Goal: Information Seeking & Learning: Check status

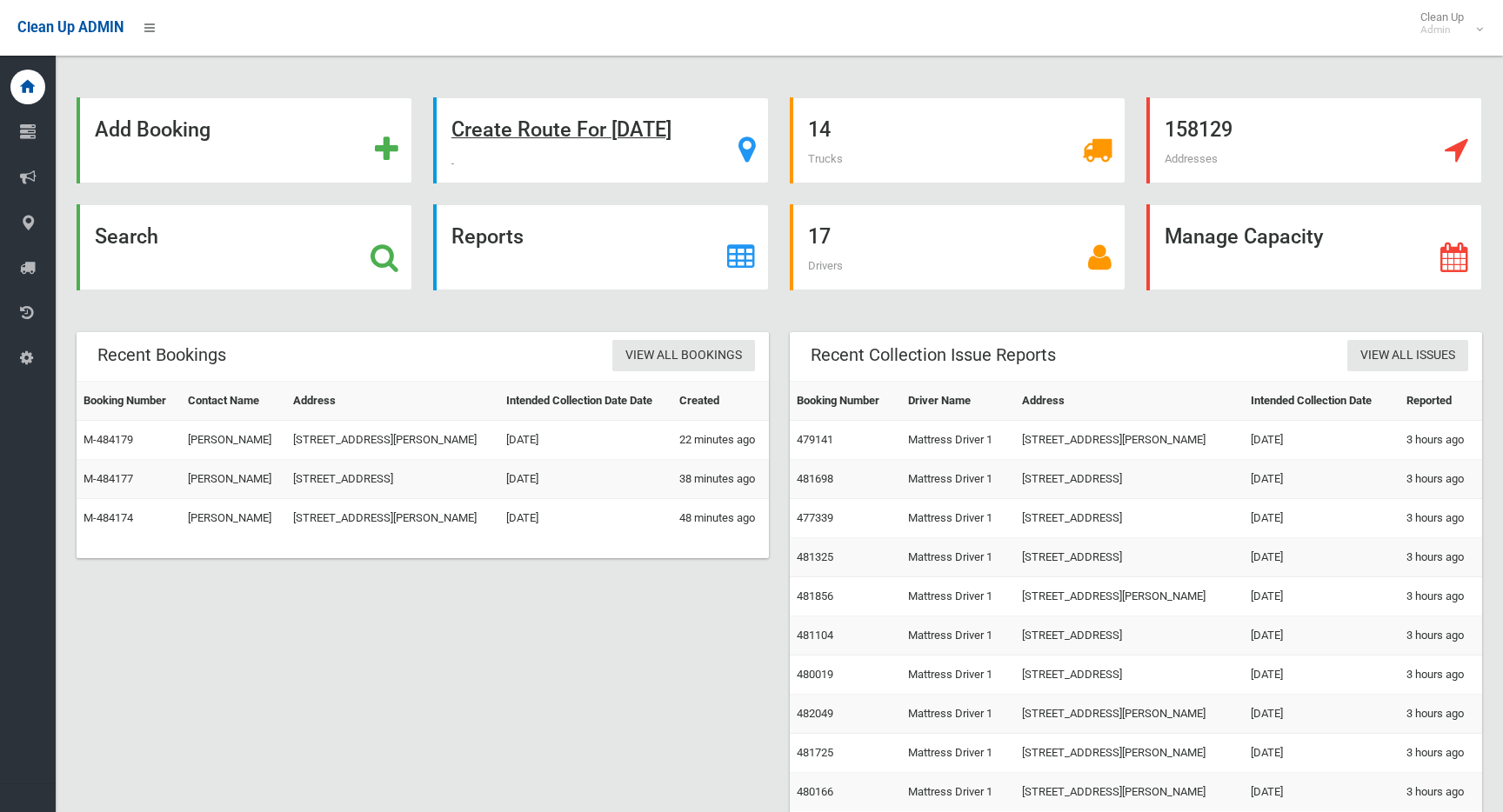
click at [632, 129] on strong "Create Route For Tomorrow" at bounding box center [561, 129] width 220 height 24
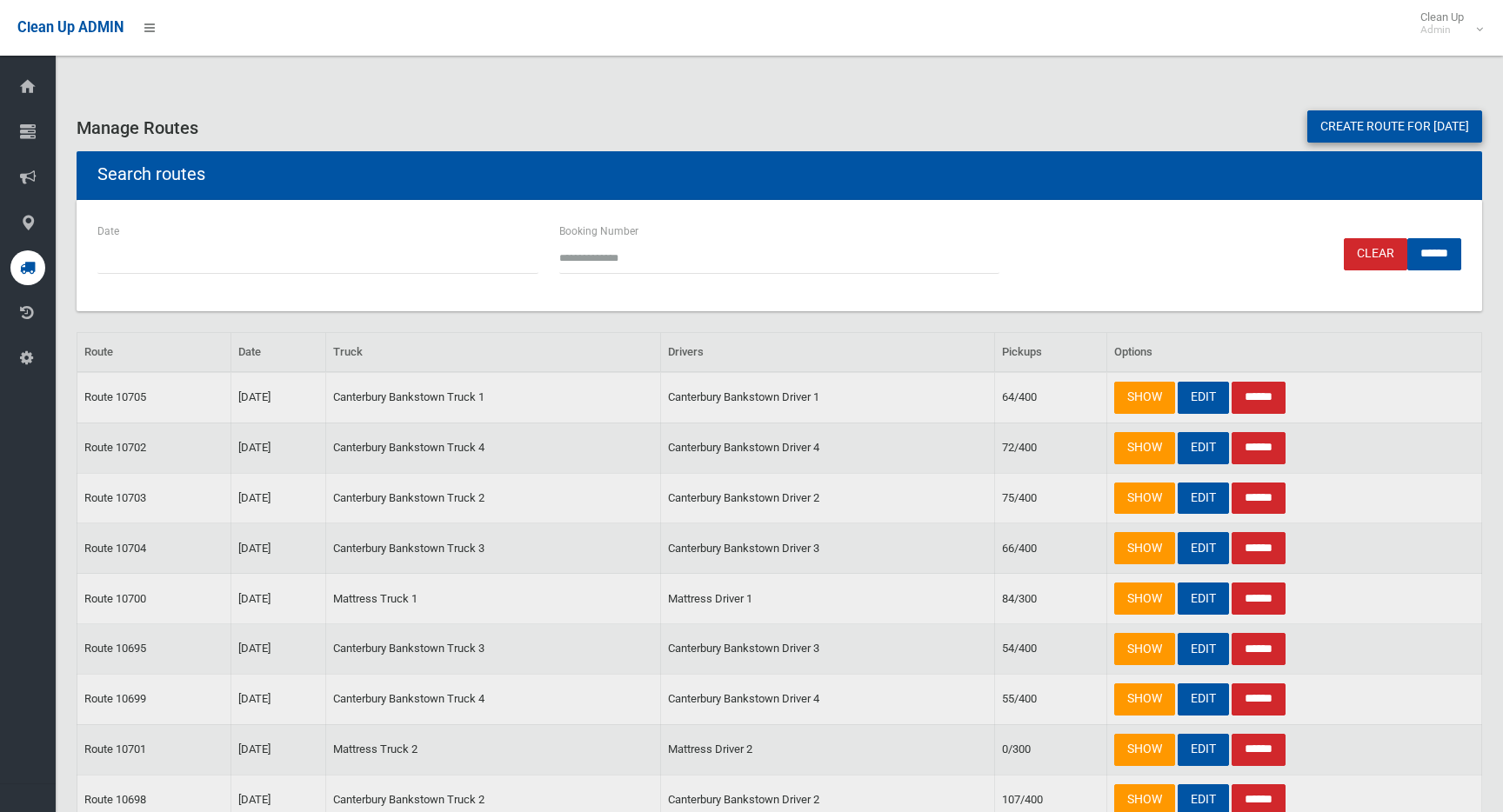
click at [1405, 123] on link "Create route for tomorrow" at bounding box center [1395, 127] width 175 height 33
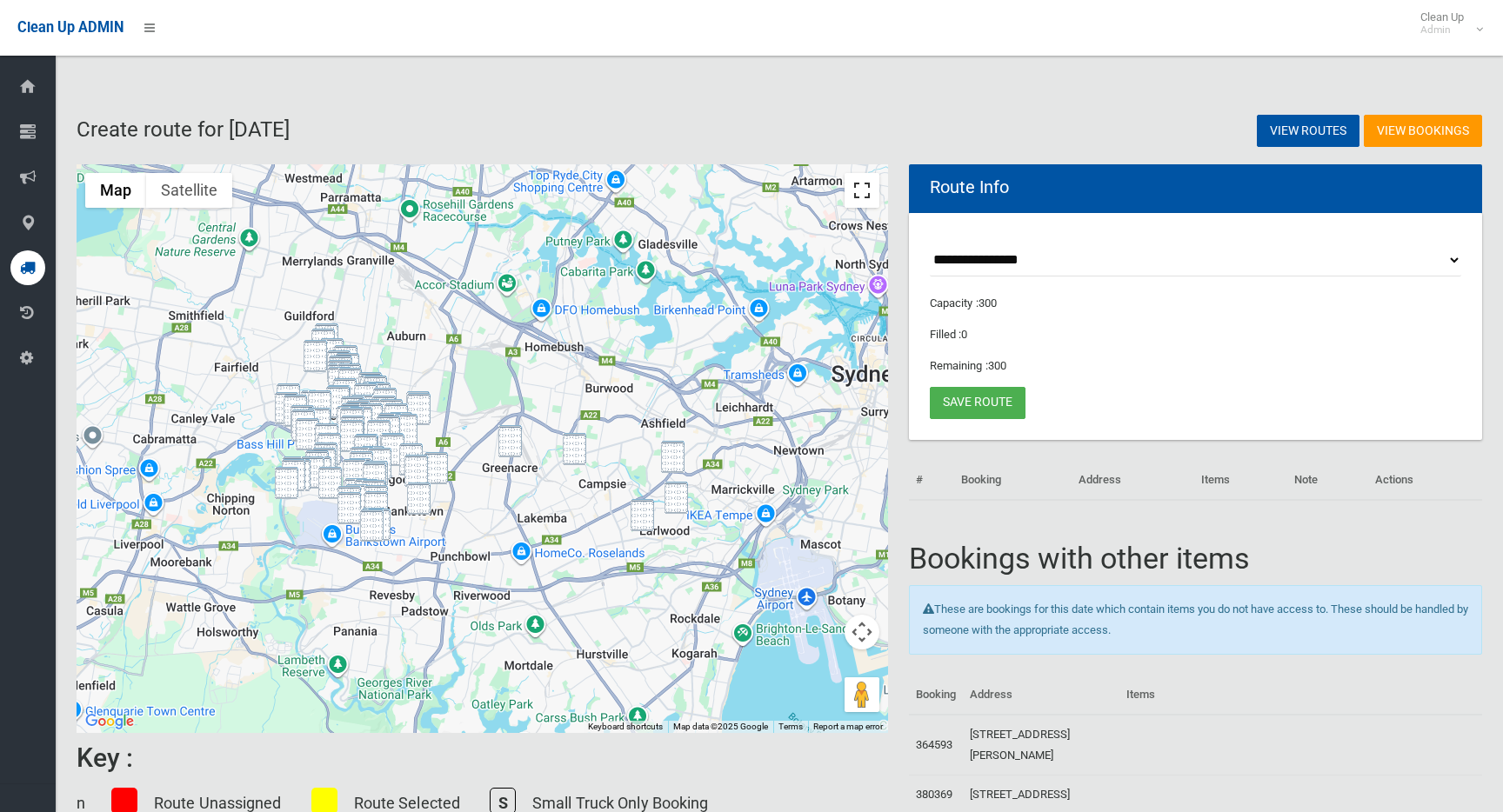
click at [869, 197] on button "Toggle fullscreen view" at bounding box center [862, 190] width 35 height 35
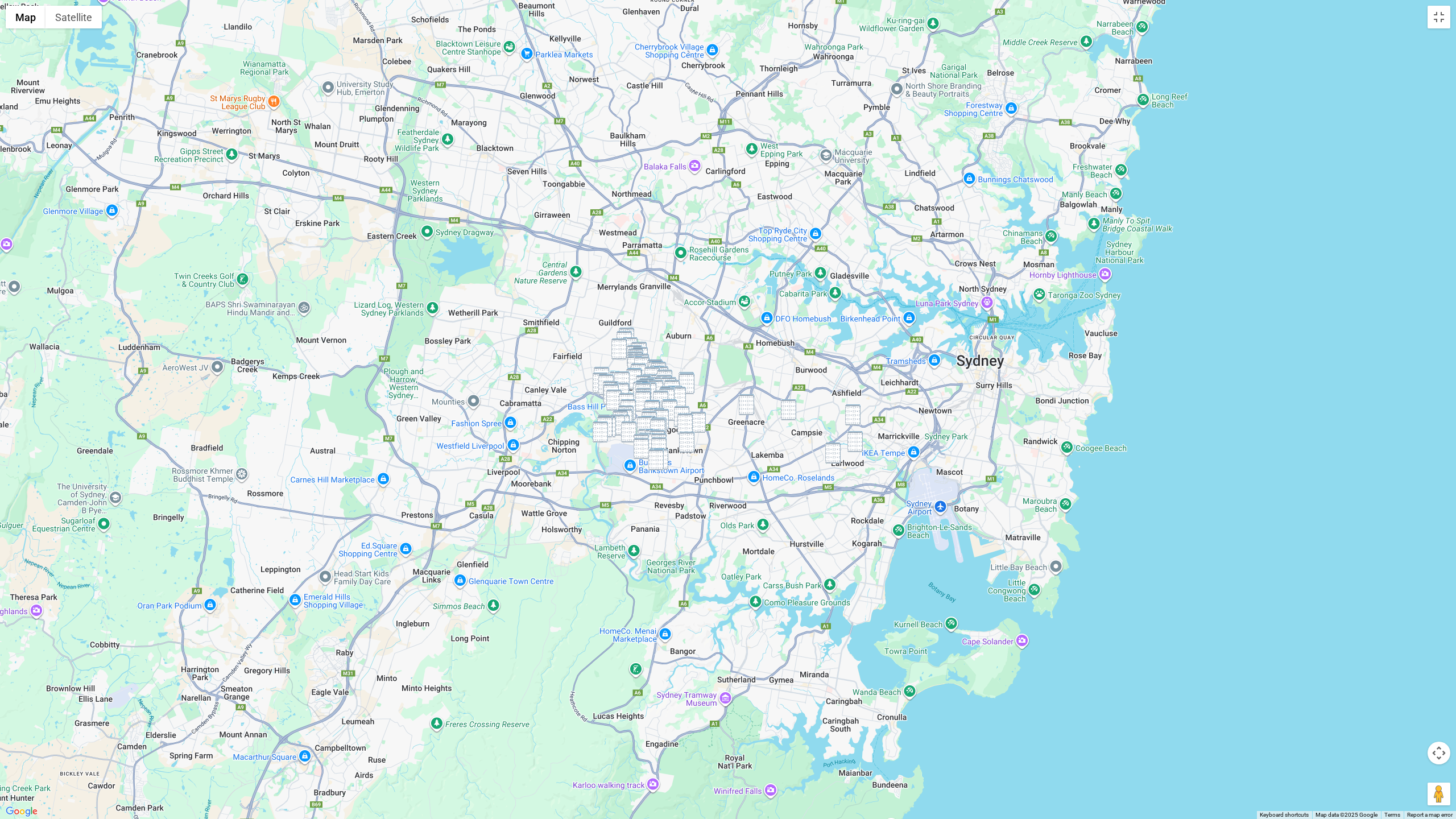
click at [856, 416] on img "682-704 New Canterbury Road, HURLSTONE PARK NSW 2193" at bounding box center [853, 415] width 15 height 21
drag, startPoint x: 793, startPoint y: 416, endPoint x: 787, endPoint y: 415, distance: 6.1
click at [792, 416] on img "25 Birdwood Avenue, BELFIELD NSW 2191" at bounding box center [789, 410] width 15 height 21
click at [753, 411] on img "140 Roberts Road, GREENACRE NSW 2190" at bounding box center [747, 405] width 15 height 21
click at [852, 438] on img "54 Prince Edward Avenue, EARLWOOD NSW 2206" at bounding box center [855, 442] width 15 height 21
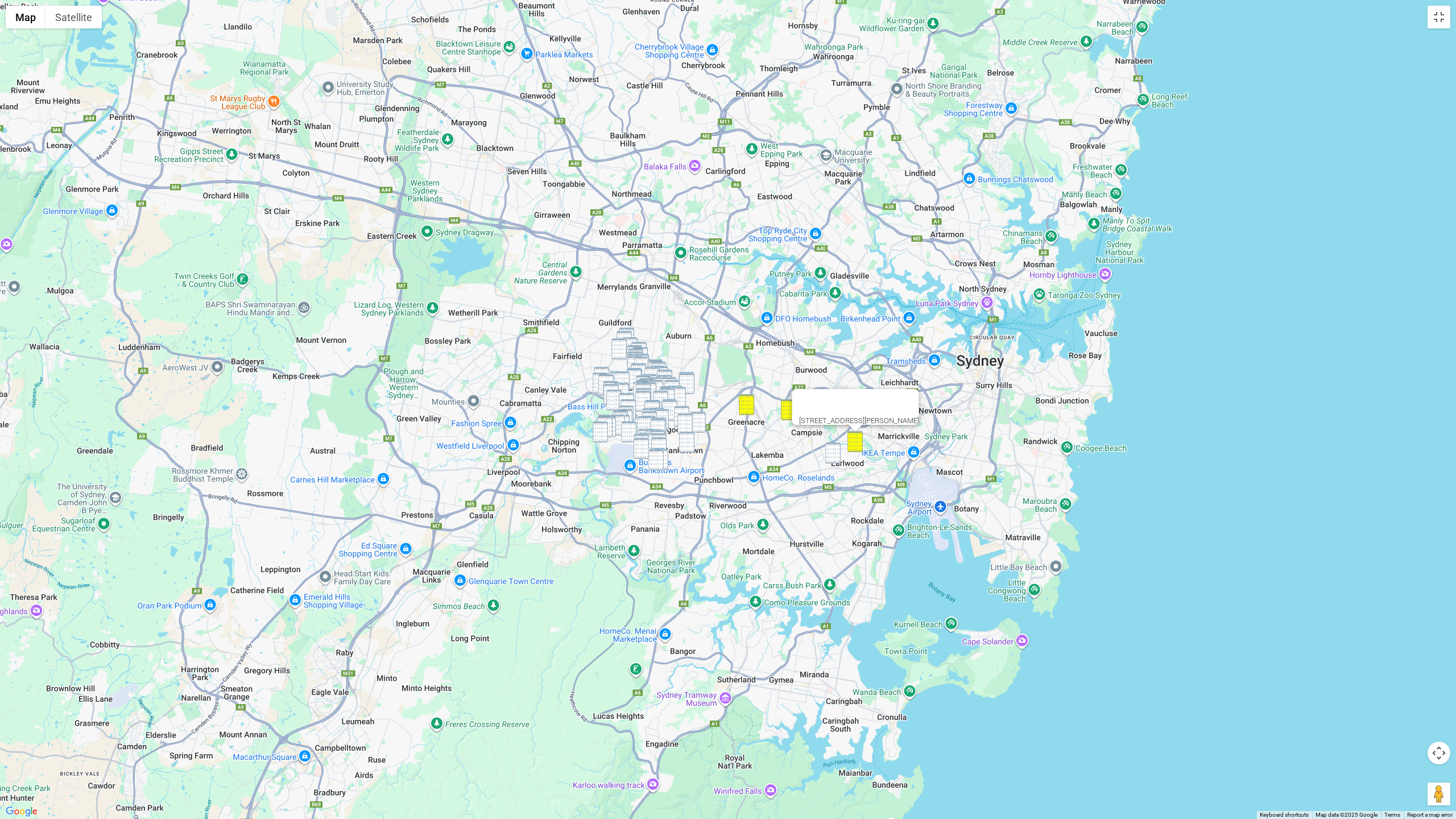
click at [829, 454] on img "16 MacLeay Place, EARLWOOD NSW 2206" at bounding box center [833, 453] width 15 height 21
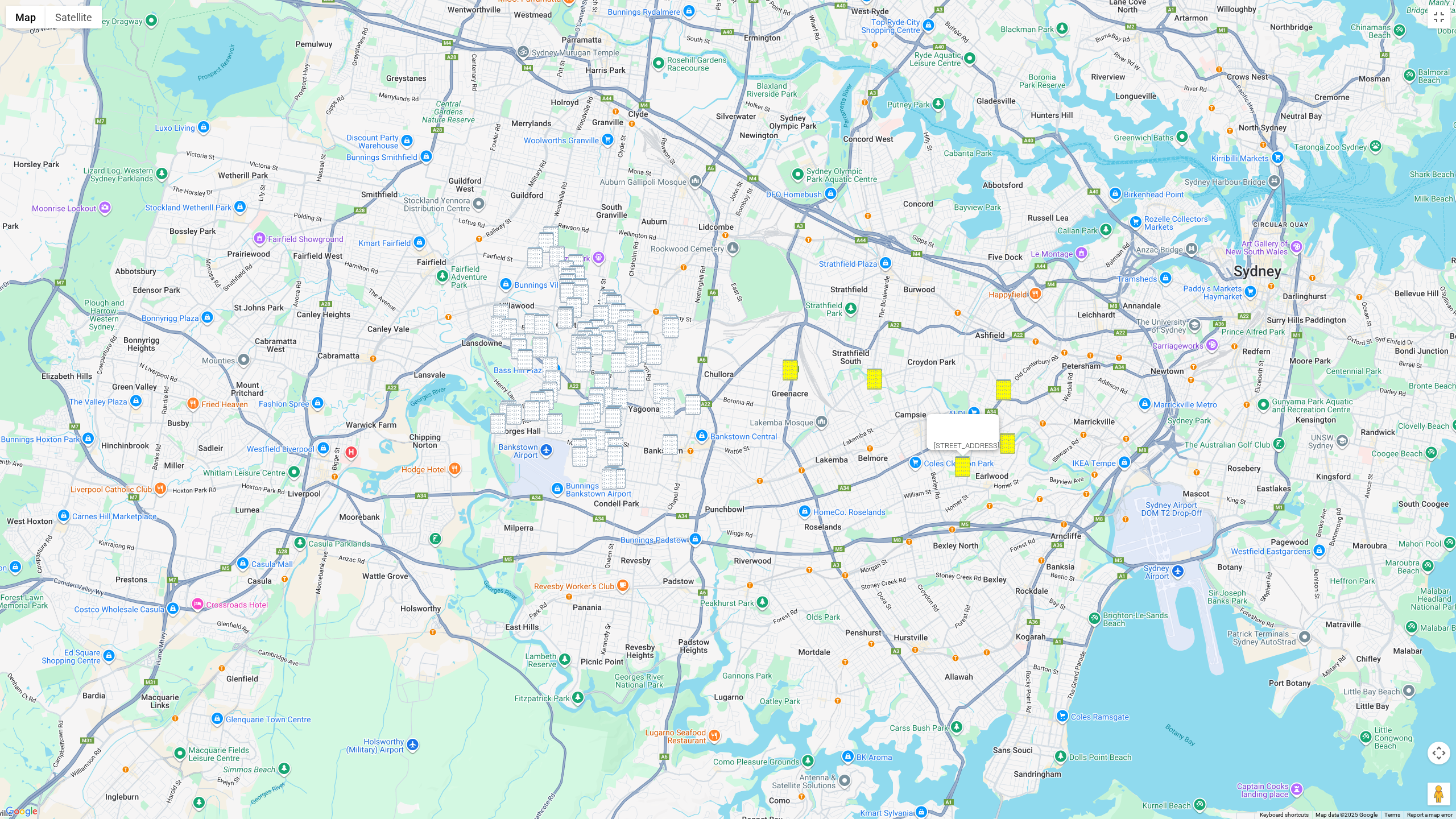
drag, startPoint x: 743, startPoint y: 444, endPoint x: 775, endPoint y: 336, distance: 112.6
click at [779, 337] on div "16 MacLeay Place, EARLWOOD NSW 2206" at bounding box center [728, 409] width 1456 height 819
click at [553, 228] on img "10 Barbers Road, CHESTER HILL NSW 2162" at bounding box center [549, 236] width 15 height 21
click at [547, 239] on img "5 Parkham Street, CHESTER HILL NSW 2162" at bounding box center [545, 242] width 15 height 21
drag, startPoint x: 561, startPoint y: 255, endPoint x: 542, endPoint y: 254, distance: 19.0
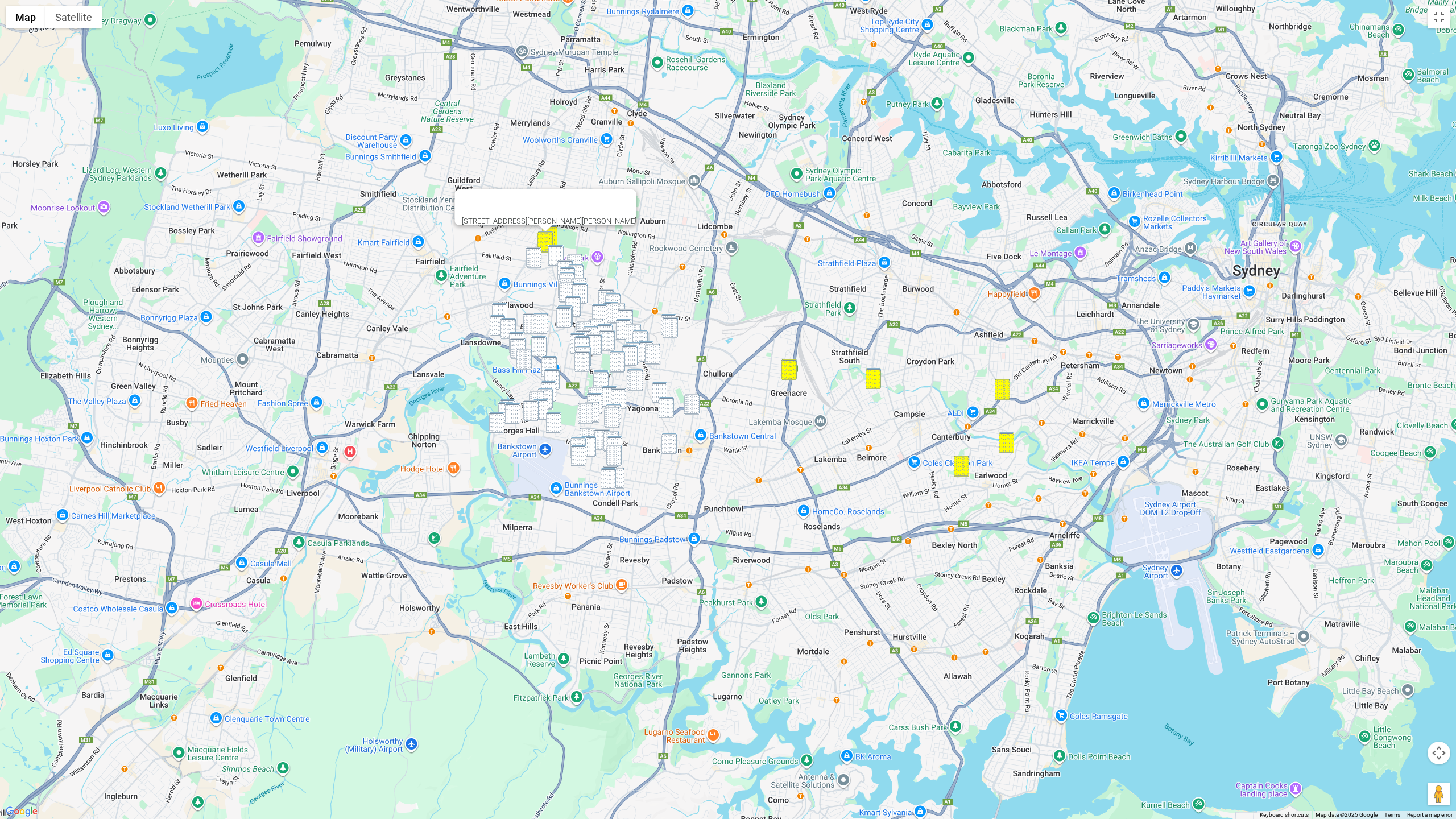
click at [559, 255] on img "49 Gurney Road, CHESTER HILL NSW 2162" at bounding box center [556, 255] width 15 height 21
click at [535, 255] on img "94 Gurney Road, CHESTER HILL NSW 2162" at bounding box center [534, 257] width 15 height 21
drag, startPoint x: 553, startPoint y: 254, endPoint x: 558, endPoint y: 255, distance: 5.1
click at [553, 254] on img "49 Gurney Road, CHESTER HILL NSW 2162" at bounding box center [556, 255] width 15 height 21
click at [581, 257] on img "11 Campbell Hill Road, CHESTER HILL NSW 2162" at bounding box center [574, 264] width 15 height 21
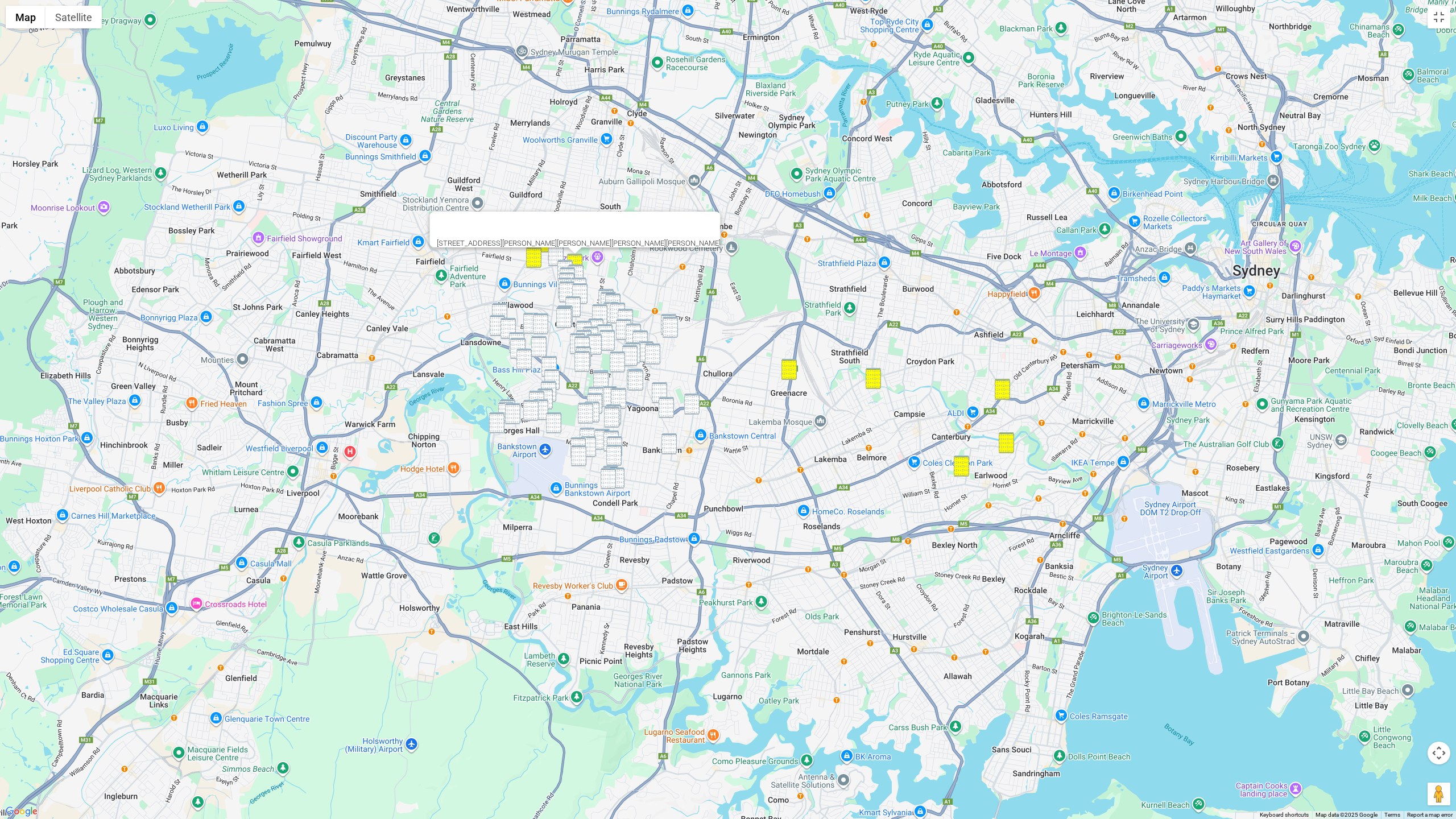
click at [558, 255] on img "49 Gurney Road, CHESTER HILL NSW 2162" at bounding box center [556, 255] width 15 height 21
drag, startPoint x: 565, startPoint y: 262, endPoint x: 573, endPoint y: 265, distance: 8.5
click at [566, 262] on img "24 Curtis Road, CHESTER HILL NSW 2162" at bounding box center [565, 270] width 15 height 21
click at [576, 265] on img "77 Bent Street, CHESTER HILL NSW 2162" at bounding box center [576, 275] width 15 height 21
click at [571, 268] on img "23 Wingara Street, CHESTER HILL NSW 2162" at bounding box center [567, 278] width 15 height 21
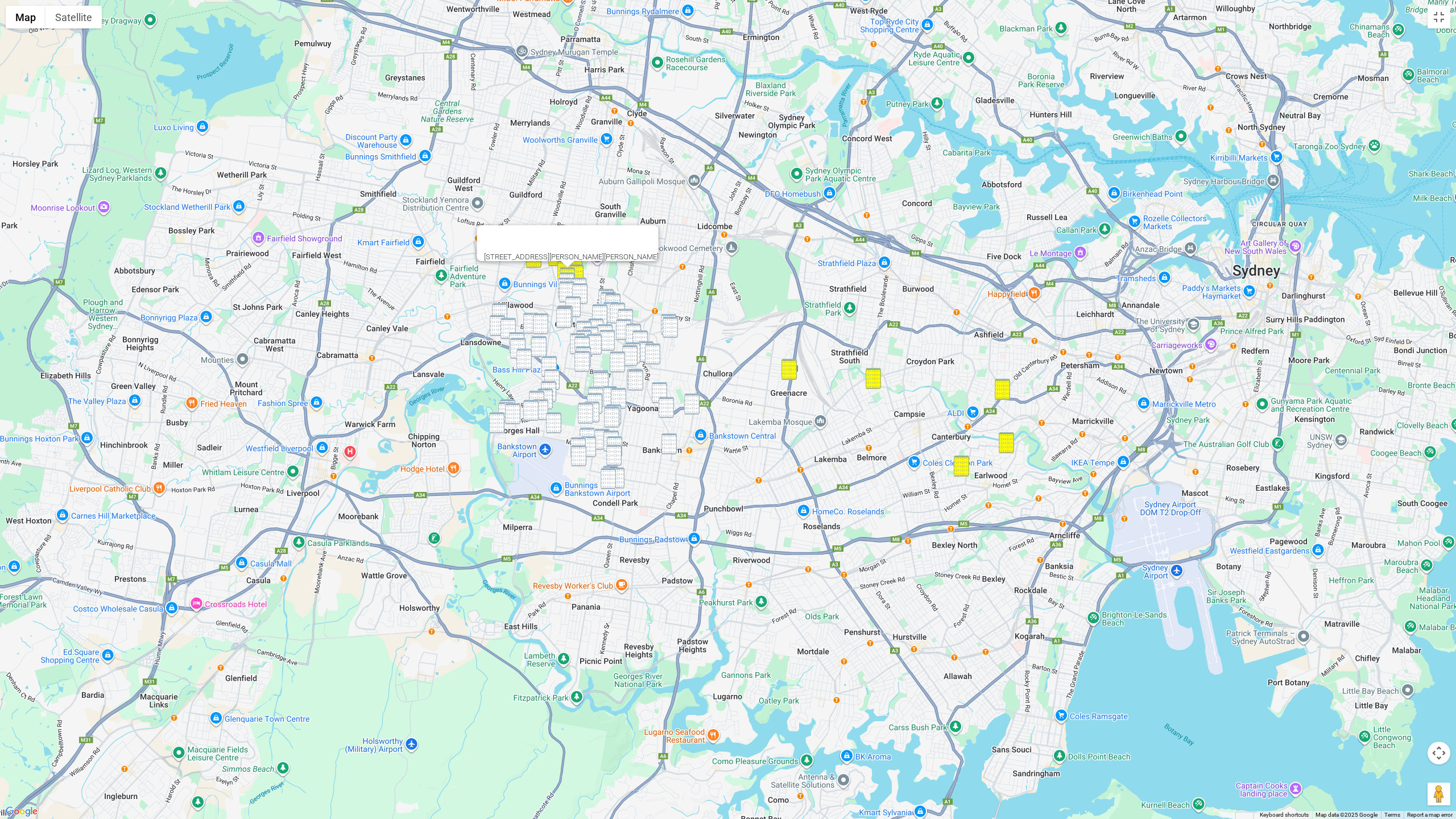
click at [570, 273] on img "3 Biara Street, CHESTER HILL NSW 2162" at bounding box center [567, 283] width 15 height 21
click at [569, 279] on img "166 Virgil Avenue, CHESTER HILL NSW 2162" at bounding box center [566, 288] width 15 height 21
click at [580, 280] on img "1 Melrose Street, CHESTER HILL NSW 2162" at bounding box center [579, 288] width 15 height 21
drag, startPoint x: 580, startPoint y: 286, endPoint x: 573, endPoint y: 287, distance: 7.1
click at [580, 287] on img "75 Virgil Avenue, CHESTER HILL NSW 2162" at bounding box center [580, 294] width 15 height 21
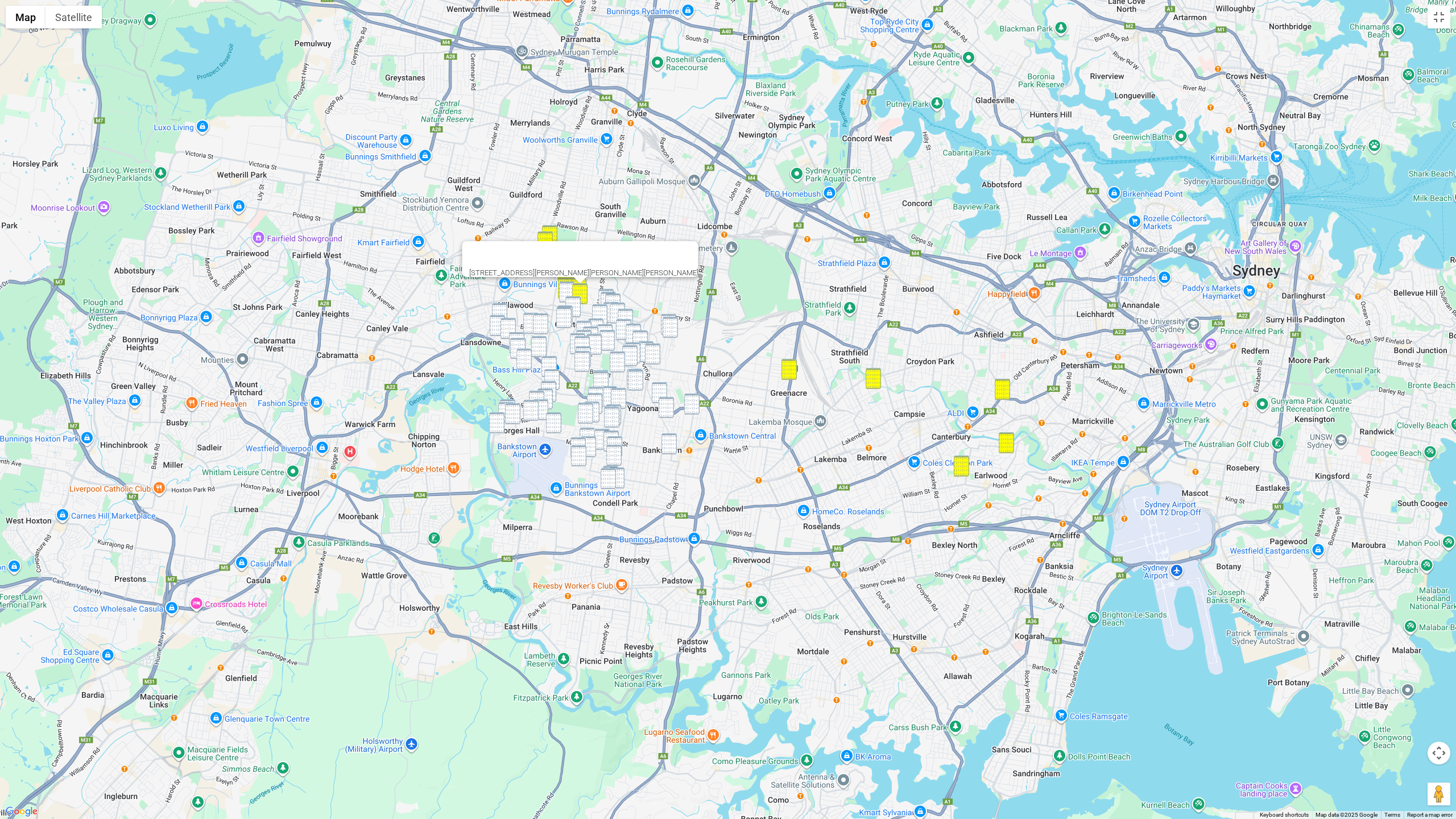
click at [559, 289] on img "122 Campbell Hill Road, CHESTER HILL NSW 2162" at bounding box center [567, 292] width 15 height 21
click at [505, 308] on img "44 Binna Burra Street, VILLAWOOD NSW 2163" at bounding box center [500, 314] width 15 height 21
click at [564, 312] on img "116 Orchard Road, CHESTER HILL NSW 2162" at bounding box center [564, 318] width 15 height 21
drag, startPoint x: 542, startPoint y: 318, endPoint x: 534, endPoint y: 318, distance: 8.0
click at [542, 318] on img "14 Gurrawillie Street, VILLAWOOD NSW 2163" at bounding box center [541, 324] width 15 height 21
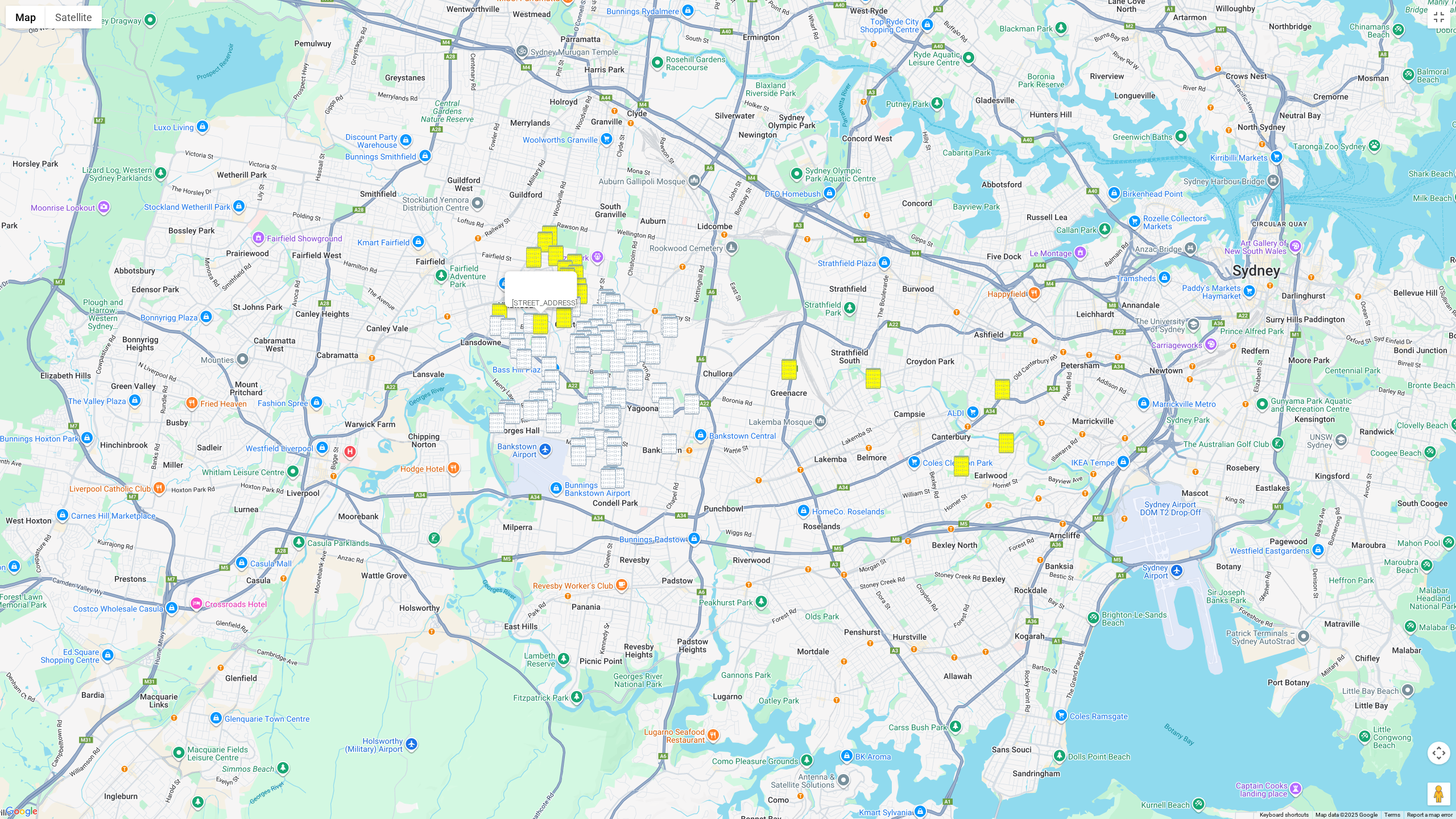
drag, startPoint x: 529, startPoint y: 319, endPoint x: 509, endPoint y: 324, distance: 20.6
click at [529, 319] on img "26 Lowana Street, VILLAWOOD NSW 2163" at bounding box center [531, 323] width 15 height 21
click at [495, 324] on img "63 Gundaroo Street, VILLAWOOD NSW 2163" at bounding box center [497, 326] width 15 height 21
click at [504, 327] on img "44 Yunga Burra Street, VILLAWOOD NSW 2163" at bounding box center [508, 328] width 15 height 21
click at [513, 336] on img "85 Farrell Road, BASS HILL NSW 2197" at bounding box center [517, 343] width 15 height 21
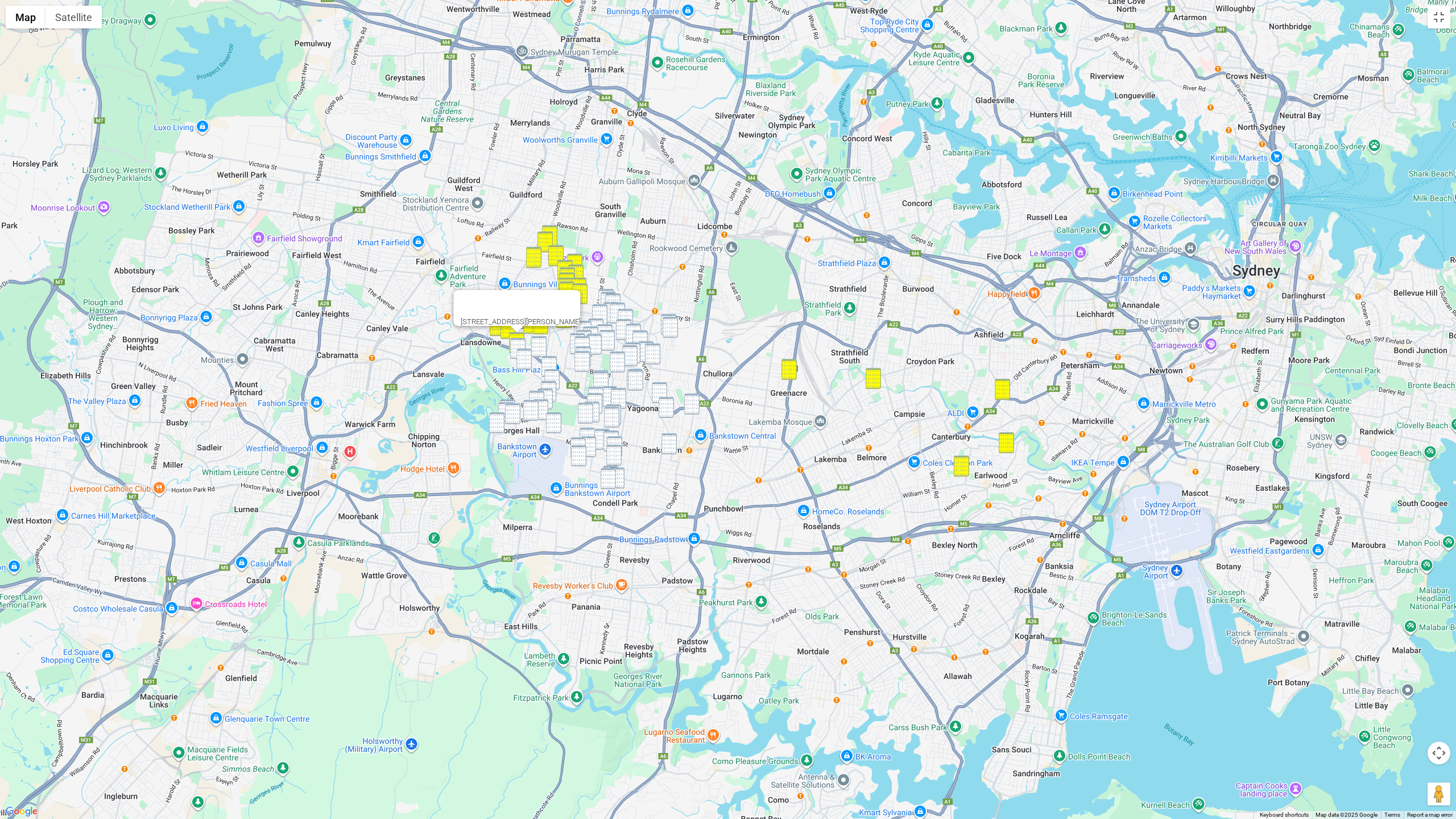
drag, startPoint x: 515, startPoint y: 343, endPoint x: 521, endPoint y: 345, distance: 6.3
click at [515, 343] on img "65 Farrell Road, BASS HILL NSW 2197" at bounding box center [518, 348] width 15 height 21
drag, startPoint x: 537, startPoint y: 345, endPoint x: 523, endPoint y: 358, distance: 19.1
click at [537, 345] on img "96 Lowana Street, VILLAWOOD NSW 2163" at bounding box center [539, 346] width 15 height 21
click at [522, 359] on img "8 Brooke Street, BASS HILL NSW 2197" at bounding box center [524, 359] width 15 height 21
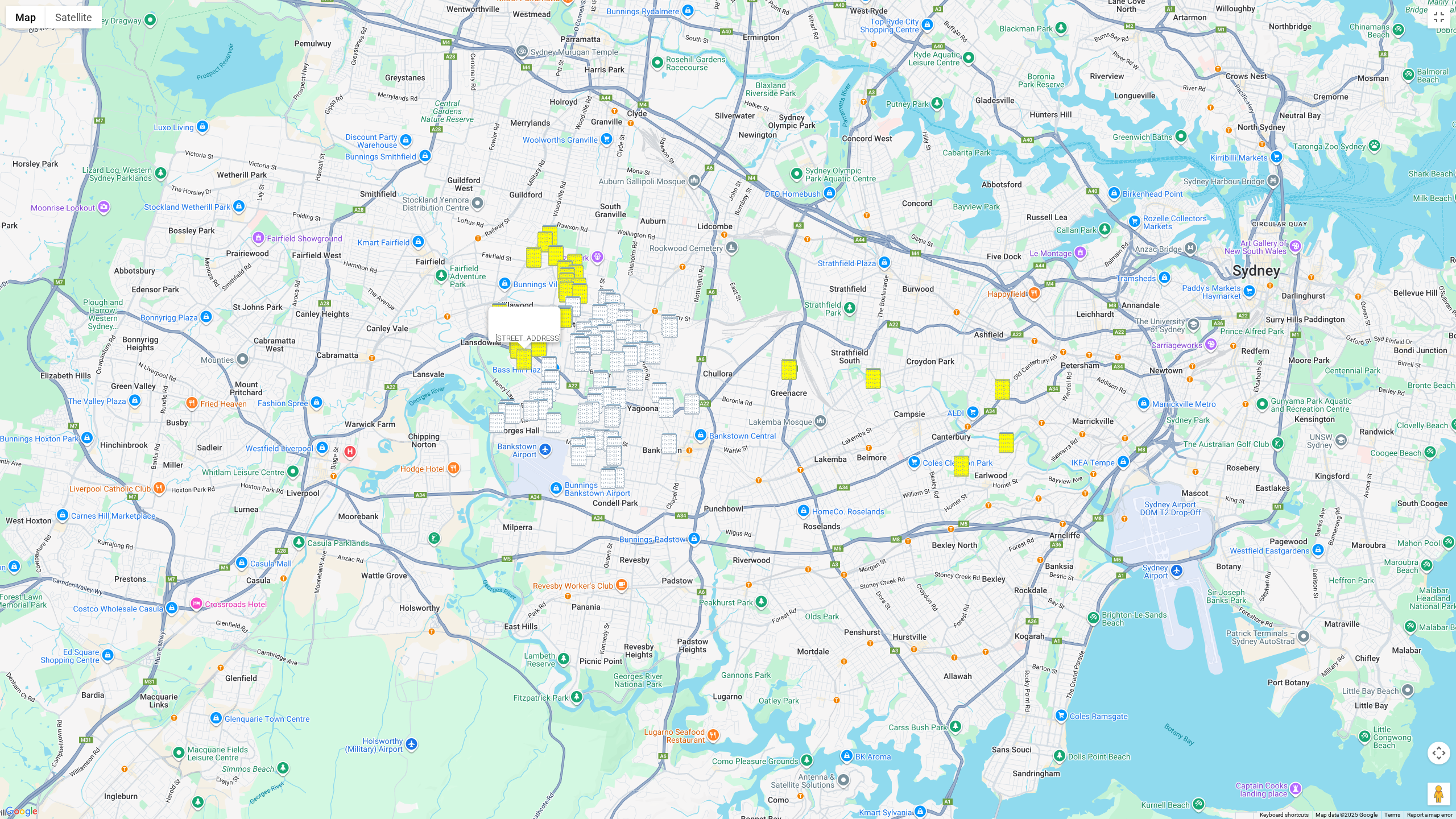
drag, startPoint x: 548, startPoint y: 358, endPoint x: 553, endPoint y: 372, distance: 14.9
click at [548, 358] on img "48 Greater Circuit, BASS HILL NSW 2197" at bounding box center [549, 367] width 15 height 21
drag, startPoint x: 553, startPoint y: 373, endPoint x: 553, endPoint y: 378, distance: 5.0
click at [553, 373] on img "81 Johnston Road, BASS HILL NSW 2197" at bounding box center [552, 380] width 15 height 21
click at [551, 383] on img "2 Allena Close, GEORGES HALL NSW 2198" at bounding box center [549, 392] width 15 height 21
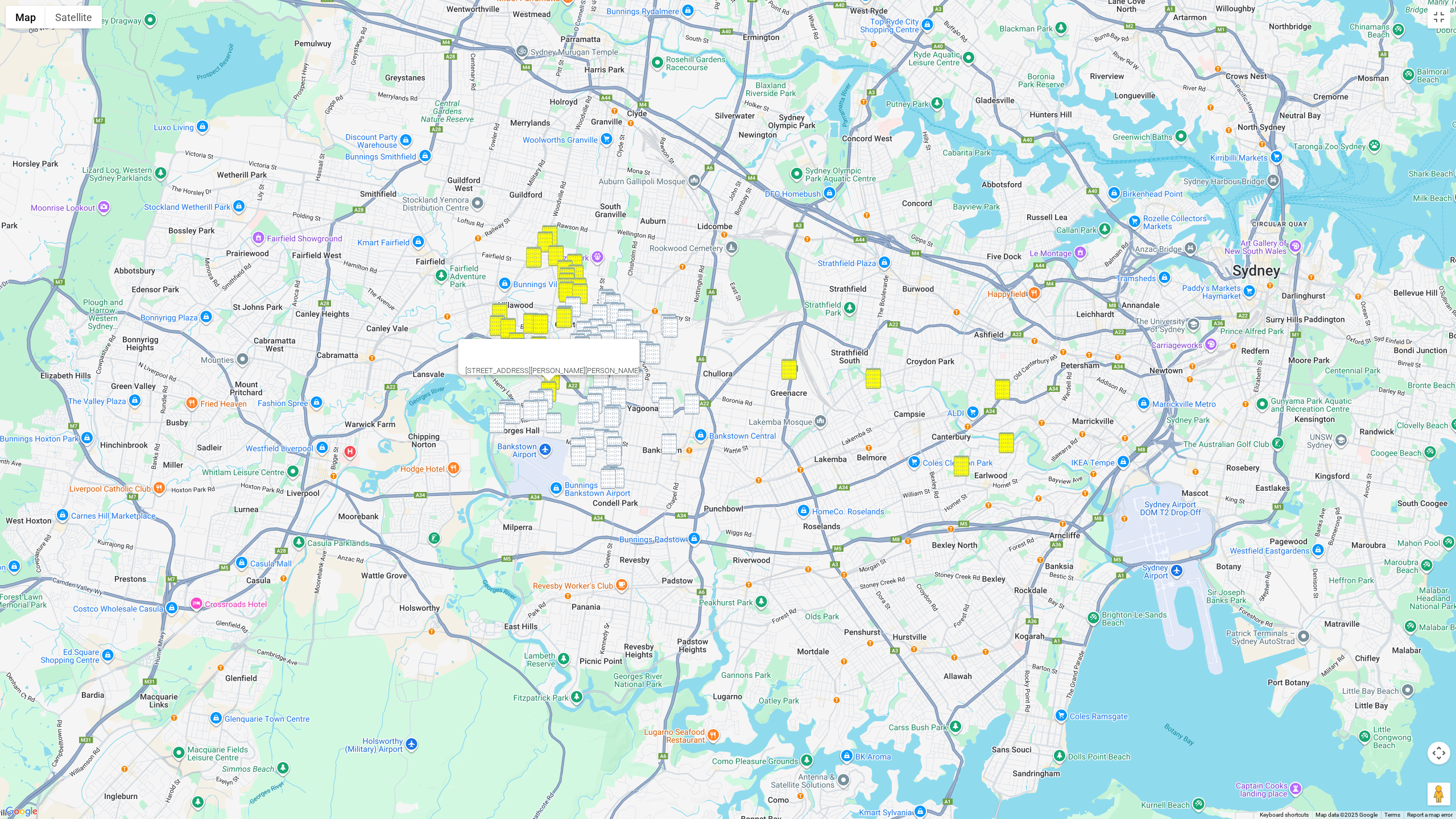
drag, startPoint x: 547, startPoint y: 391, endPoint x: 534, endPoint y: 394, distance: 13.3
click at [547, 391] on img "105 Amaroo Avenue, GEORGES HALL NSW 2198" at bounding box center [545, 399] width 15 height 21
click at [532, 395] on img "8 Harden Crescent, GEORGES HALL NSW 2198" at bounding box center [537, 401] width 15 height 21
click at [541, 406] on img "67 Carnavon Crescent, GEORGES HALL NSW 2198" at bounding box center [541, 410] width 15 height 21
click at [533, 408] on img "125 Rex Road, GEORGES HALL NSW 2198" at bounding box center [531, 410] width 15 height 21
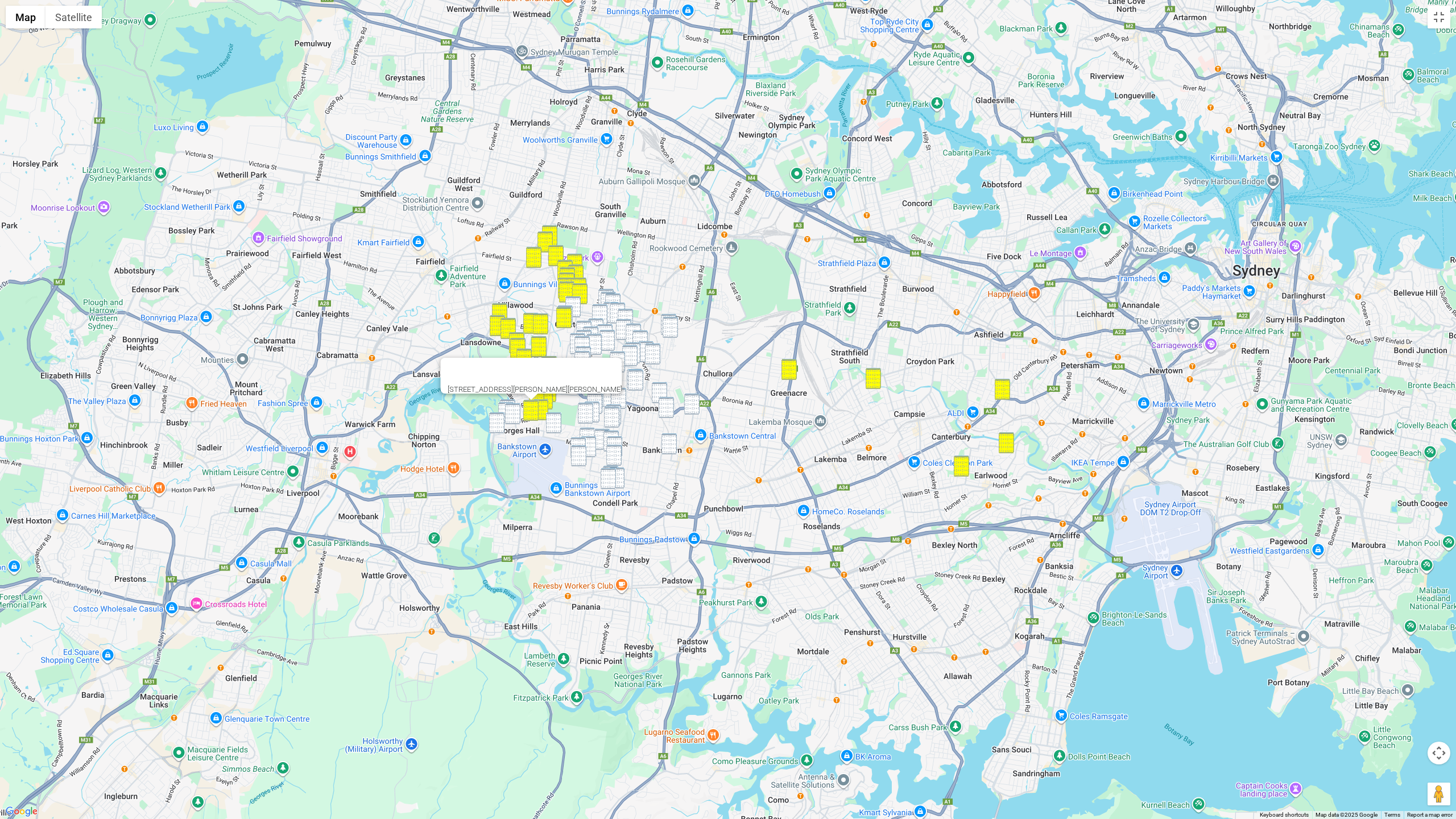
drag, startPoint x: 509, startPoint y: 402, endPoint x: 501, endPoint y: 404, distance: 8.2
click at [509, 401] on img "179 Henry Lawson Drive, GEORGES HALL NSW 2198" at bounding box center [507, 410] width 15 height 21
click at [502, 404] on img "174A Rex Road, GEORGES HALL NSW 2198" at bounding box center [506, 413] width 15 height 21
drag, startPoint x: 510, startPoint y: 408, endPoint x: 503, endPoint y: 418, distance: 12.2
click at [510, 408] on img "163A Rex Road, GEORGES HALL NSW 2198" at bounding box center [512, 414] width 15 height 21
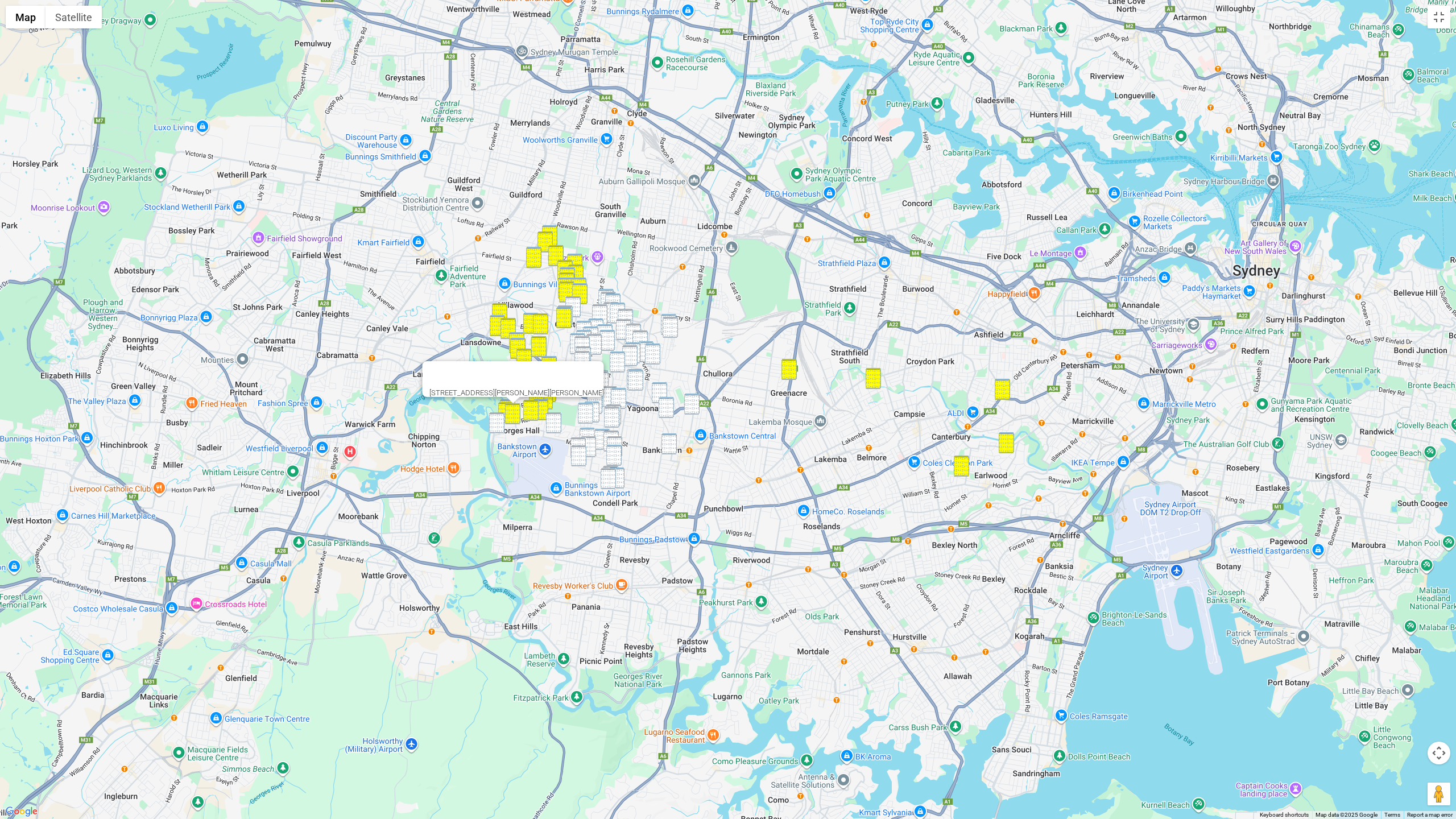
click at [501, 419] on img "50 Haig Avenue, GEORGES HALL NSW 2198" at bounding box center [497, 423] width 15 height 21
click at [549, 419] on img "63 Birdwood Road, GEORGES HALL NSW 2198" at bounding box center [554, 423] width 15 height 21
drag, startPoint x: 578, startPoint y: 440, endPoint x: 586, endPoint y: 441, distance: 8.1
click at [578, 440] on img "38 Allingham Street, CONDELL PARK NSW 2200" at bounding box center [578, 448] width 15 height 21
click at [586, 441] on img "11 Higgins Street, CONDELL PARK NSW 2200" at bounding box center [588, 447] width 15 height 21
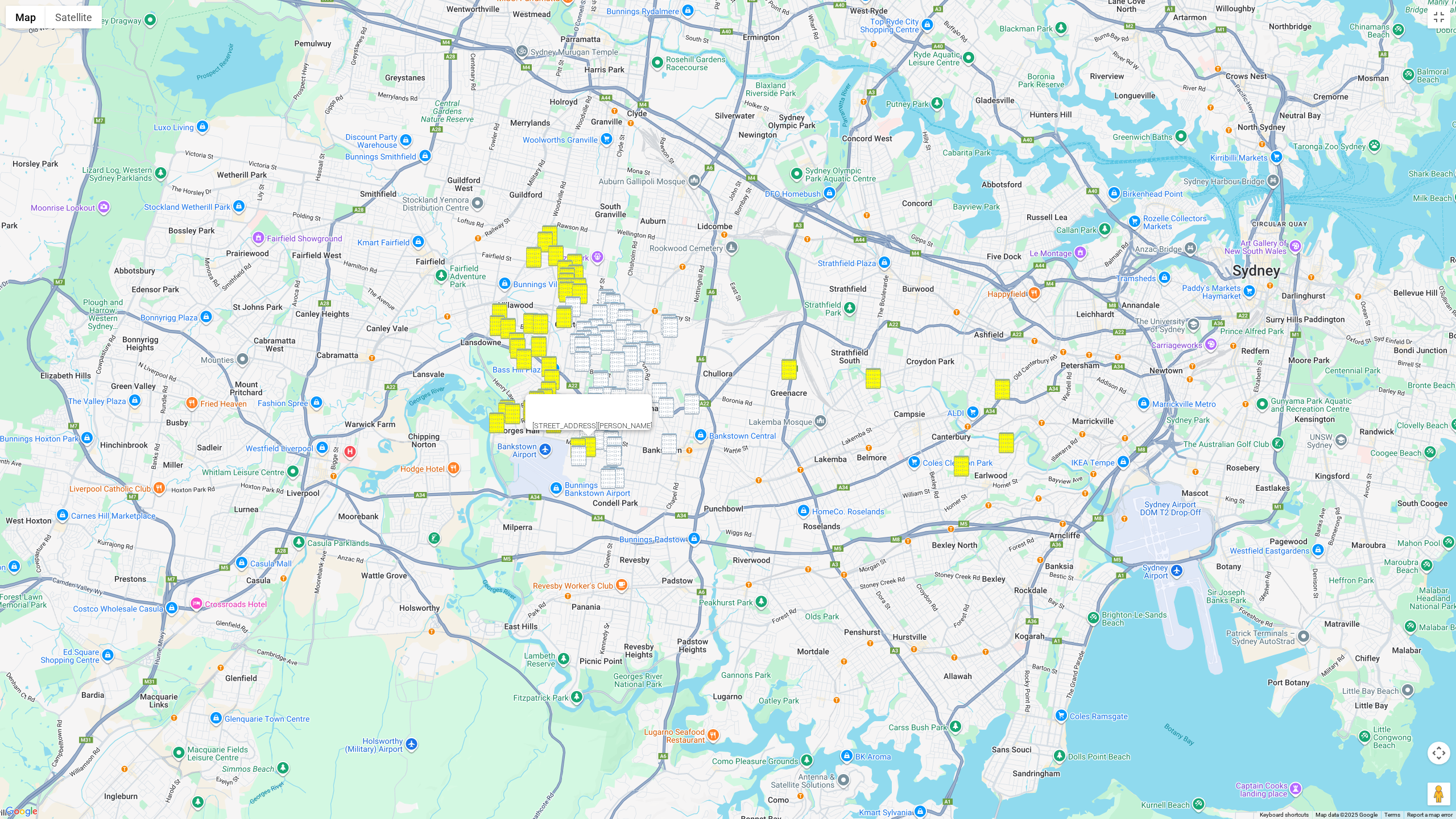
drag, startPoint x: 581, startPoint y: 451, endPoint x: 596, endPoint y: 451, distance: 15.0
click at [581, 451] on img "78 Townsend Street, CONDELL PARK NSW 2200" at bounding box center [579, 456] width 15 height 21
click at [611, 454] on img "41 Simmat Avenue, CONDELL PARK NSW 2200" at bounding box center [614, 455] width 15 height 21
drag, startPoint x: 667, startPoint y: 444, endPoint x: 664, endPoint y: 450, distance: 6.7
click at [667, 444] on img "17 Winspear Avenue, BANKSTOWN NSW 2200" at bounding box center [669, 444] width 15 height 21
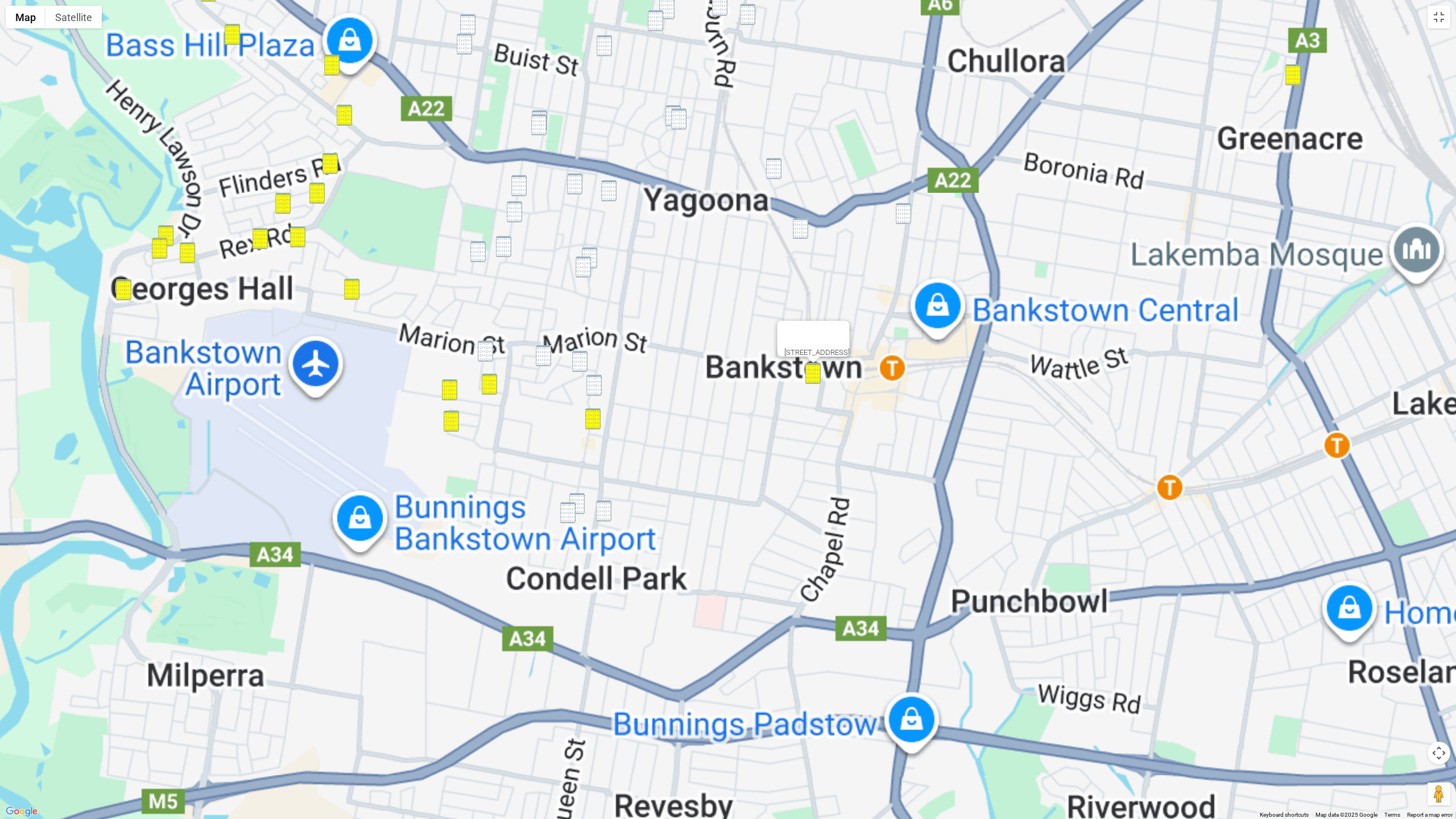
drag, startPoint x: 572, startPoint y: 497, endPoint x: 571, endPoint y: 508, distance: 11.0
click at [572, 497] on img "105B Simmat Avenue, CONDELL PARK NSW 2200" at bounding box center [577, 503] width 15 height 21
drag, startPoint x: 569, startPoint y: 509, endPoint x: 590, endPoint y: 509, distance: 21.0
click at [571, 509] on img "94 Simmat Avenue, CONDELL PARK NSW 2200" at bounding box center [568, 513] width 15 height 21
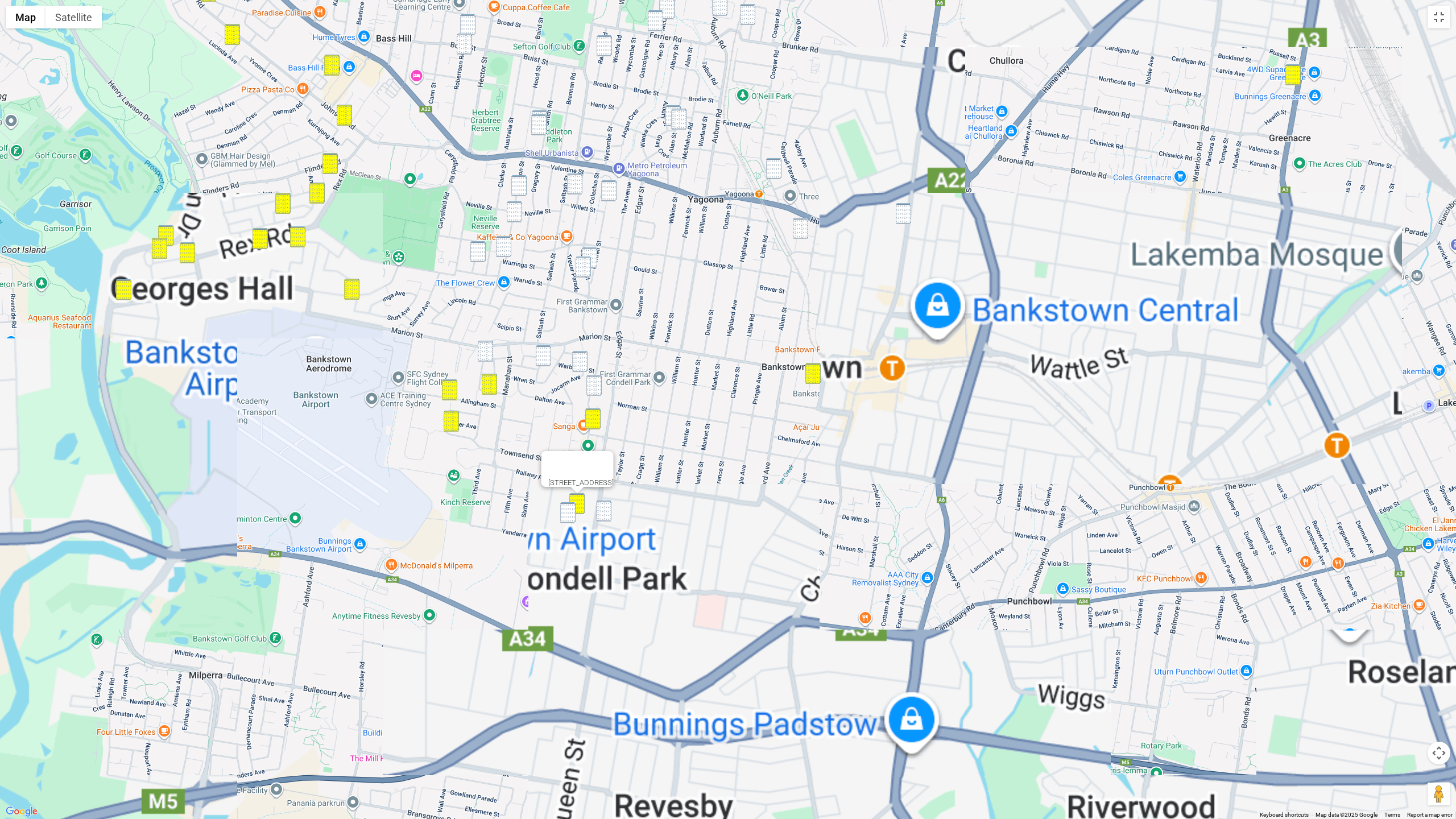
drag, startPoint x: 601, startPoint y: 509, endPoint x: 587, endPoint y: 510, distance: 14.0
click at [601, 509] on img "54A Winifred Street, CONDELL PARK NSW 2200" at bounding box center [603, 511] width 15 height 21
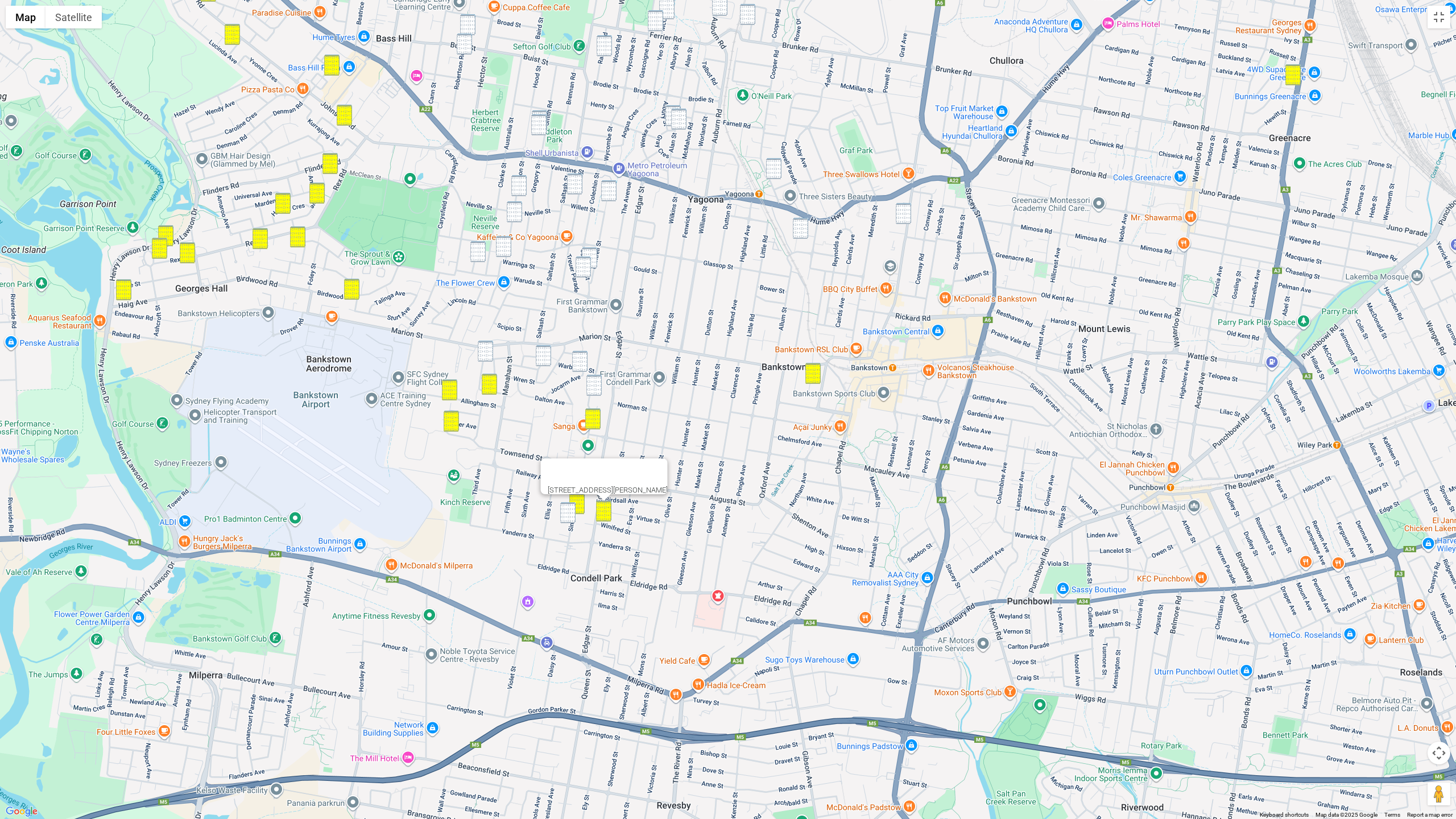
drag, startPoint x: 566, startPoint y: 513, endPoint x: 569, endPoint y: 508, distance: 5.8
click at [566, 512] on img "94 Simmat Avenue, CONDELL PARK NSW 2200" at bounding box center [568, 513] width 15 height 21
drag, startPoint x: 594, startPoint y: 388, endPoint x: 590, endPoint y: 376, distance: 12.6
click at [594, 387] on img "15 Simmat Avenue, CONDELL PARK NSW 2200" at bounding box center [594, 385] width 15 height 21
drag, startPoint x: 487, startPoint y: 354, endPoint x: 504, endPoint y: 353, distance: 17.0
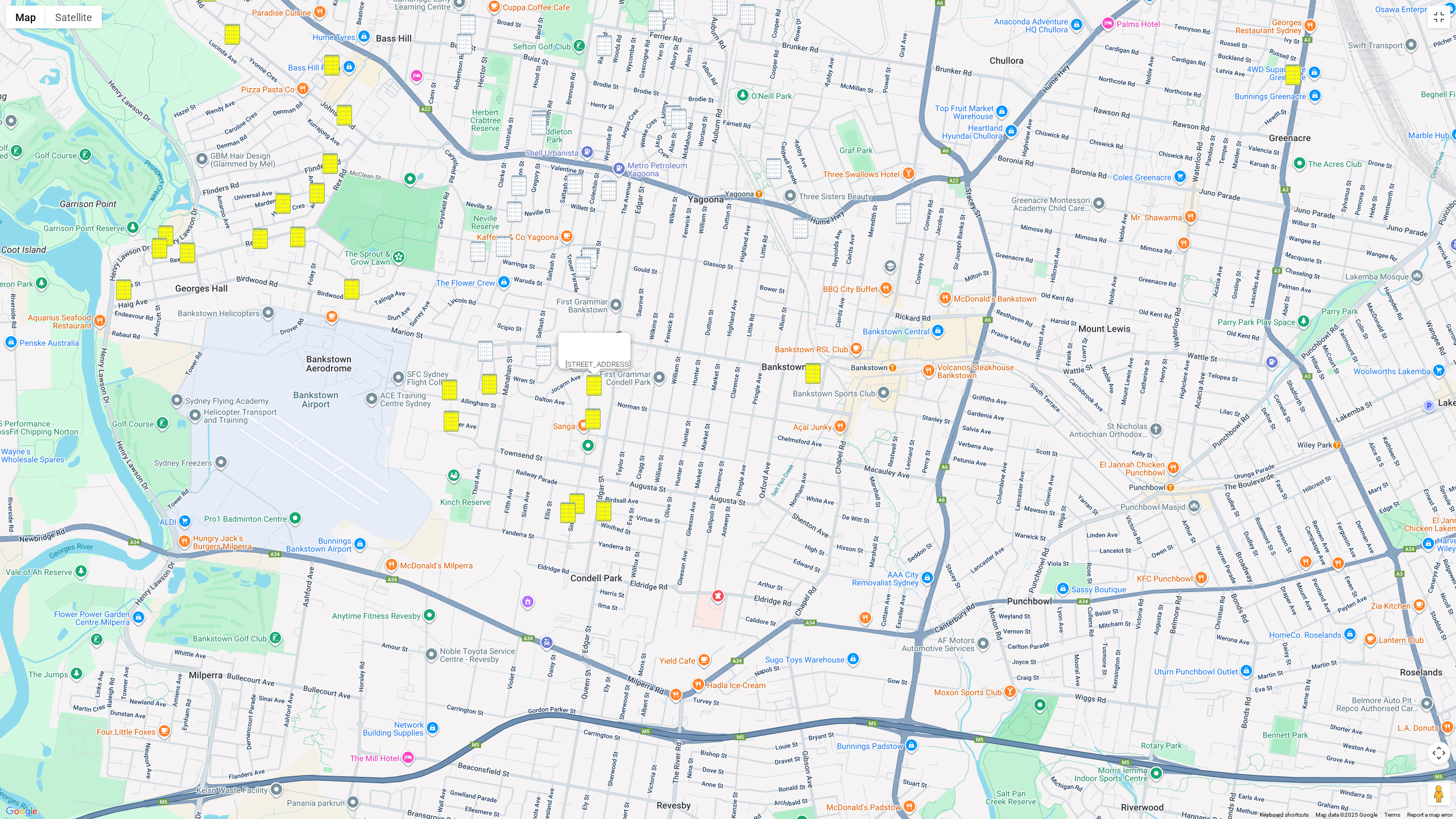
click at [487, 354] on img "34 Higgins Street, CONDELL PARK NSW 2200" at bounding box center [485, 351] width 15 height 21
click at [551, 354] on div "34 Higgins Street, CONDELL PARK NSW 2200" at bounding box center [728, 409] width 1456 height 819
drag, startPoint x: 543, startPoint y: 355, endPoint x: 556, endPoint y: 356, distance: 13.0
click at [544, 354] on img "42 Allison Avenue, CONDELL PARK NSW 2200" at bounding box center [543, 356] width 15 height 21
drag, startPoint x: 586, startPoint y: 360, endPoint x: 559, endPoint y: 358, distance: 27.1
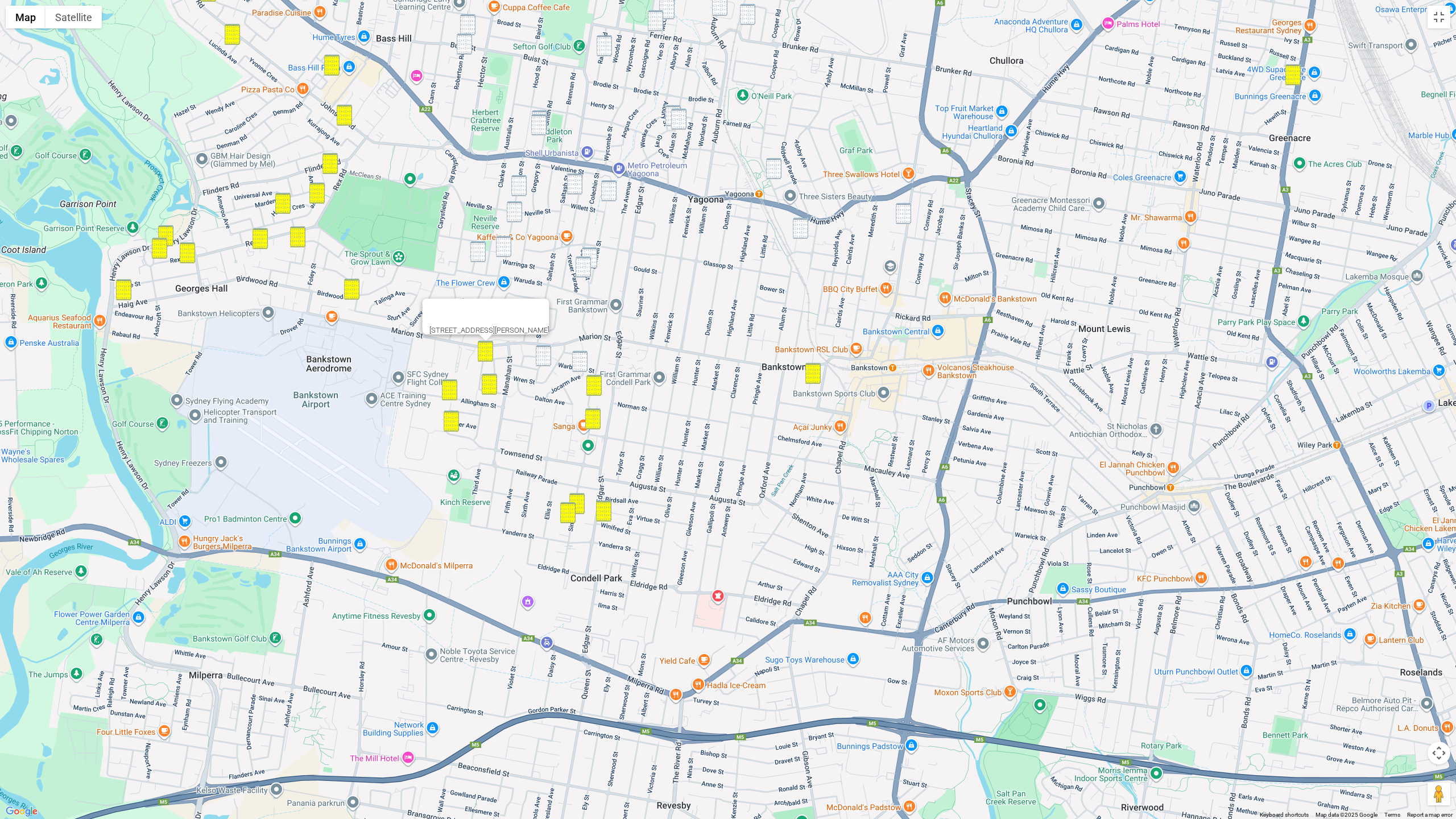
click at [586, 360] on img "1 Jocarm Avenue, CONDELL PARK NSW 2200" at bounding box center [580, 361] width 15 height 21
click at [543, 358] on img "42 Allison Avenue, CONDELL PARK NSW 2200" at bounding box center [543, 356] width 15 height 21
click at [590, 259] on img "64 Colechin Street, YAGOONA NSW 2199" at bounding box center [583, 267] width 15 height 21
click at [593, 255] on img "2/59 Colechin Street, YAGOONA NSW 2199" at bounding box center [590, 258] width 15 height 21
click at [480, 249] on img "25 Leighdon Street, BASS HILL NSW 2197" at bounding box center [478, 252] width 15 height 21
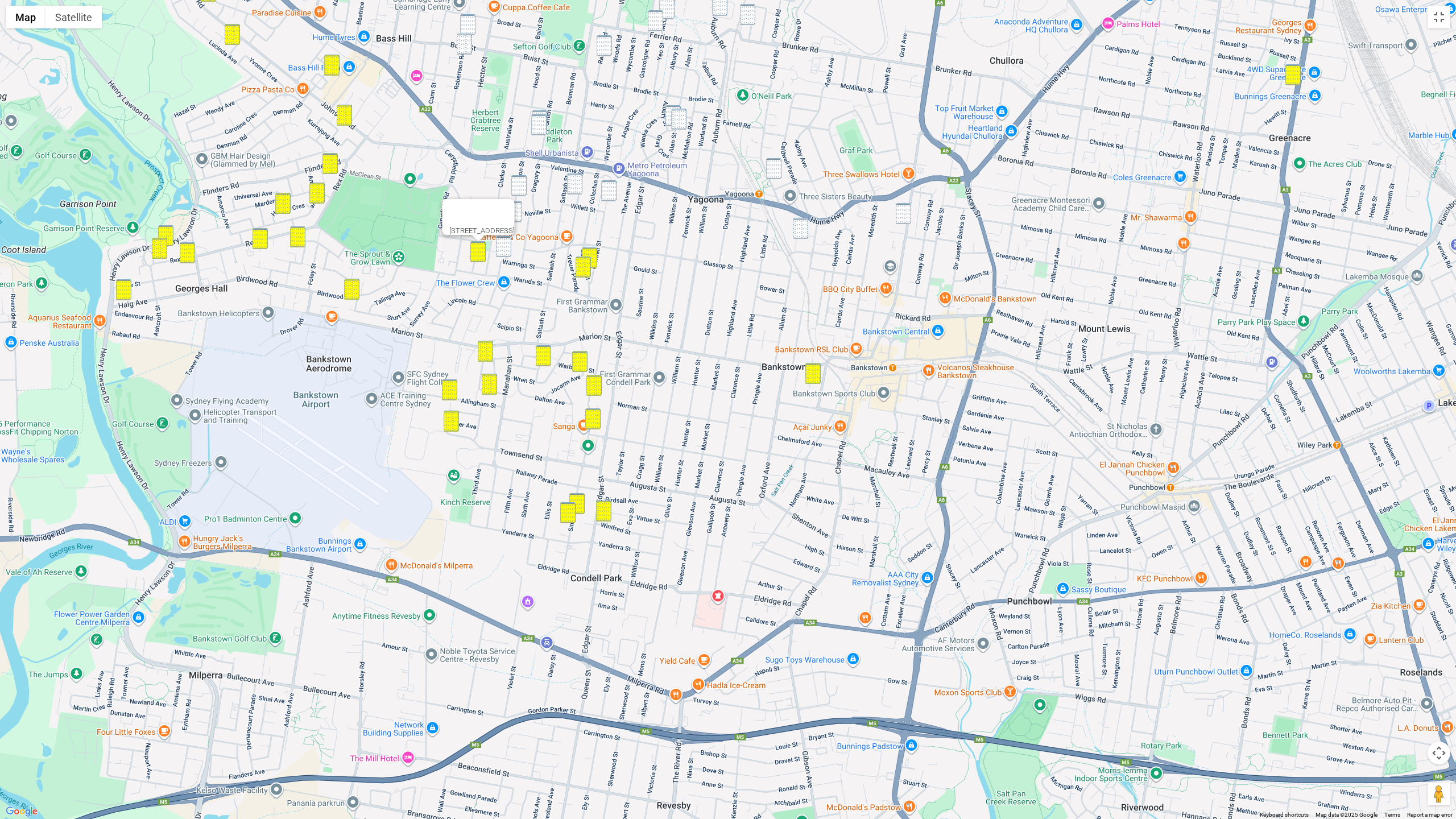
drag, startPoint x: 507, startPoint y: 249, endPoint x: 509, endPoint y: 240, distance: 9.2
click at [507, 248] on img "28 Warringa Street, YAGOONA NSW 2199" at bounding box center [504, 247] width 15 height 21
click at [526, 175] on img "35 Horton Street, YAGOONA NSW 2199" at bounding box center [519, 186] width 15 height 21
click at [519, 179] on img "35 Horton Street, YAGOONA NSW 2199" at bounding box center [519, 186] width 15 height 21
click at [571, 181] on img "14A Dargan Street, YAGOONA NSW 2199" at bounding box center [574, 184] width 15 height 21
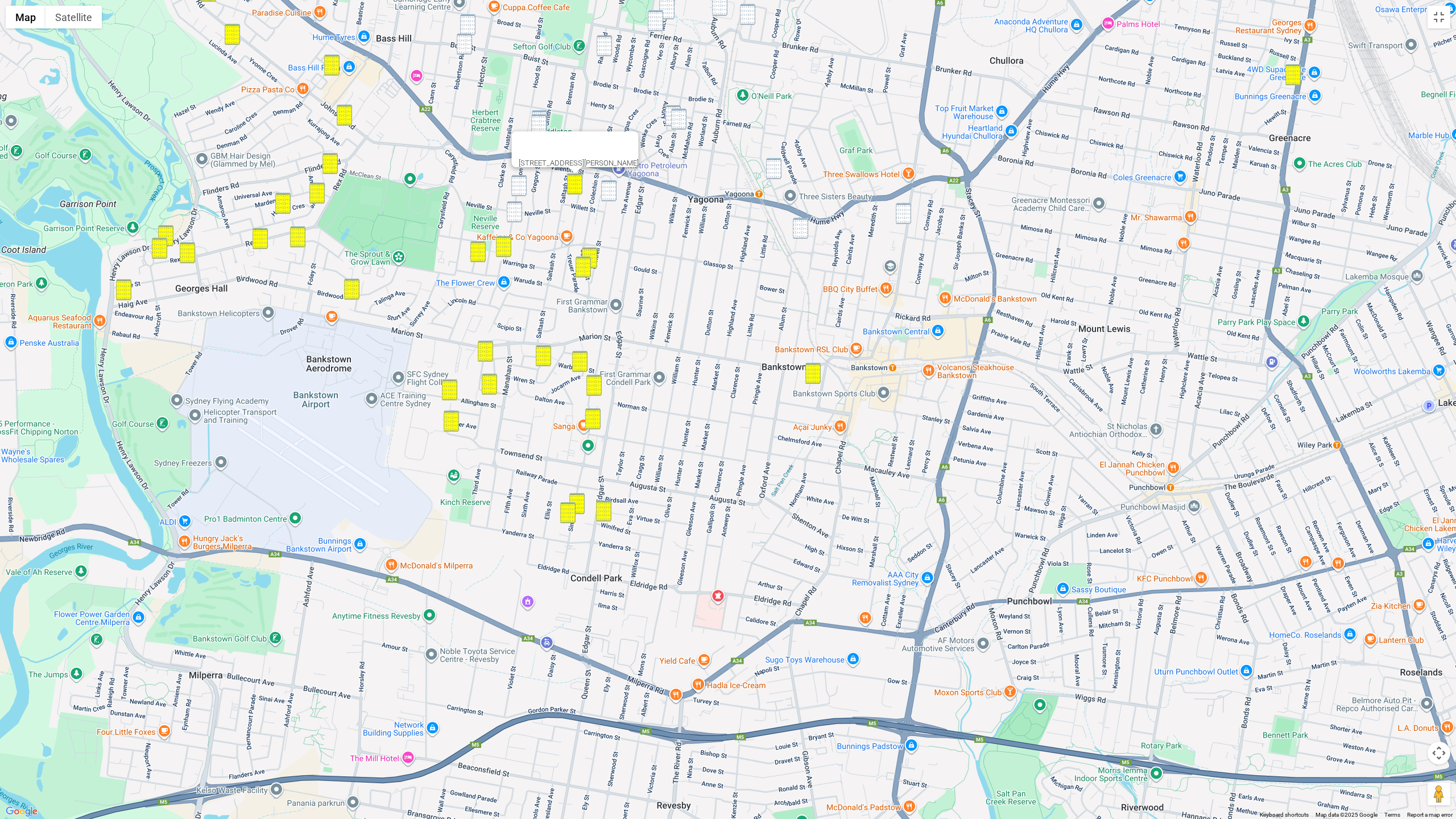
drag, startPoint x: 519, startPoint y: 190, endPoint x: 519, endPoint y: 201, distance: 11.0
click at [519, 190] on img "35 Horton Street, YAGOONA NSW 2199" at bounding box center [519, 186] width 15 height 21
click at [517, 210] on img "59 Horton Street, YAGOONA NSW 2199" at bounding box center [514, 212] width 15 height 21
click at [610, 193] on img "15 Cantrell Street, YAGOONA NSW 2199" at bounding box center [609, 191] width 15 height 21
drag, startPoint x: 540, startPoint y: 111, endPoint x: 540, endPoint y: 120, distance: 9.0
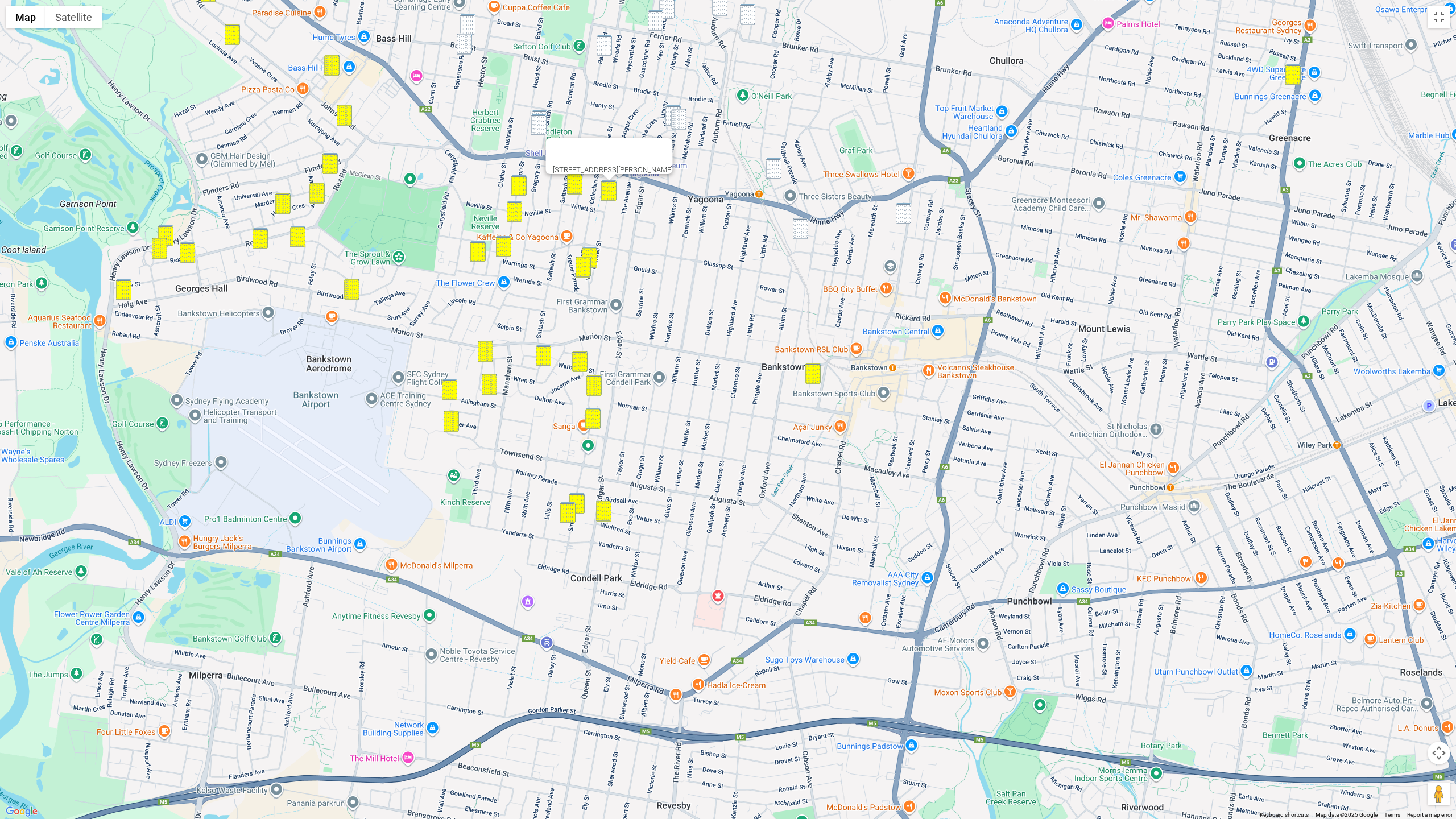
click at [540, 111] on img "60 Smith Road, YAGOONA NSW 2199" at bounding box center [539, 121] width 15 height 21
click at [540, 122] on img "64 Smith Road, YAGOONA NSW 2199" at bounding box center [539, 125] width 15 height 21
click at [668, 108] on img "2 Gray Crescent, YAGOONA NSW 2199" at bounding box center [673, 116] width 15 height 21
click at [681, 118] on img "89 Alan Street, YAGOONA NSW 2199" at bounding box center [679, 119] width 15 height 21
drag, startPoint x: 772, startPoint y: 162, endPoint x: 782, endPoint y: 175, distance: 16.4
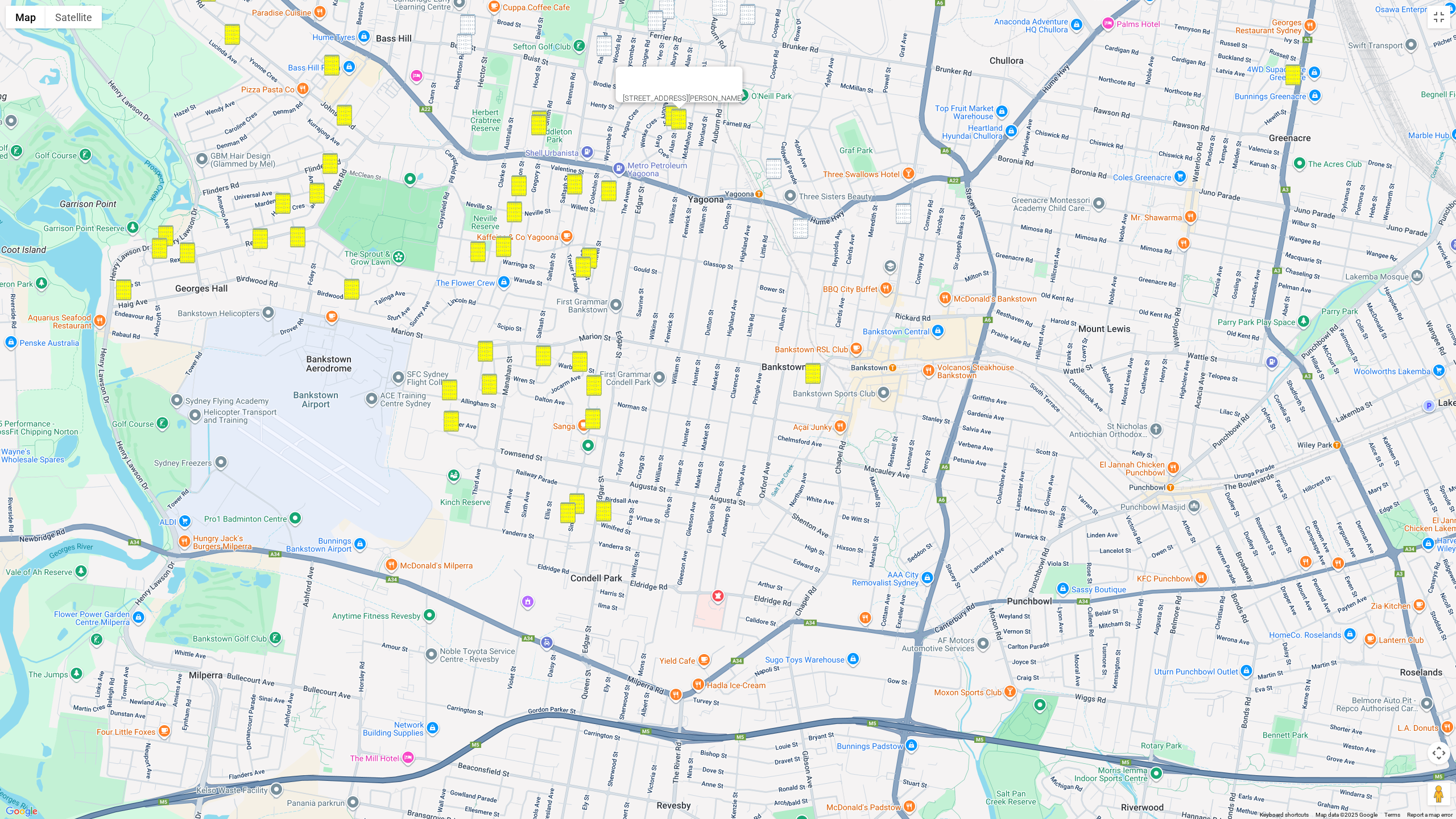
click at [772, 163] on img "283 Cooper Road, YAGOONA NSW 2199" at bounding box center [774, 169] width 15 height 21
drag, startPoint x: 799, startPoint y: 225, endPoint x: 850, endPoint y: 223, distance: 51.0
click at [799, 225] on img "2 Mulla Road, YAGOONA NSW 2199" at bounding box center [801, 228] width 15 height 21
drag, startPoint x: 905, startPoint y: 213, endPoint x: 902, endPoint y: 219, distance: 6.7
click at [905, 213] on img "536 Chapel Road, BANKSTOWN NSW 2200" at bounding box center [903, 213] width 15 height 21
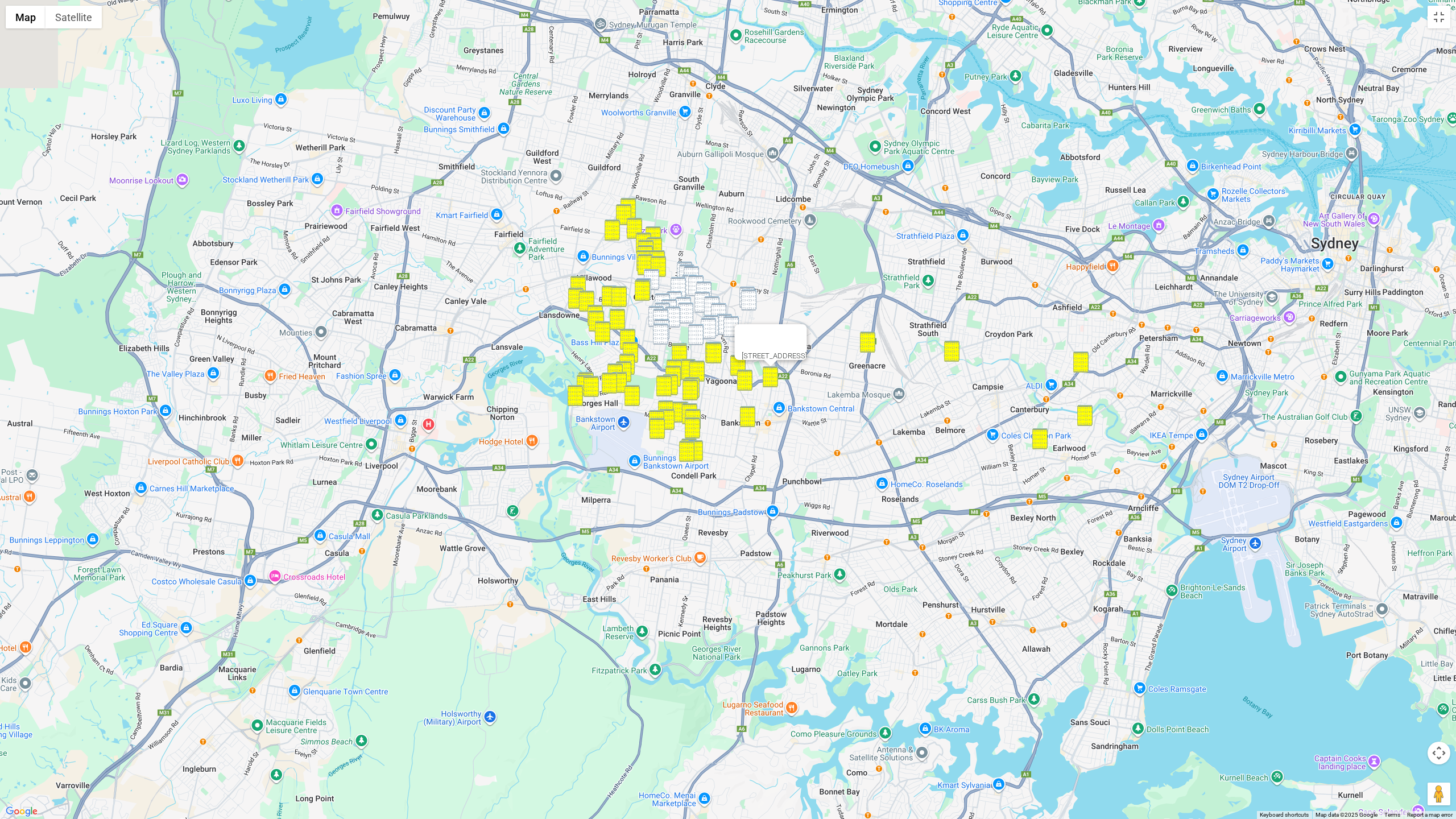
drag, startPoint x: 731, startPoint y: 244, endPoint x: 713, endPoint y: 365, distance: 122.3
click at [728, 392] on div "536 Chapel Road, BANKSTOWN NSW 2200" at bounding box center [728, 409] width 1456 height 819
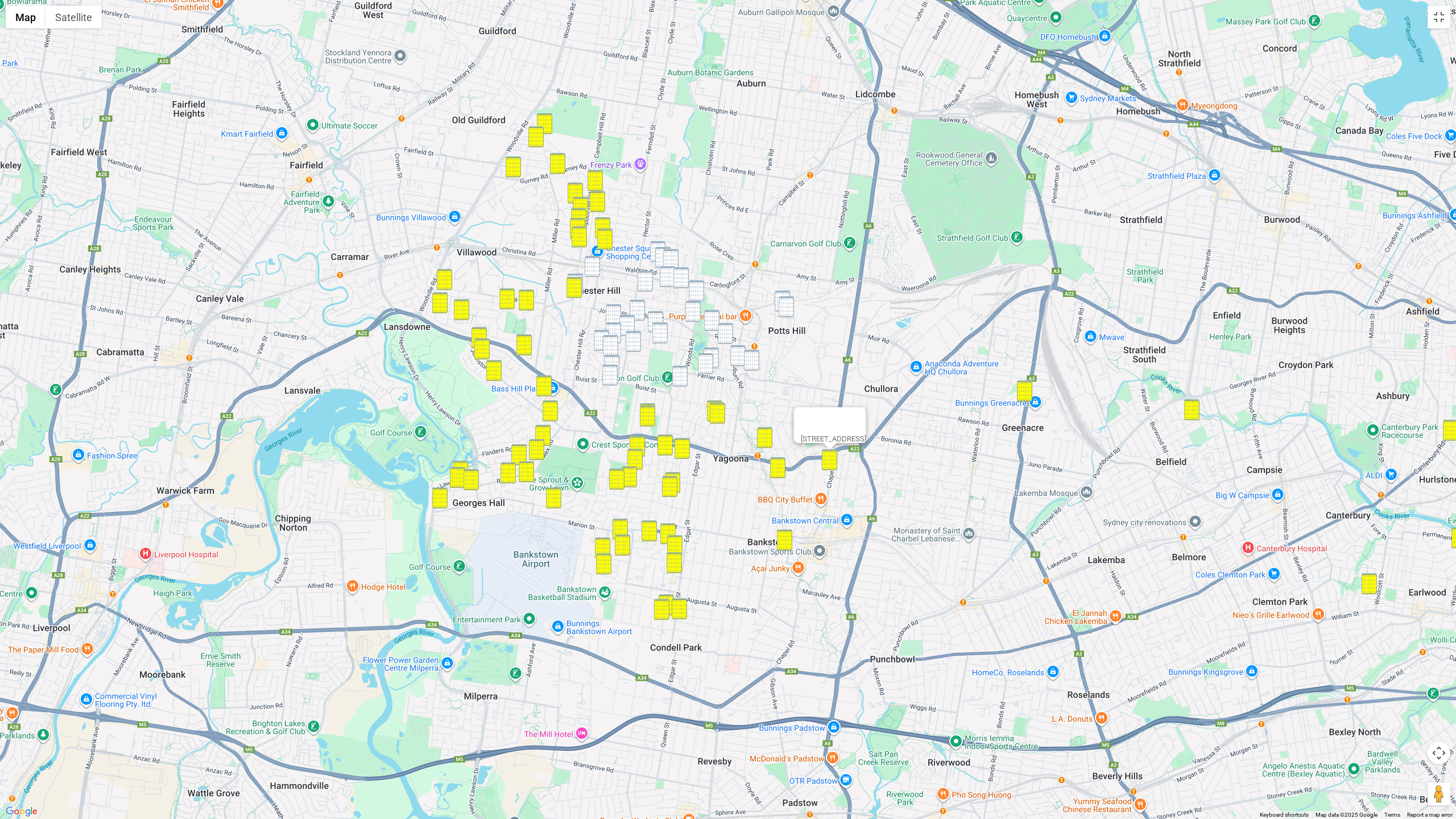
drag, startPoint x: 593, startPoint y: 267, endPoint x: 586, endPoint y: 272, distance: 8.6
click at [593, 267] on img "239 Wellington Road, CHESTER HILL NSW 2162" at bounding box center [592, 267] width 15 height 21
click at [578, 275] on img "122 Orchard Road, CHESTER HILL NSW 2162" at bounding box center [575, 284] width 15 height 21
click at [665, 244] on img "1/30 Amesbury Avenue, SEFTON NSW 2162" at bounding box center [658, 252] width 15 height 21
click at [659, 250] on img "15 Amesbury Avenue, SEFTON NSW 2162" at bounding box center [663, 257] width 15 height 21
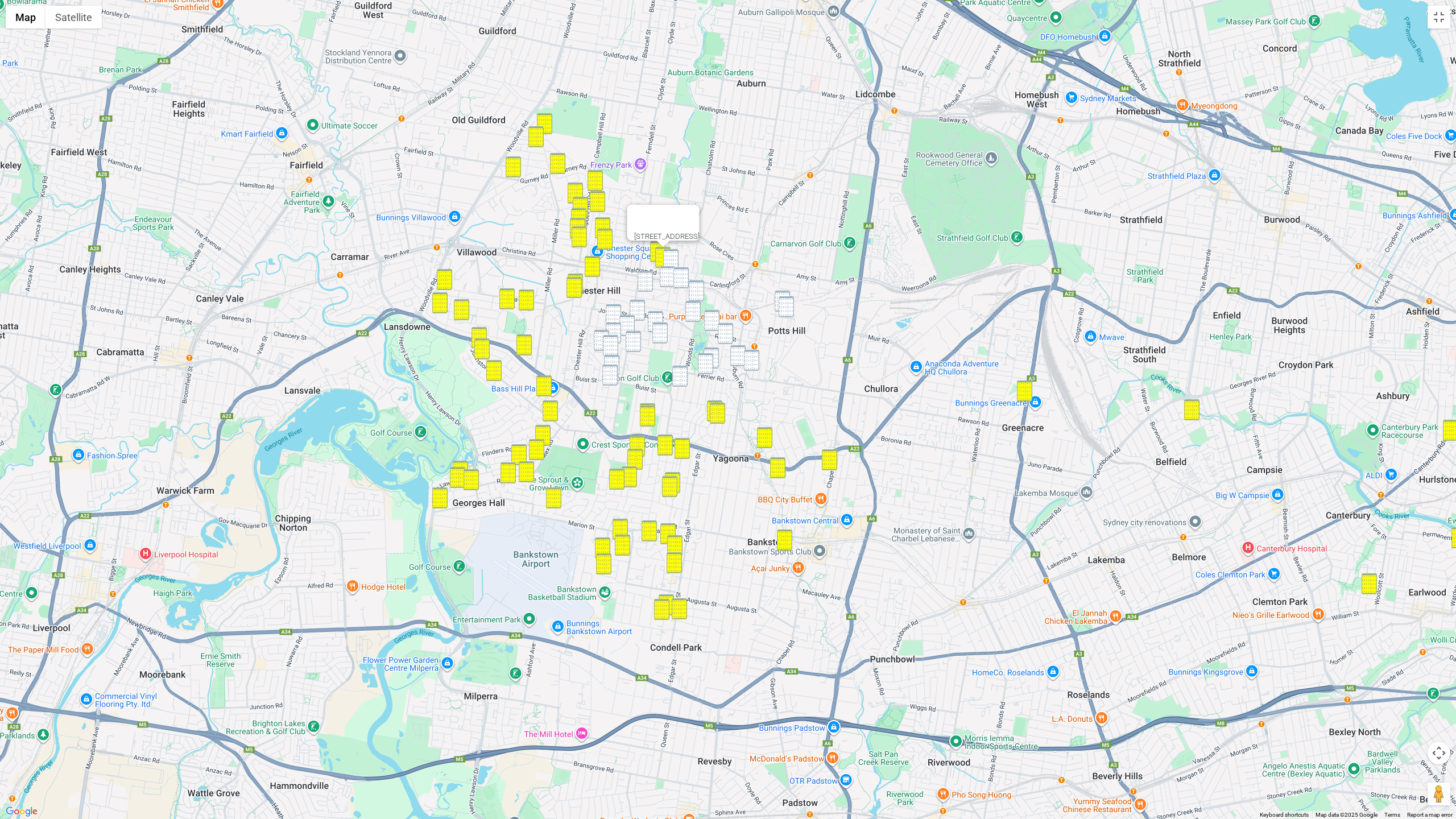
click at [671, 254] on img "67 Helen Street, SEFTON NSW 2162" at bounding box center [671, 260] width 15 height 21
click at [674, 269] on img "113 Wellington Road, SEFTON NSW 2162" at bounding box center [681, 278] width 15 height 21
click at [669, 274] on img "147 Wellington Road, SEFTON NSW 2162" at bounding box center [667, 277] width 15 height 21
drag, startPoint x: 647, startPoint y: 279, endPoint x: 644, endPoint y: 286, distance: 7.6
click at [647, 279] on img "21 Kara Street, SEFTON NSW 2162" at bounding box center [645, 281] width 15 height 21
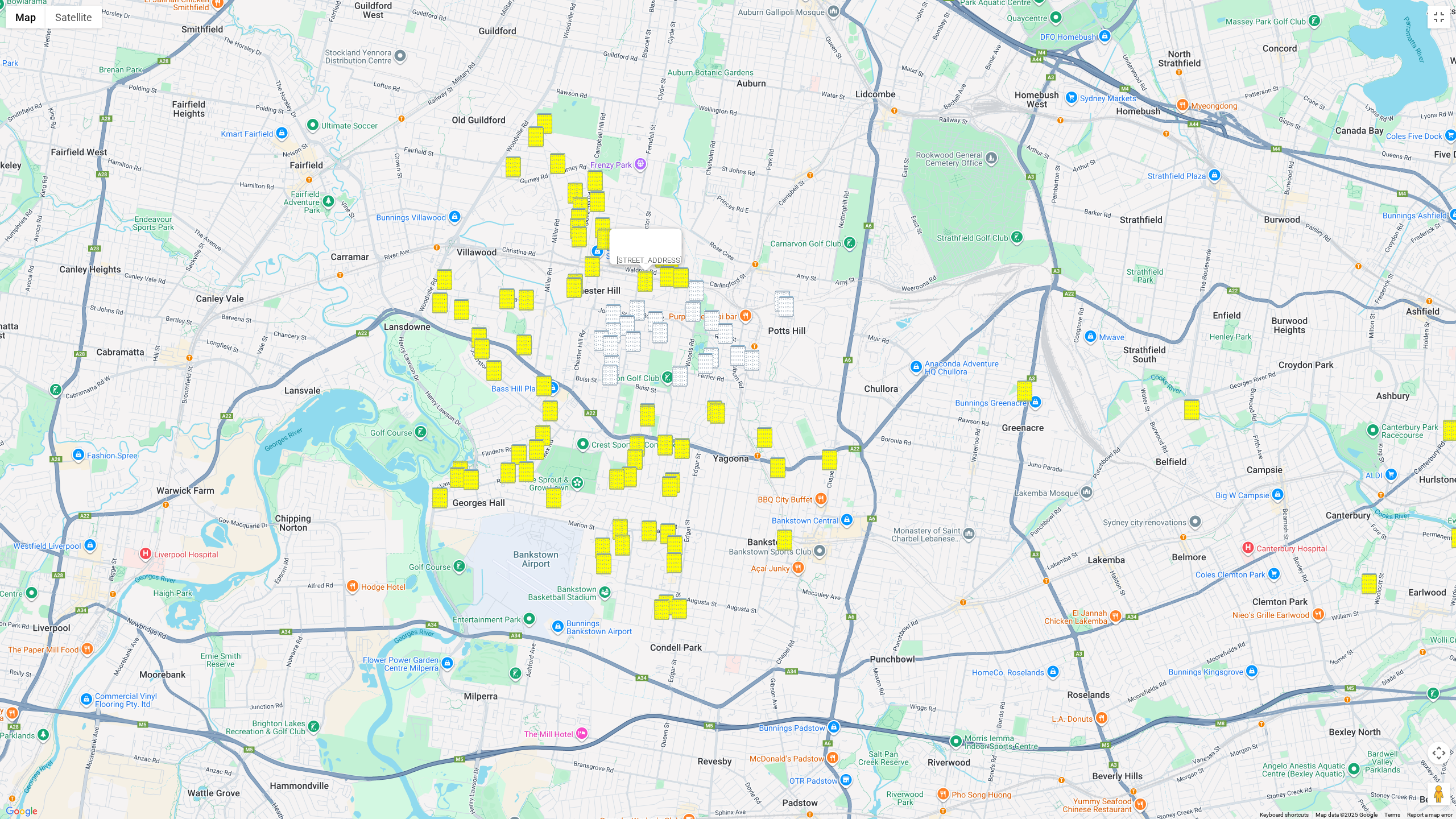
click at [637, 305] on img "203 Rodd Street, SEFTON NSW 2162" at bounding box center [637, 310] width 15 height 21
click at [617, 313] on img "21 Joan Street, CHESTER HILL NSW 2162" at bounding box center [613, 315] width 15 height 21
click at [623, 318] on img "214 Hector Street, CHESTER HILL NSW 2162" at bounding box center [627, 326] width 15 height 21
click at [615, 325] on img "4 Robertson Road, CHESTER HILL NSW 2162" at bounding box center [613, 333] width 15 height 21
click at [603, 332] on img "3 Newman Street, BASS HILL NSW 2197" at bounding box center [601, 340] width 15 height 21
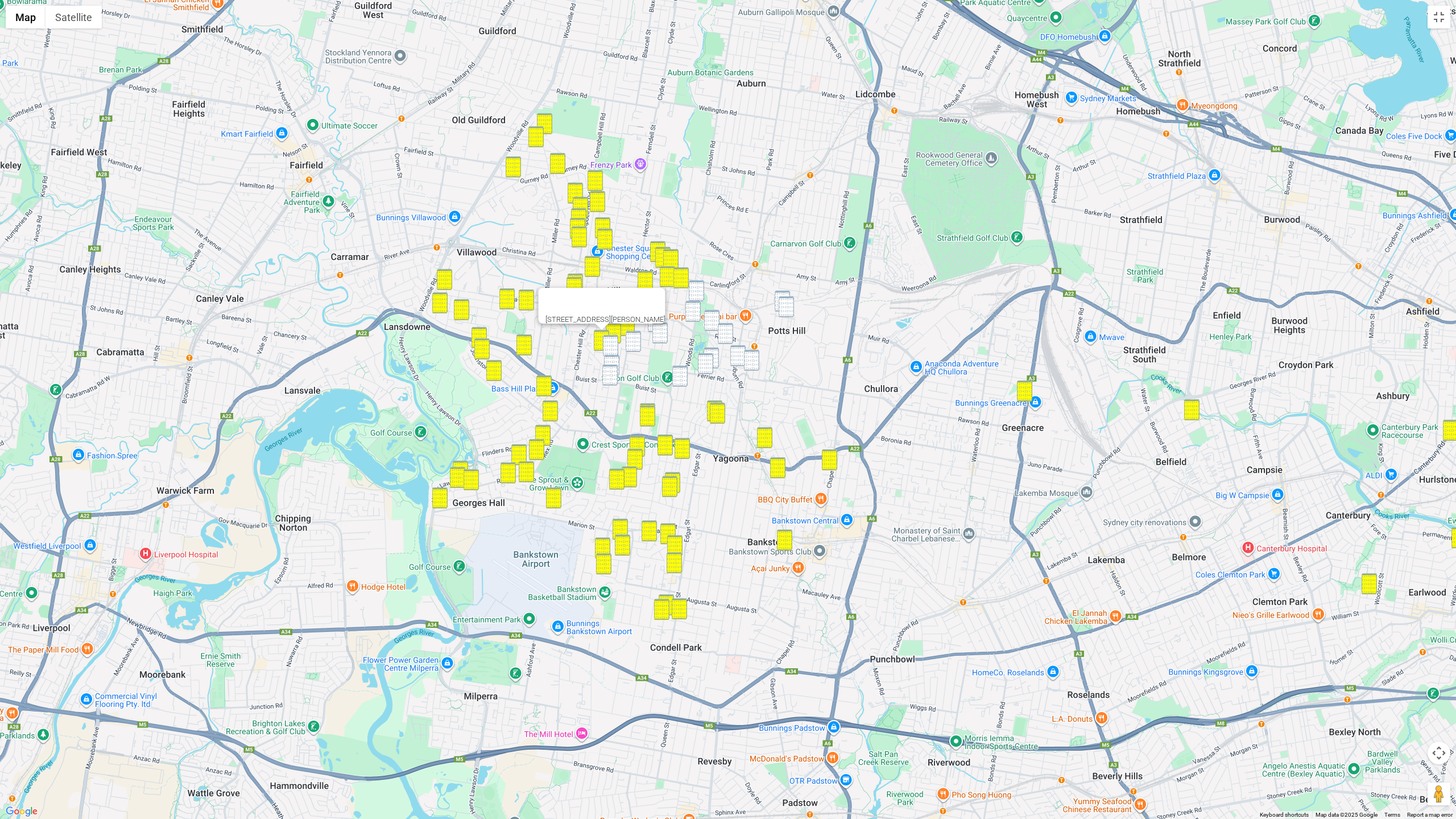
drag, startPoint x: 608, startPoint y: 341, endPoint x: 625, endPoint y: 342, distance: 17.0
click at [609, 341] on img "28 Robertson Road, CHESTER HILL NSW 2162" at bounding box center [610, 346] width 15 height 21
click at [635, 341] on img "42 Morella Avenue, SEFTON NSW 2162" at bounding box center [634, 341] width 15 height 21
drag, startPoint x: 610, startPoint y: 360, endPoint x: 610, endPoint y: 369, distance: 9.0
click at [610, 360] on img "51 Robertson Road, BASS HILL NSW 2197" at bounding box center [612, 365] width 15 height 21
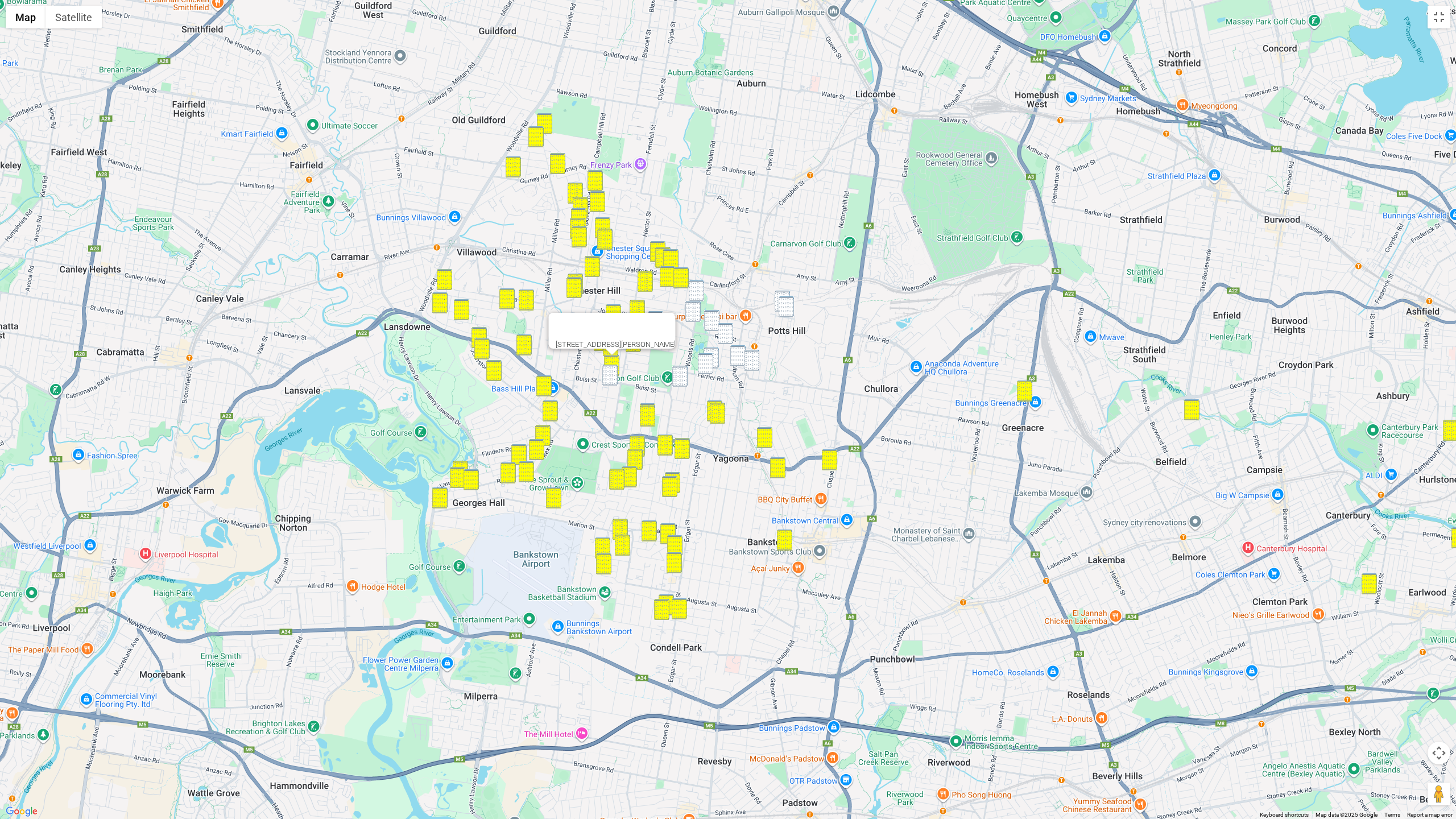
drag, startPoint x: 610, startPoint y: 372, endPoint x: 623, endPoint y: 368, distance: 13.6
click at [610, 372] on img "63 Robertson Road, BASS HILL NSW 2197" at bounding box center [610, 375] width 15 height 21
drag, startPoint x: 700, startPoint y: 289, endPoint x: 696, endPoint y: 302, distance: 13.6
click at [700, 289] on img "12A Woods Road, SEFTON NSW 2162" at bounding box center [696, 291] width 15 height 21
drag, startPoint x: 695, startPoint y: 302, endPoint x: 690, endPoint y: 309, distance: 8.6
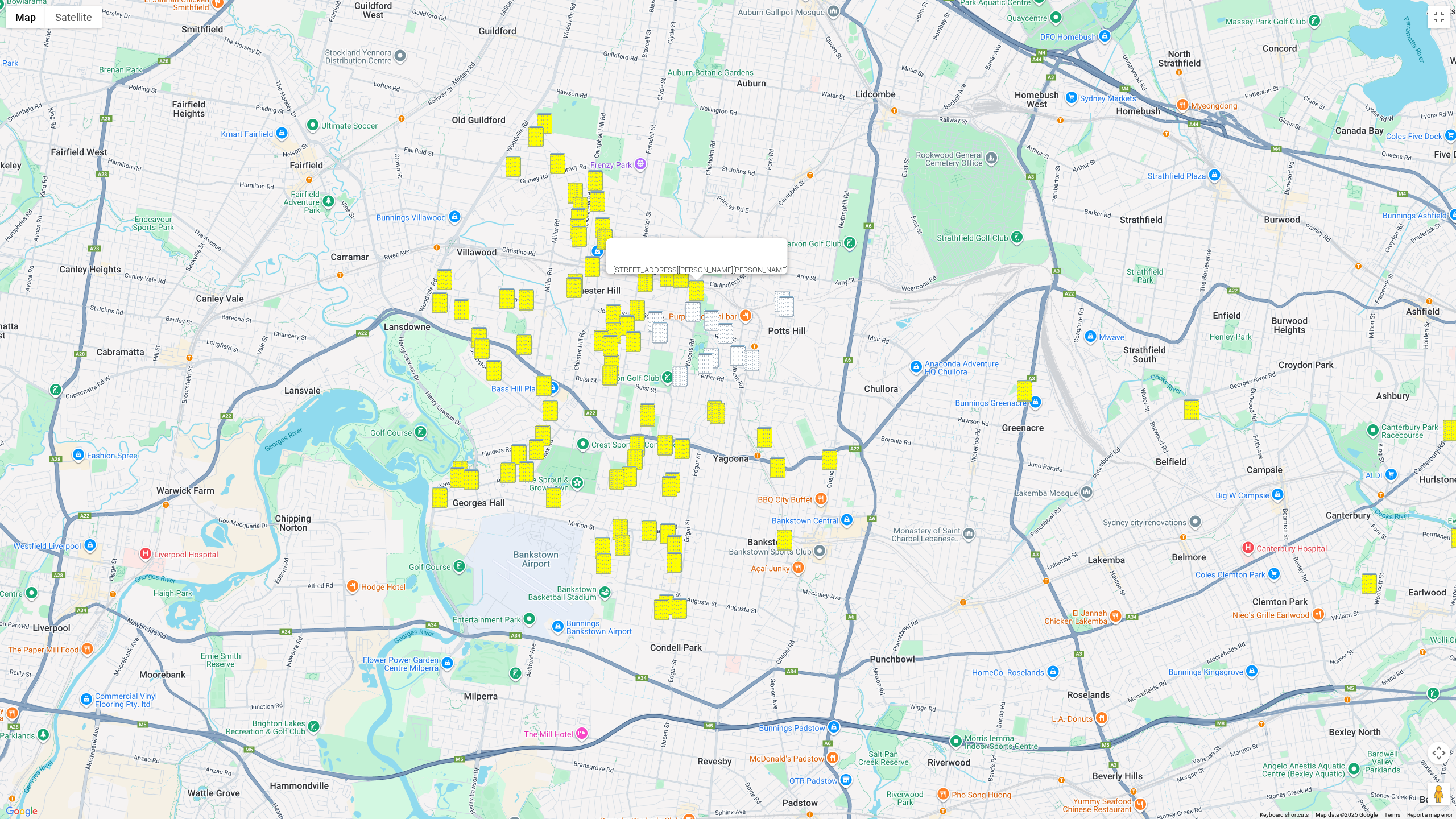
click at [695, 303] on img "44 Woods Road, SEFTON NSW 2162" at bounding box center [693, 311] width 15 height 21
drag, startPoint x: 661, startPoint y: 317, endPoint x: 661, endPoint y: 327, distance: 10.0
click at [661, 317] on img "48 Batt Street, SEFTON NSW 2162" at bounding box center [655, 322] width 15 height 21
click at [660, 328] on img "12 Badger Avenue, SEFTON NSW 2162" at bounding box center [660, 333] width 15 height 21
drag, startPoint x: 711, startPoint y: 324, endPoint x: 725, endPoint y: 319, distance: 14.9
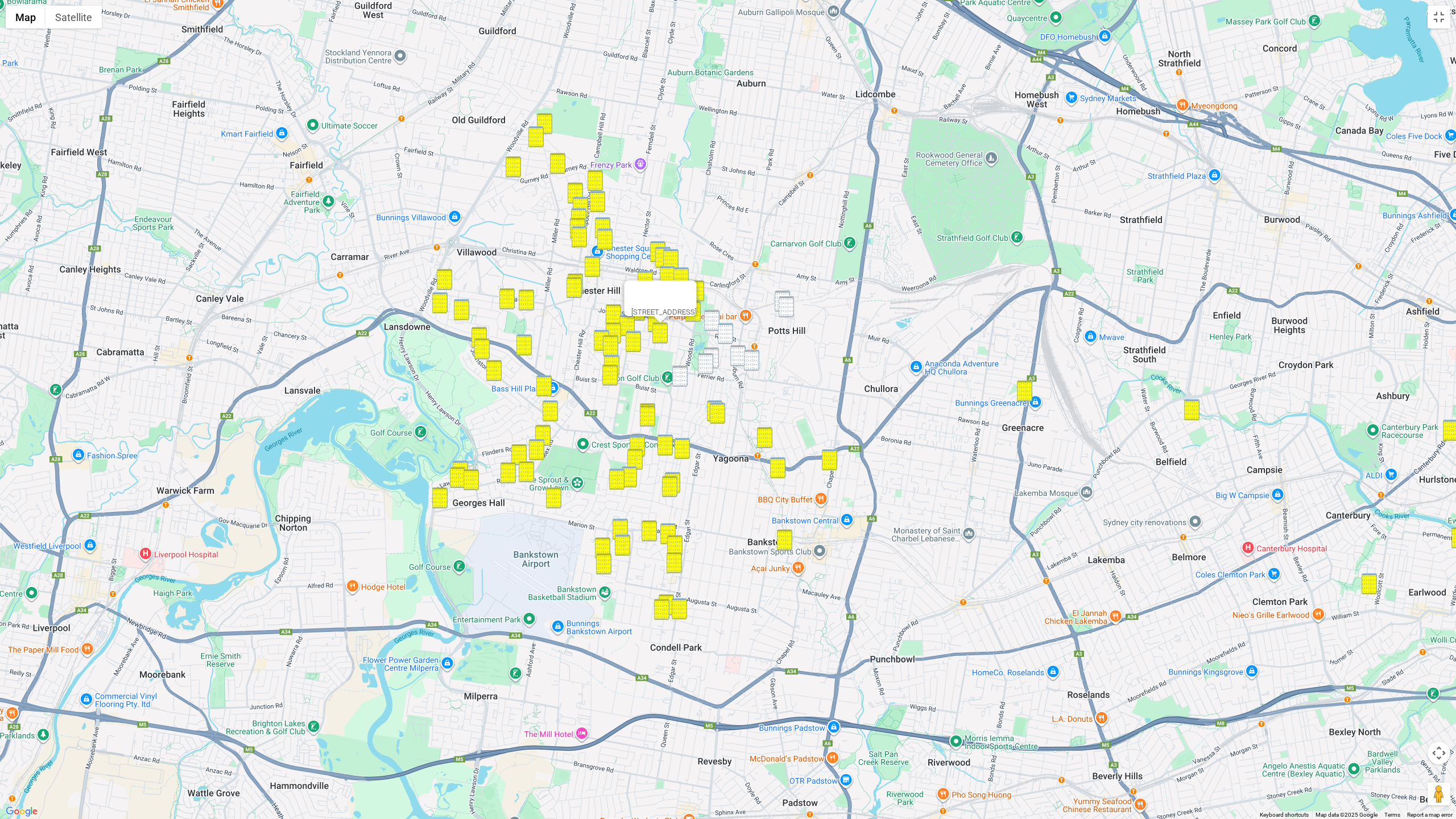
click at [711, 323] on img "59 Gascoigne Road, BIRRONG NSW 2143" at bounding box center [712, 321] width 15 height 21
click at [783, 293] on img "99 Jones Avenue, POTTS HILL NSW 2143" at bounding box center [782, 301] width 15 height 21
click at [787, 307] on img "13B Moriarty Way, POTTS HILL NSW 2143" at bounding box center [786, 307] width 15 height 21
drag, startPoint x: 711, startPoint y: 318, endPoint x: 725, endPoint y: 316, distance: 14.1
click at [711, 318] on img "59 Gascoigne Road, BIRRONG NSW 2143" at bounding box center [712, 321] width 15 height 21
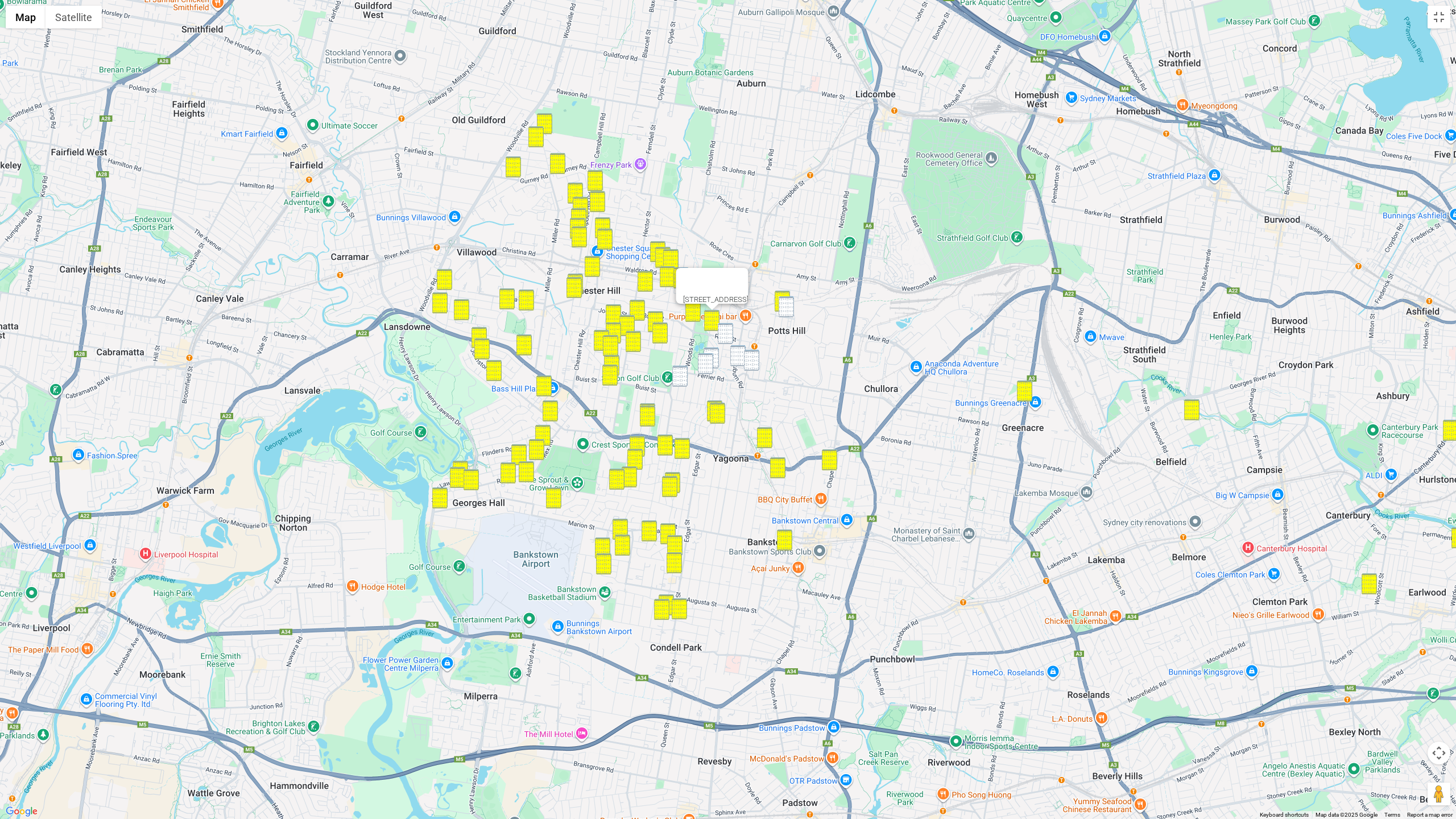
click at [790, 309] on img "13B Moriarty Way, POTTS HILL NSW 2143" at bounding box center [786, 307] width 15 height 21
drag, startPoint x: 728, startPoint y: 336, endPoint x: 725, endPoint y: 342, distance: 6.7
click at [728, 336] on img "58 Hill Road, BIRRONG NSW 2143" at bounding box center [725, 334] width 15 height 21
click at [713, 358] on img "55 Mc Crossin Avenue, BIRRONG NSW 2143" at bounding box center [711, 358] width 15 height 21
click at [705, 361] on img "40 Ferrier Road, BIRRONG NSW 2143" at bounding box center [706, 364] width 15 height 21
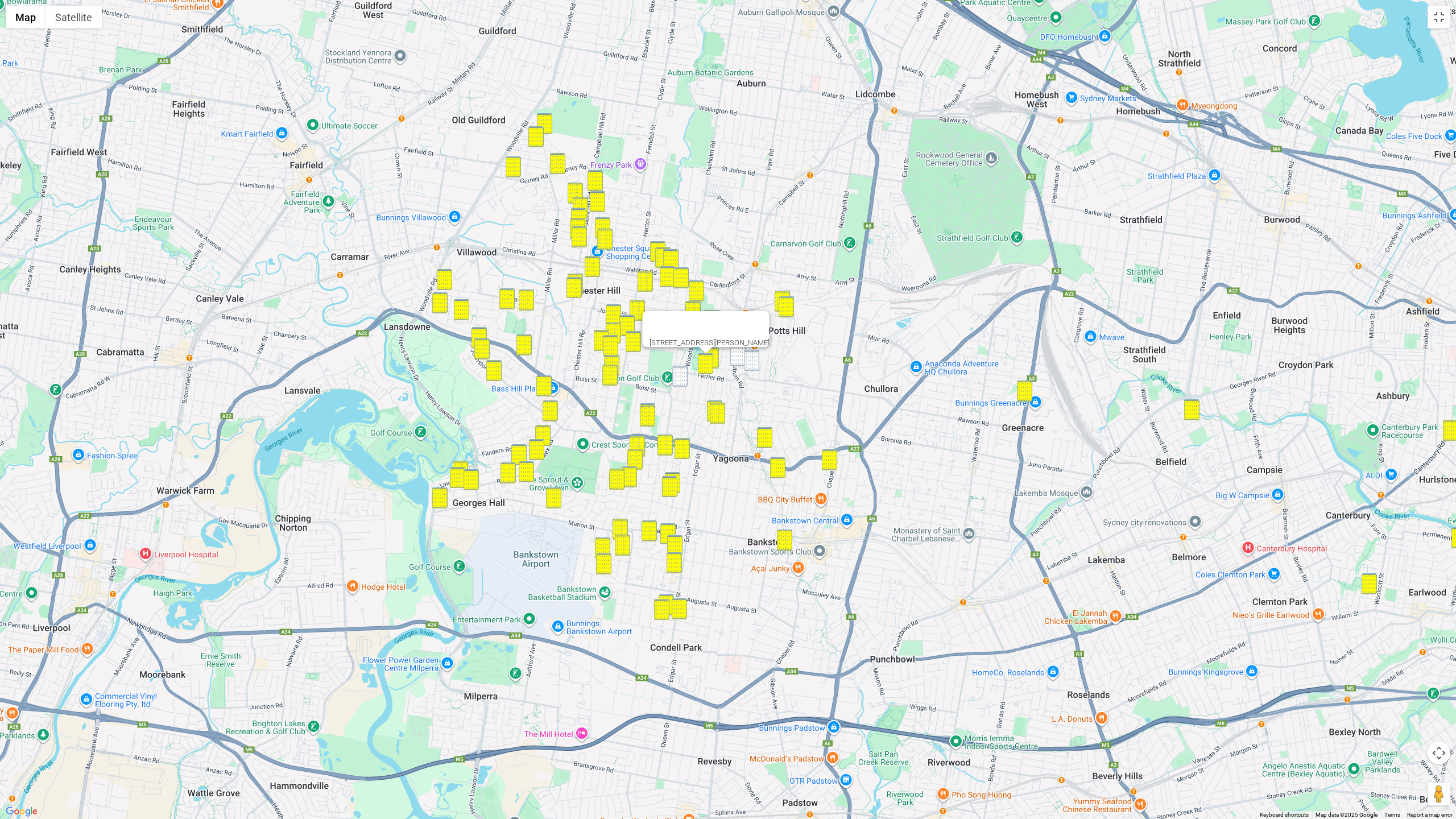
drag, startPoint x: 677, startPoint y: 377, endPoint x: 709, endPoint y: 365, distance: 34.2
click at [677, 377] on img "25 Rangers Road, YAGOONA NSW 2199" at bounding box center [680, 377] width 15 height 21
click at [736, 360] on img "20 Pobje Avenue, BIRRONG NSW 2143" at bounding box center [738, 356] width 15 height 21
click at [748, 363] on img "58A Larien Crescent, BIRRONG NSW 2143" at bounding box center [752, 360] width 15 height 21
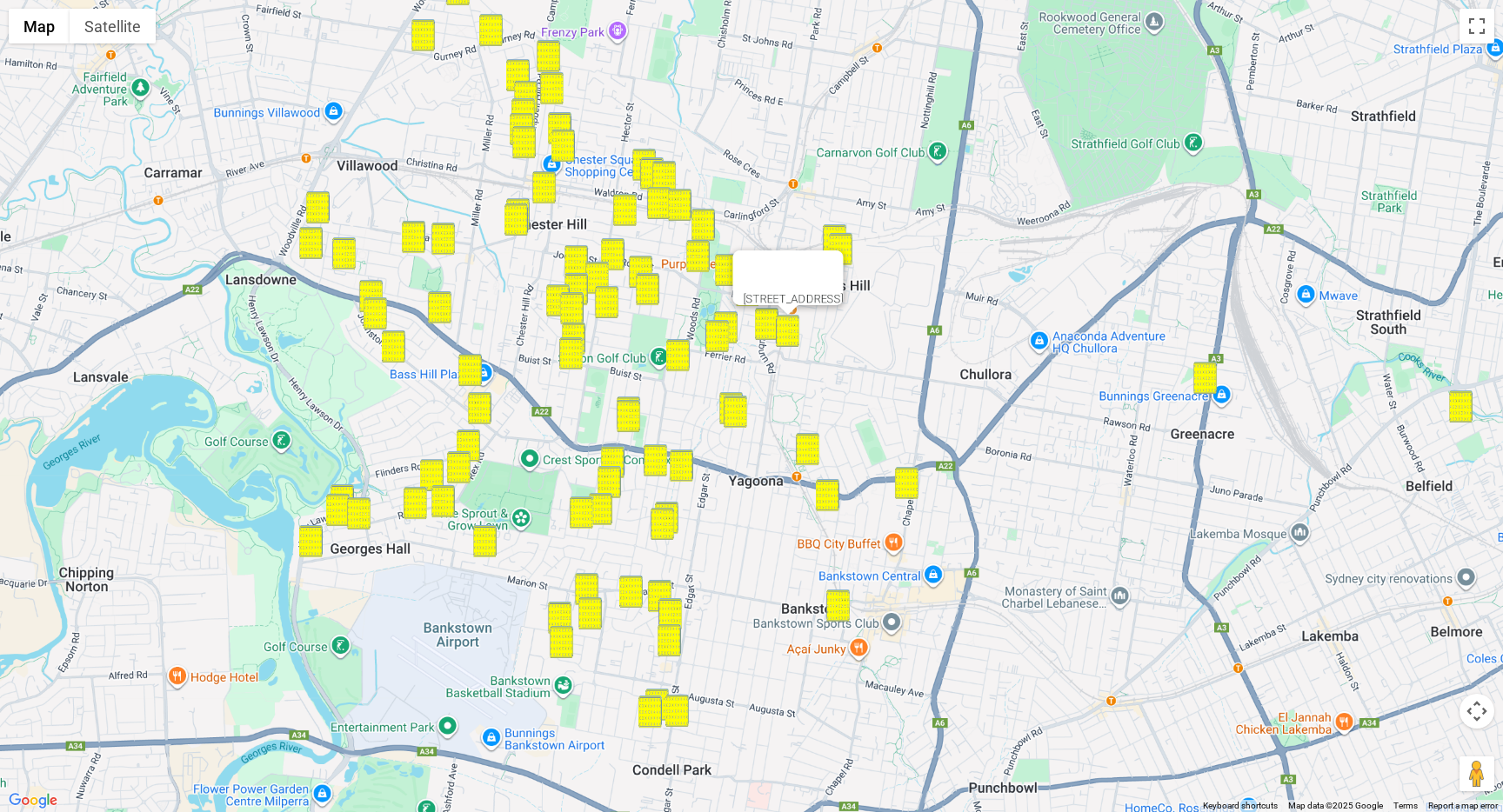
click at [1460, 694] on button "Map camera controls" at bounding box center [1477, 711] width 35 height 35
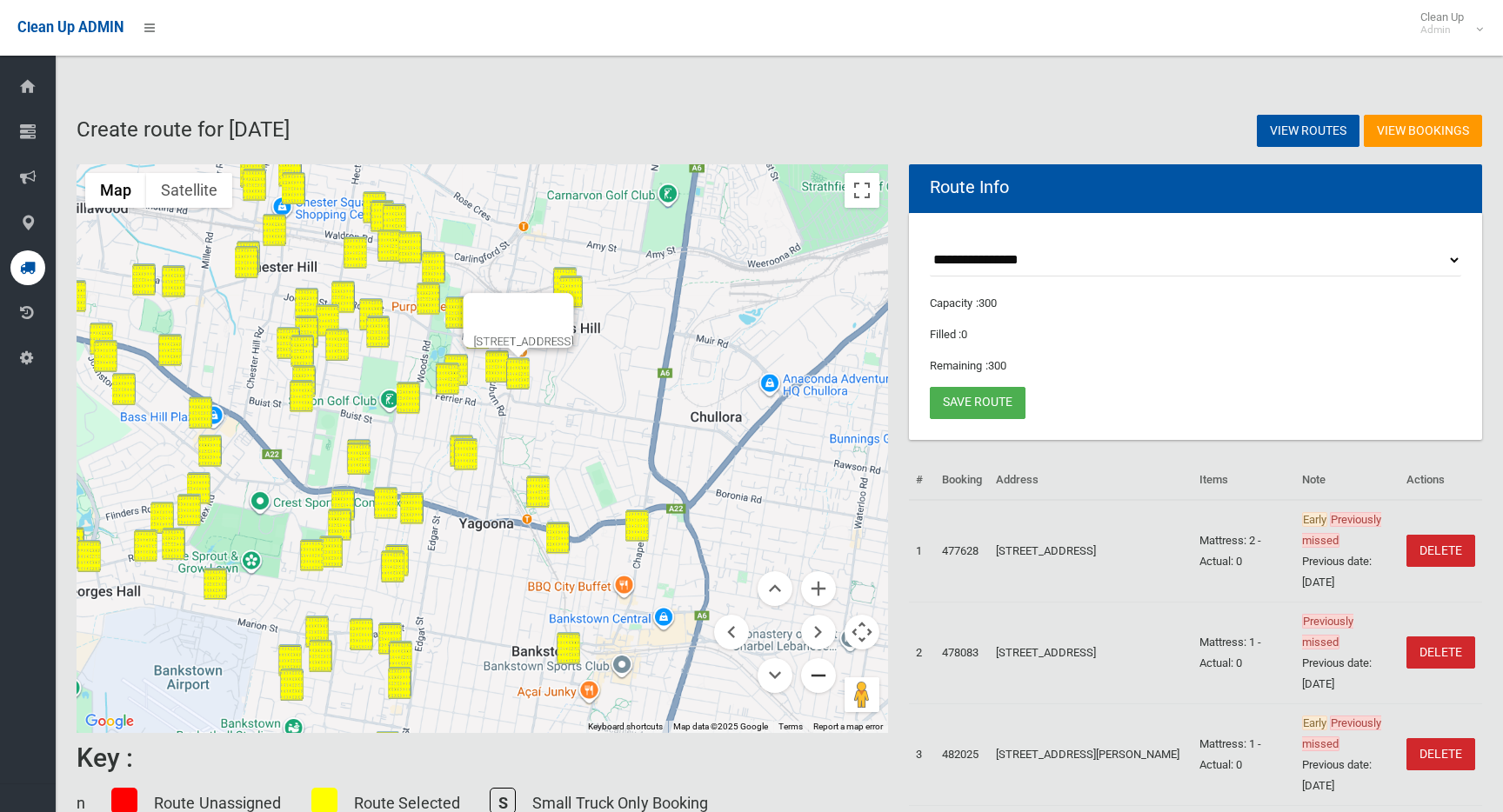
click at [826, 670] on button "Zoom out" at bounding box center [818, 676] width 35 height 35
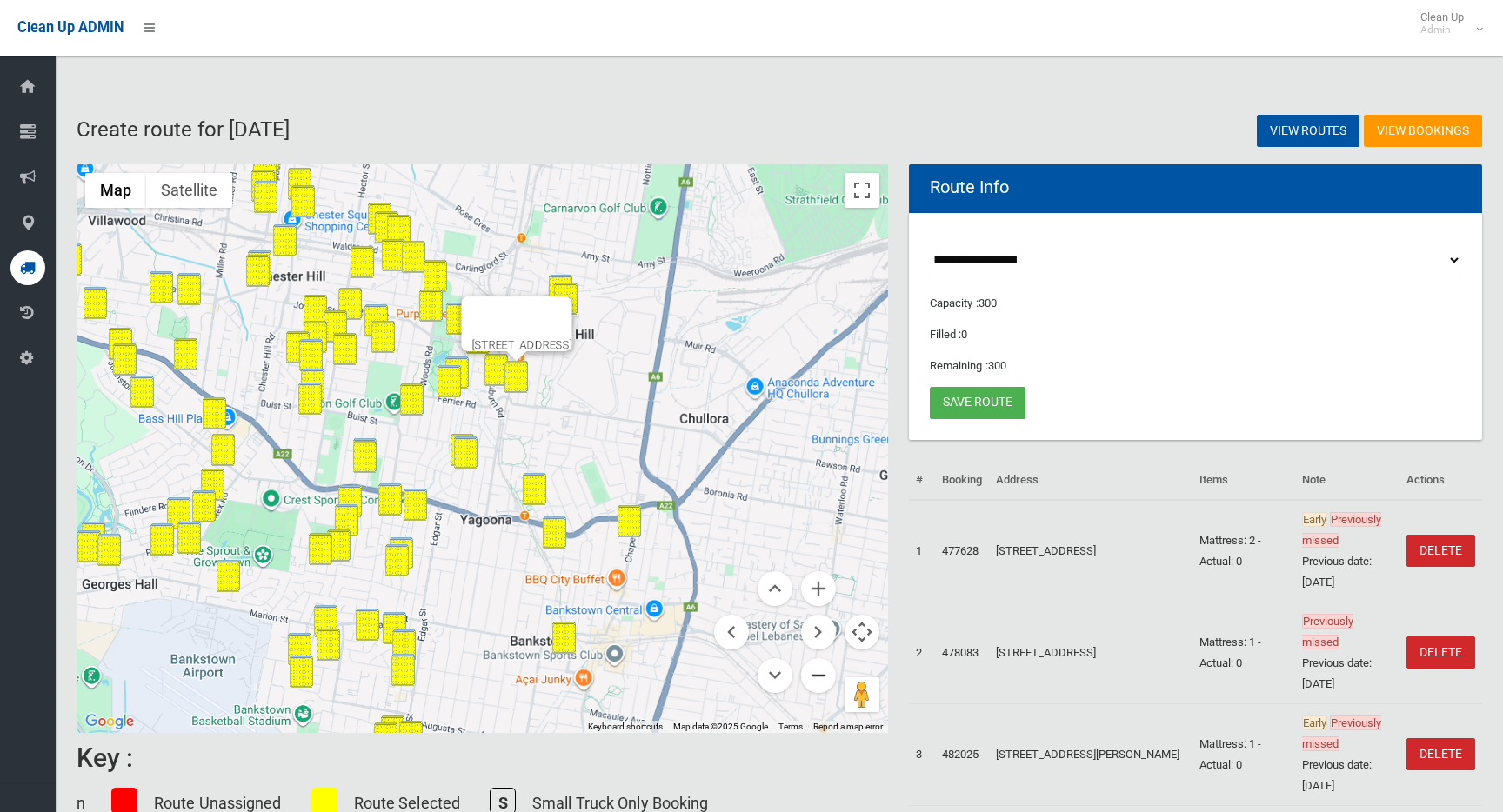
click at [826, 670] on button "Zoom out" at bounding box center [818, 676] width 35 height 35
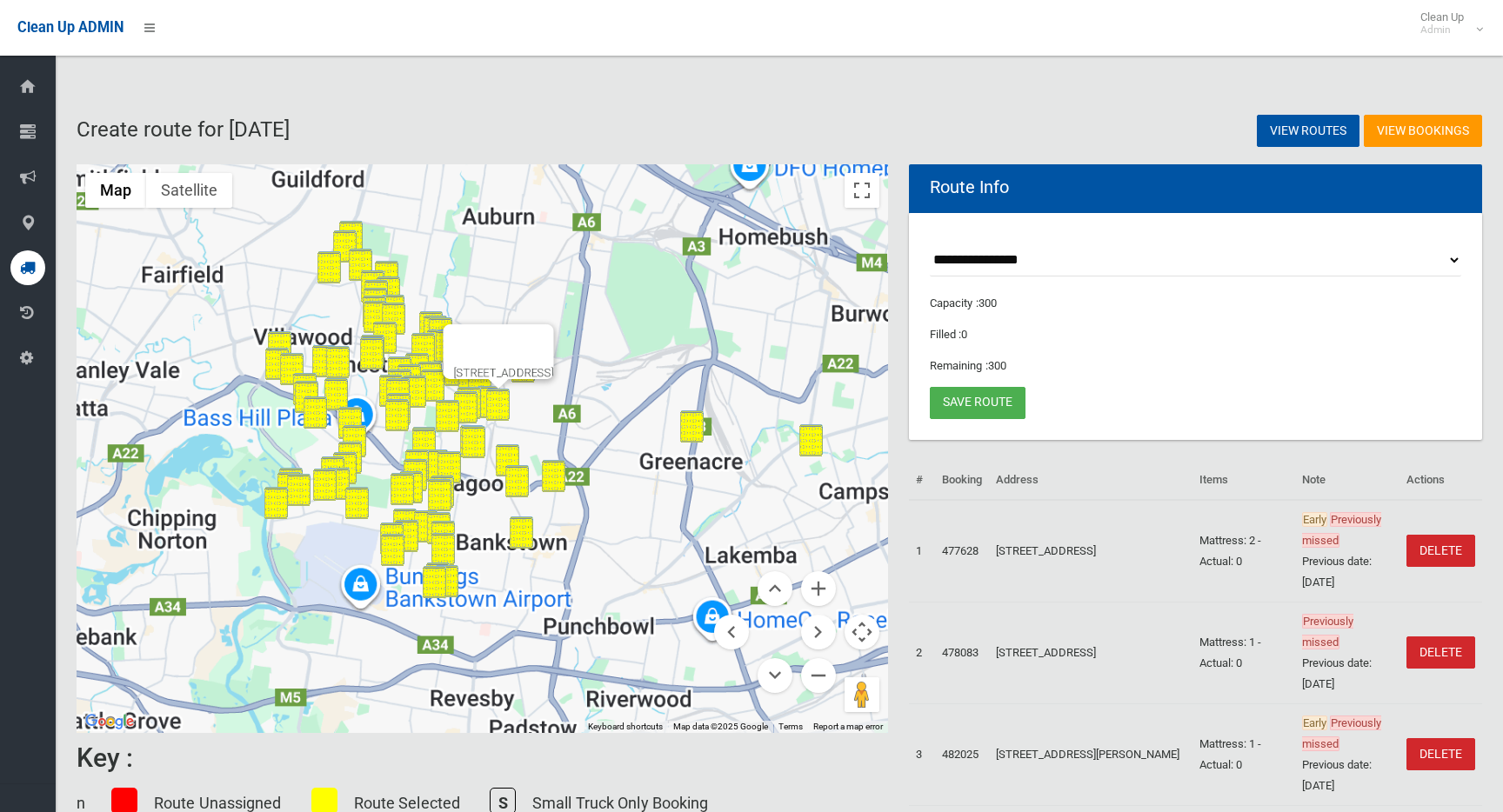
drag
click at [827, 670] on button "Zoom out" at bounding box center [818, 676] width 35 height 35
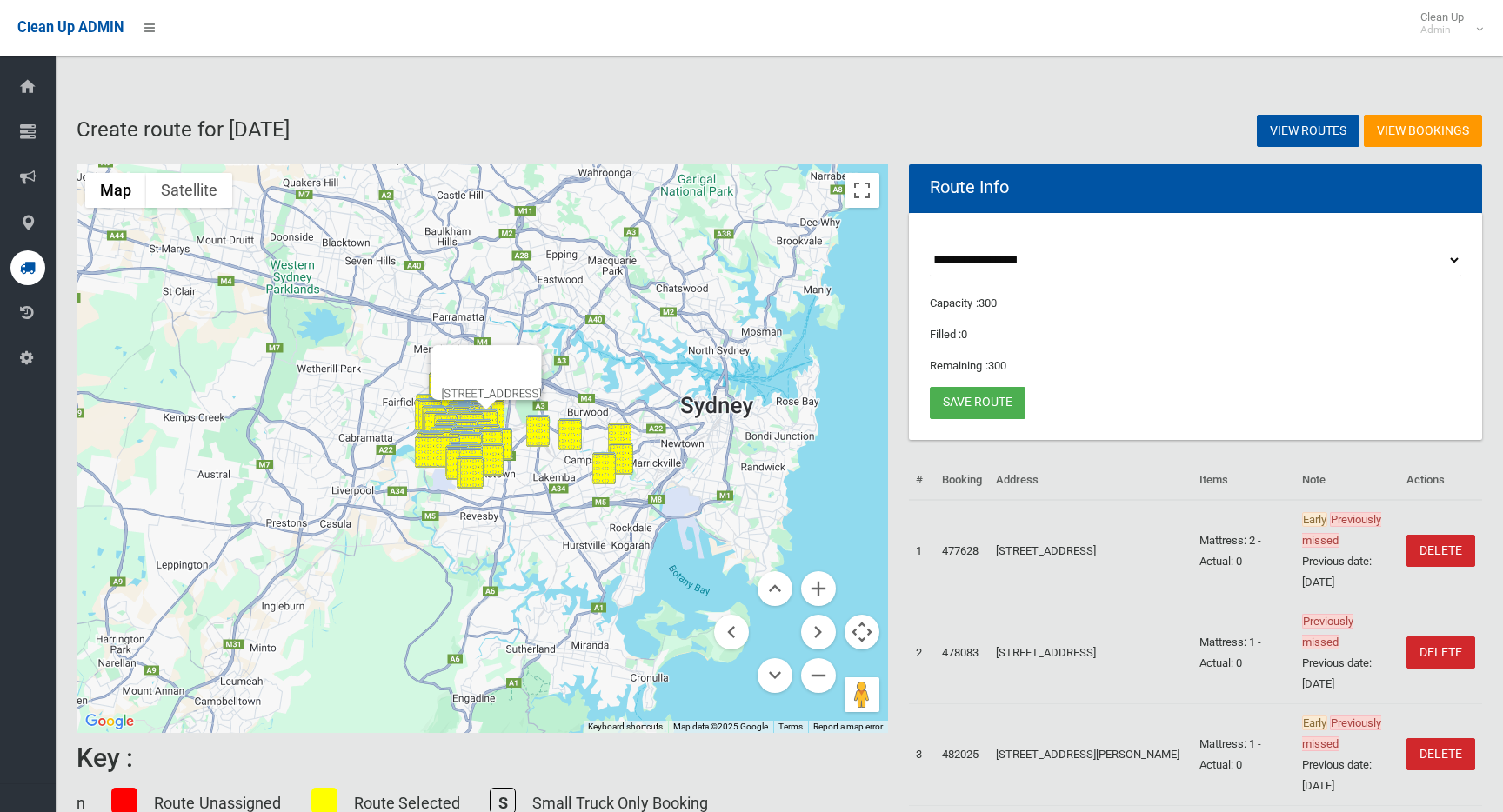
click at [542, 366] on button "Close" at bounding box center [521, 366] width 41 height 41
click at [822, 587] on button "Zoom in" at bounding box center [818, 588] width 35 height 35
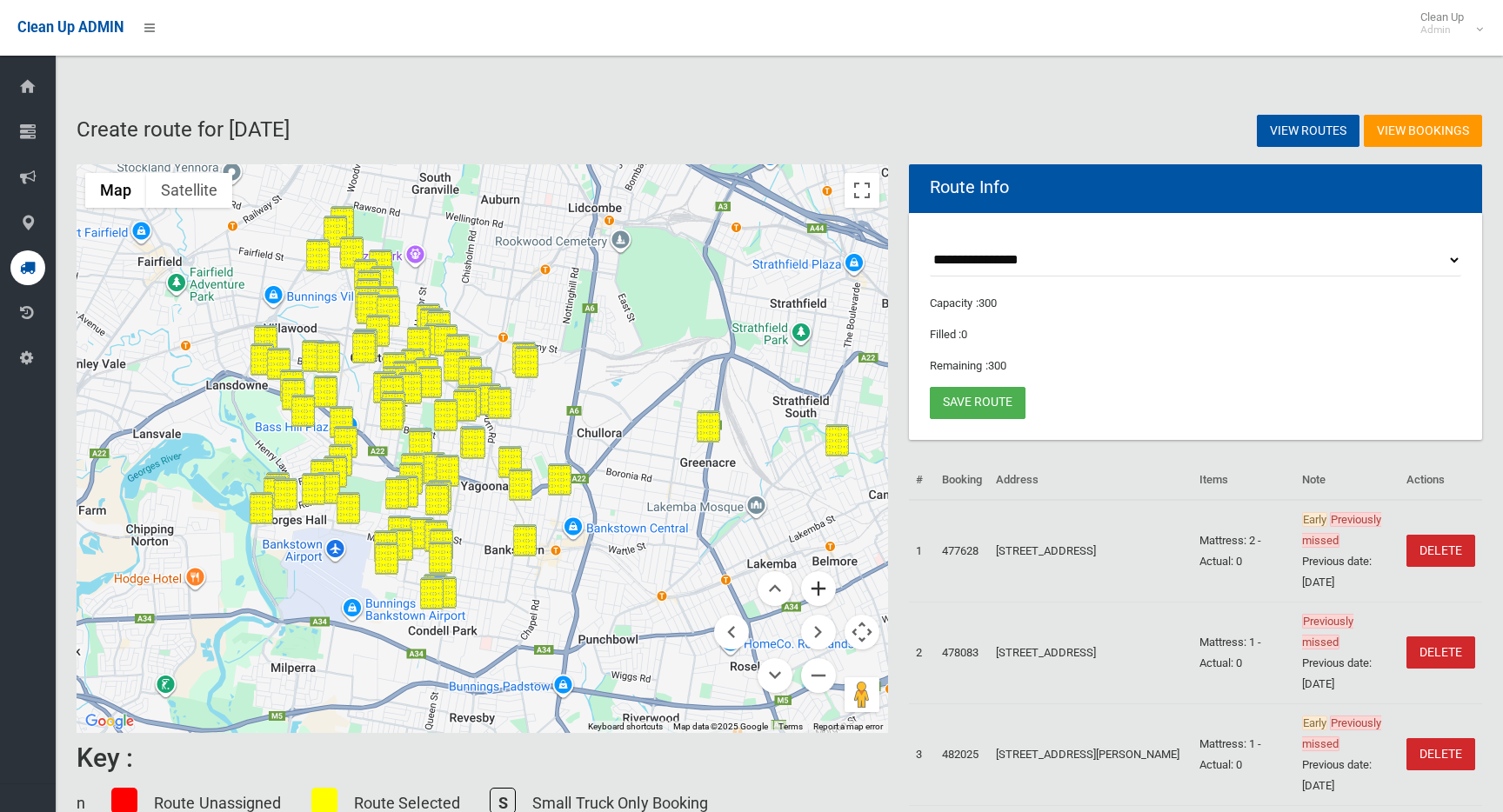
click at [822, 587] on button "Zoom in" at bounding box center [818, 588] width 35 height 35
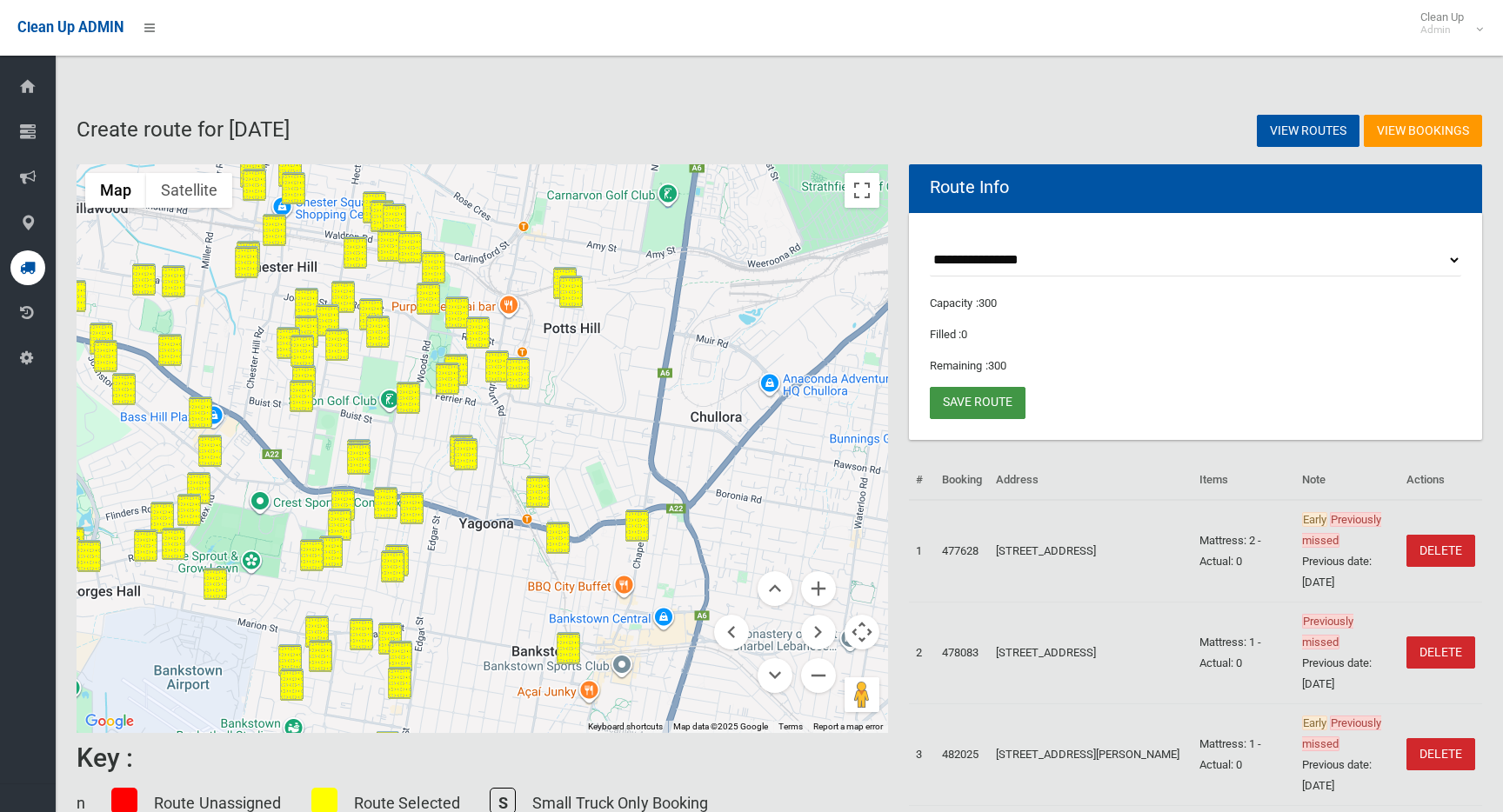
click at [997, 405] on link "Save route" at bounding box center [978, 403] width 96 height 33
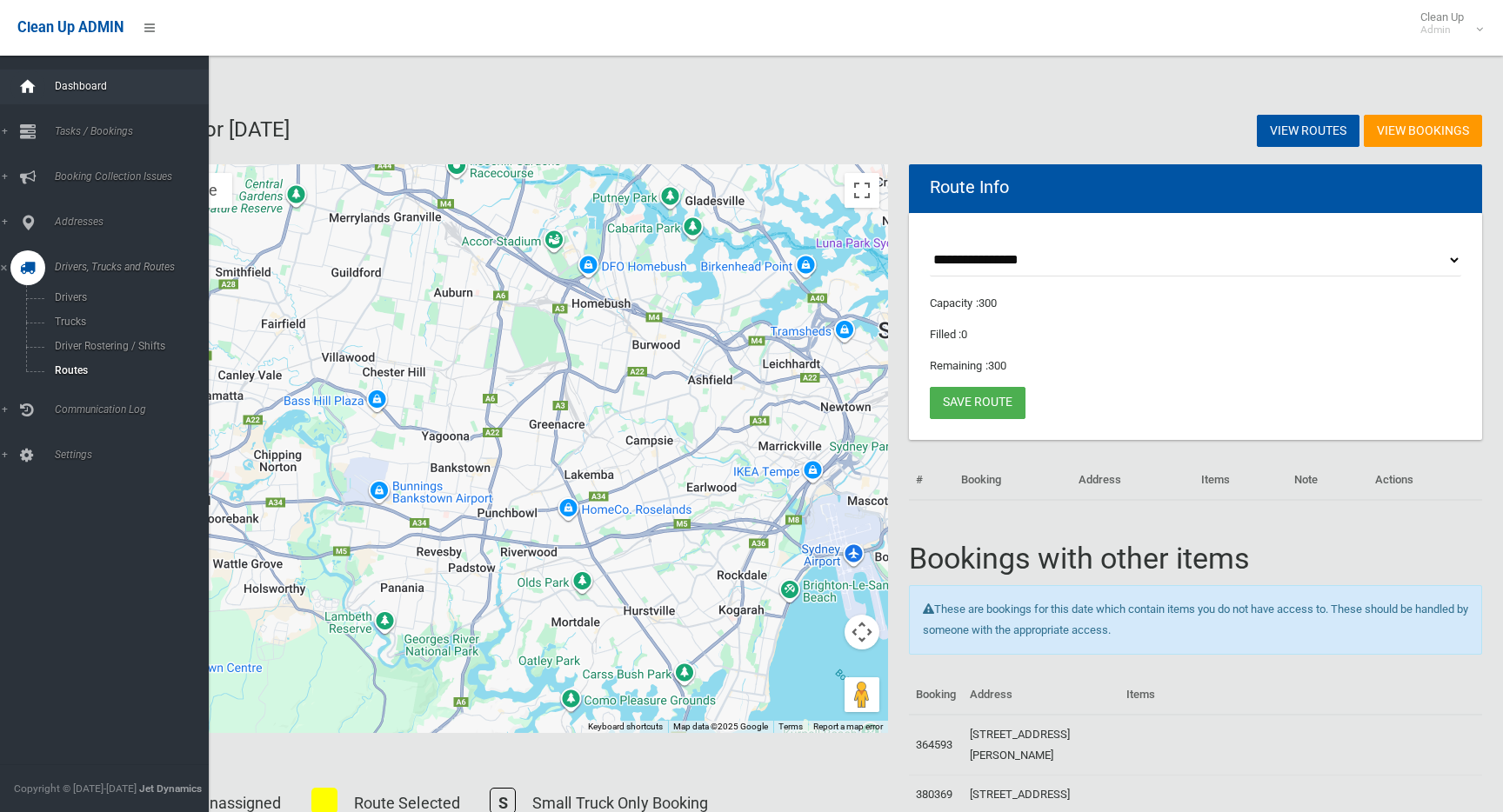
click at [43, 88] on div at bounding box center [28, 86] width 35 height 35
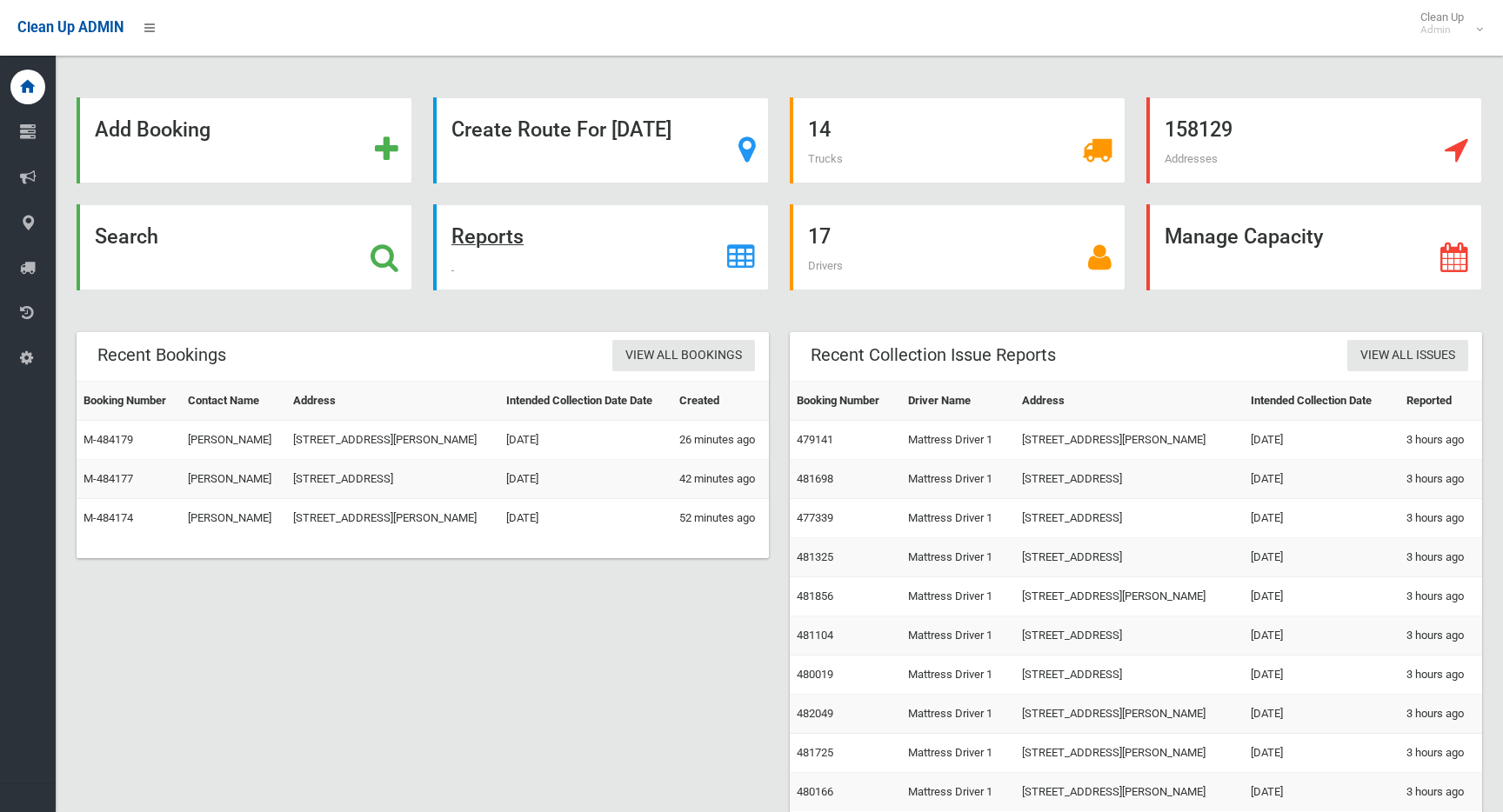
click at [488, 238] on strong "Reports" at bounding box center [487, 236] width 72 height 24
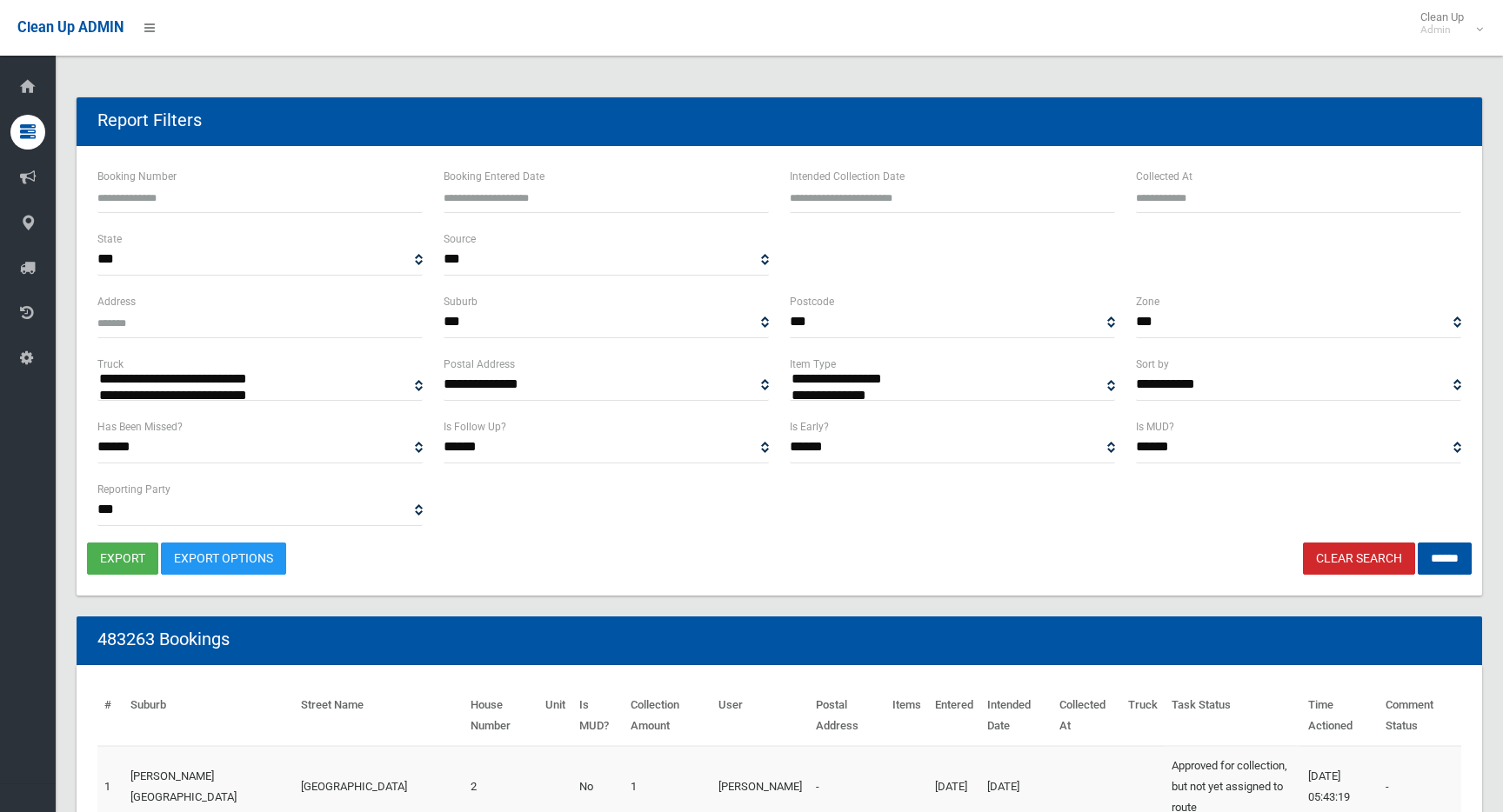
select select
type input "**********"
drag, startPoint x: 883, startPoint y: 188, endPoint x: 879, endPoint y: 233, distance: 45.2
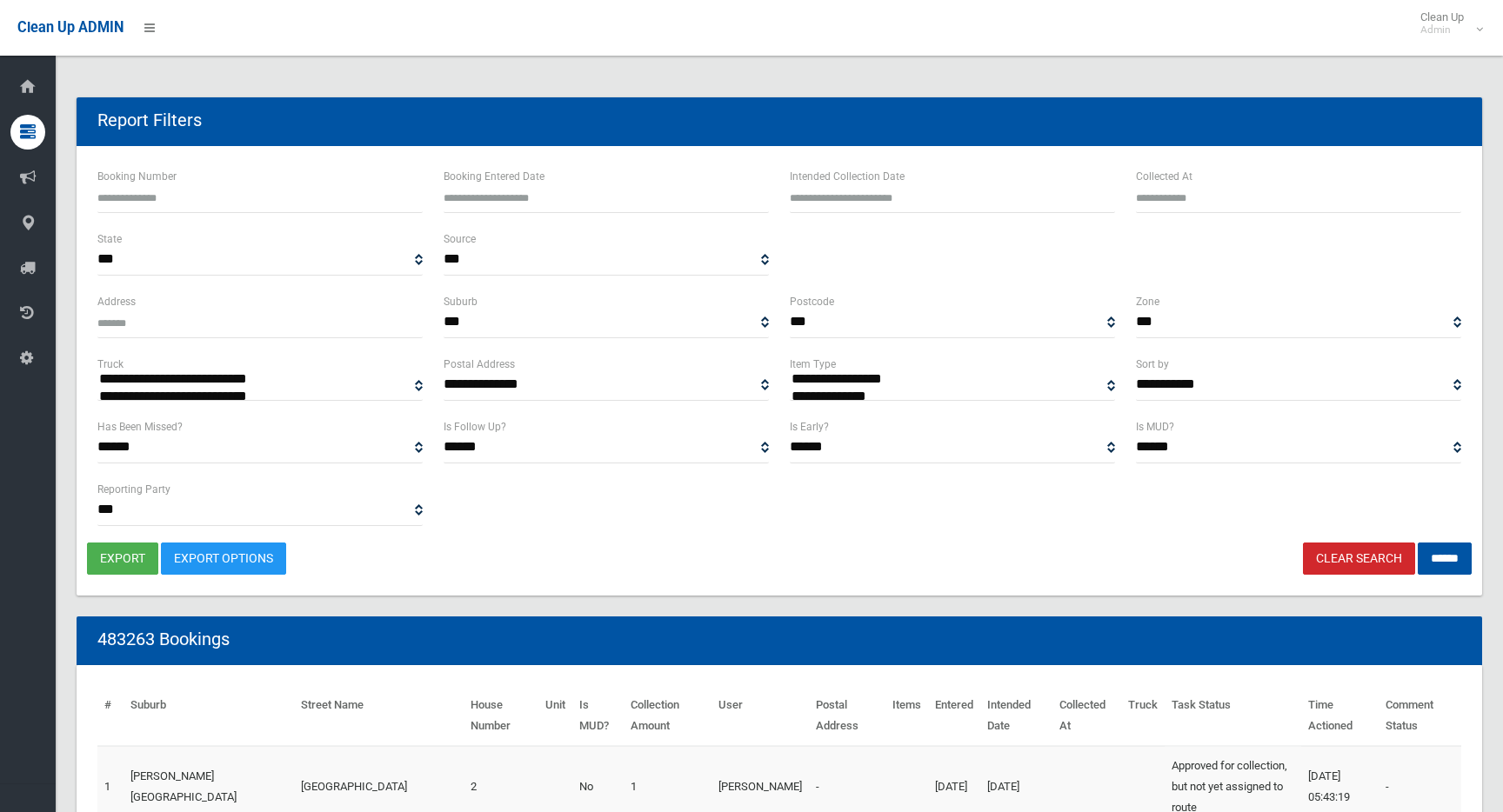
click at [883, 188] on input "text" at bounding box center [953, 197] width 326 height 33
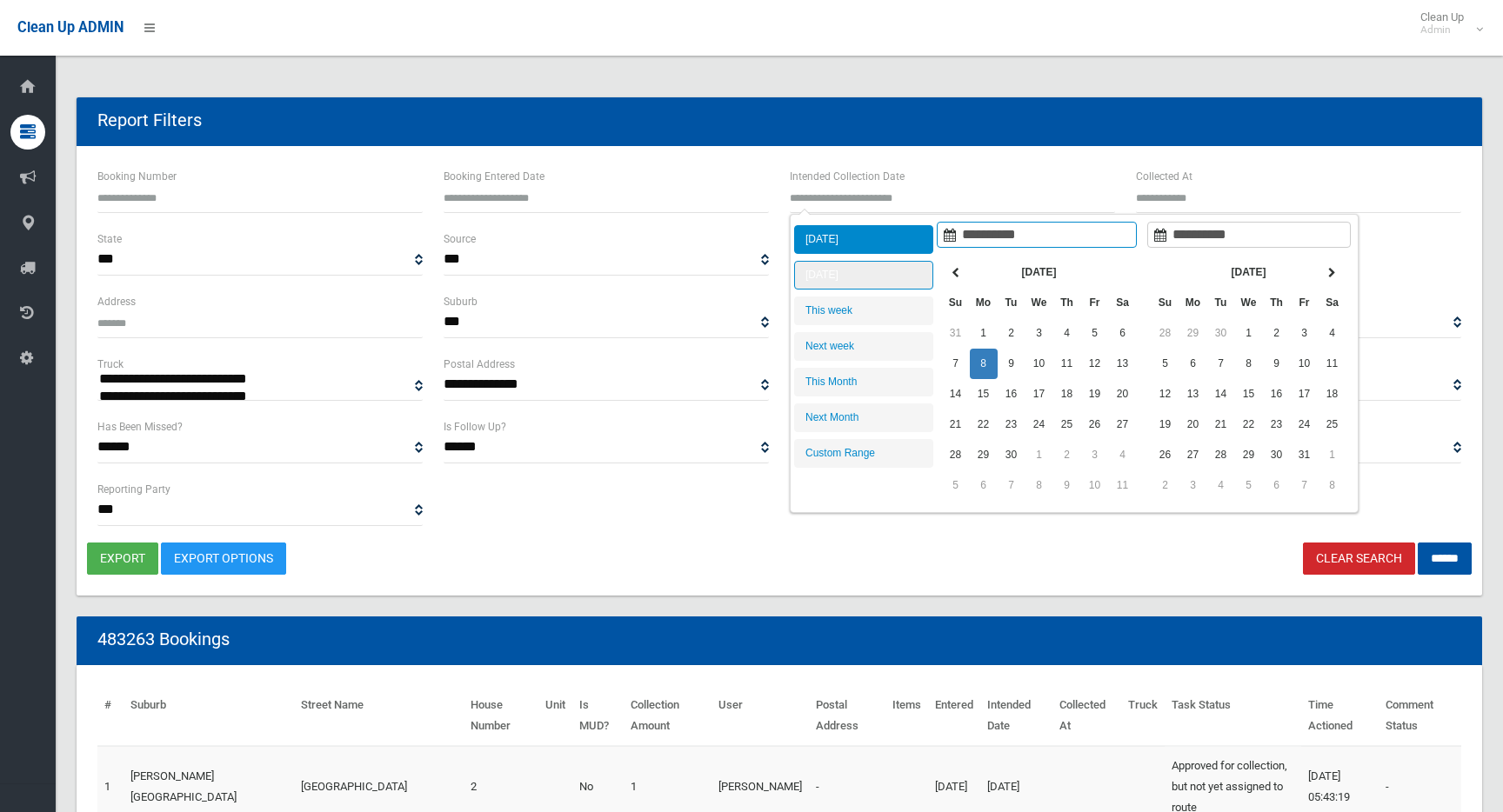
type input "**********"
click at [863, 268] on li "[DATE]" at bounding box center [863, 275] width 139 height 29
type input "**********"
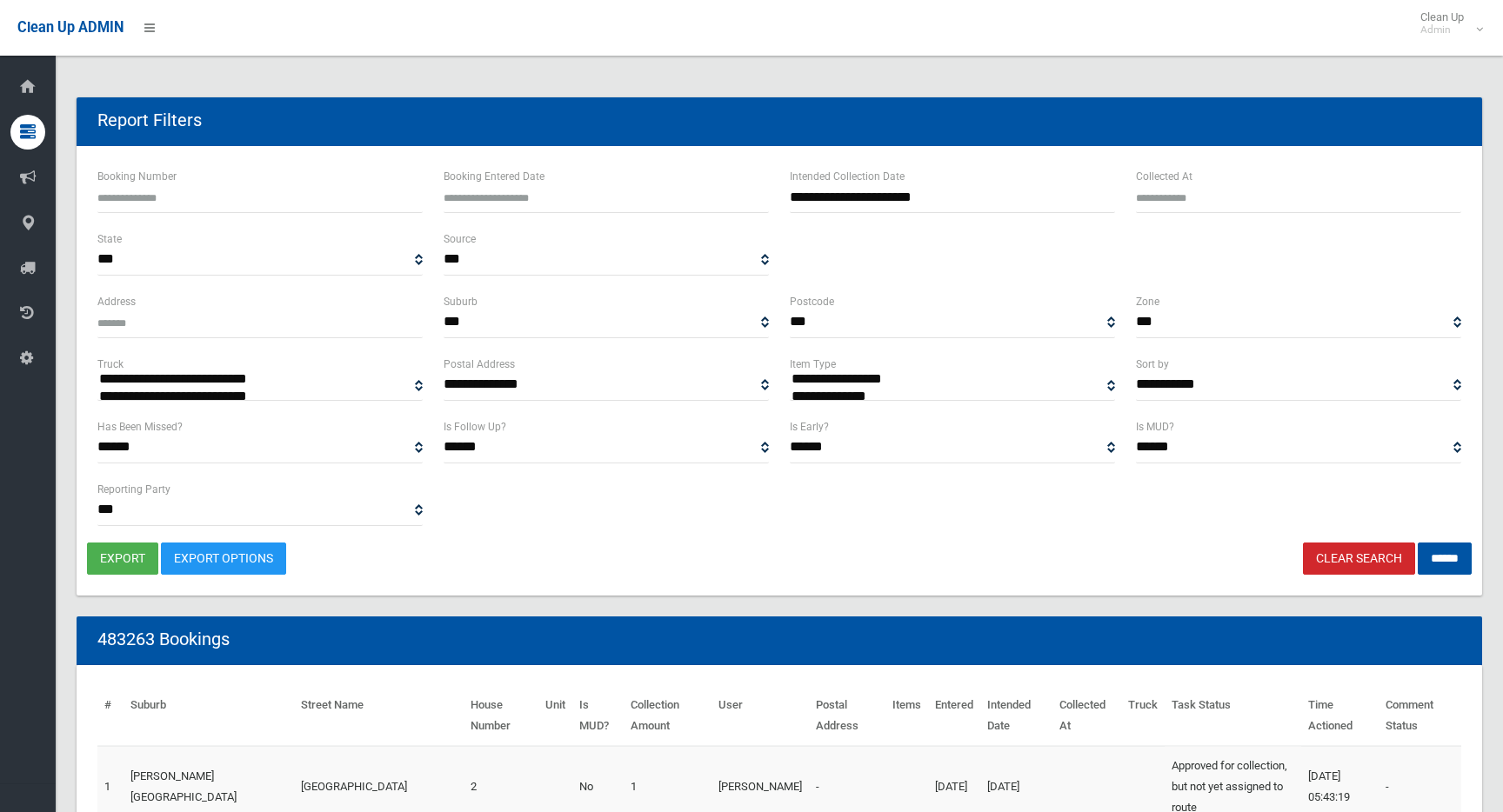
select select "**"
click at [1441, 560] on input "******" at bounding box center [1445, 559] width 54 height 33
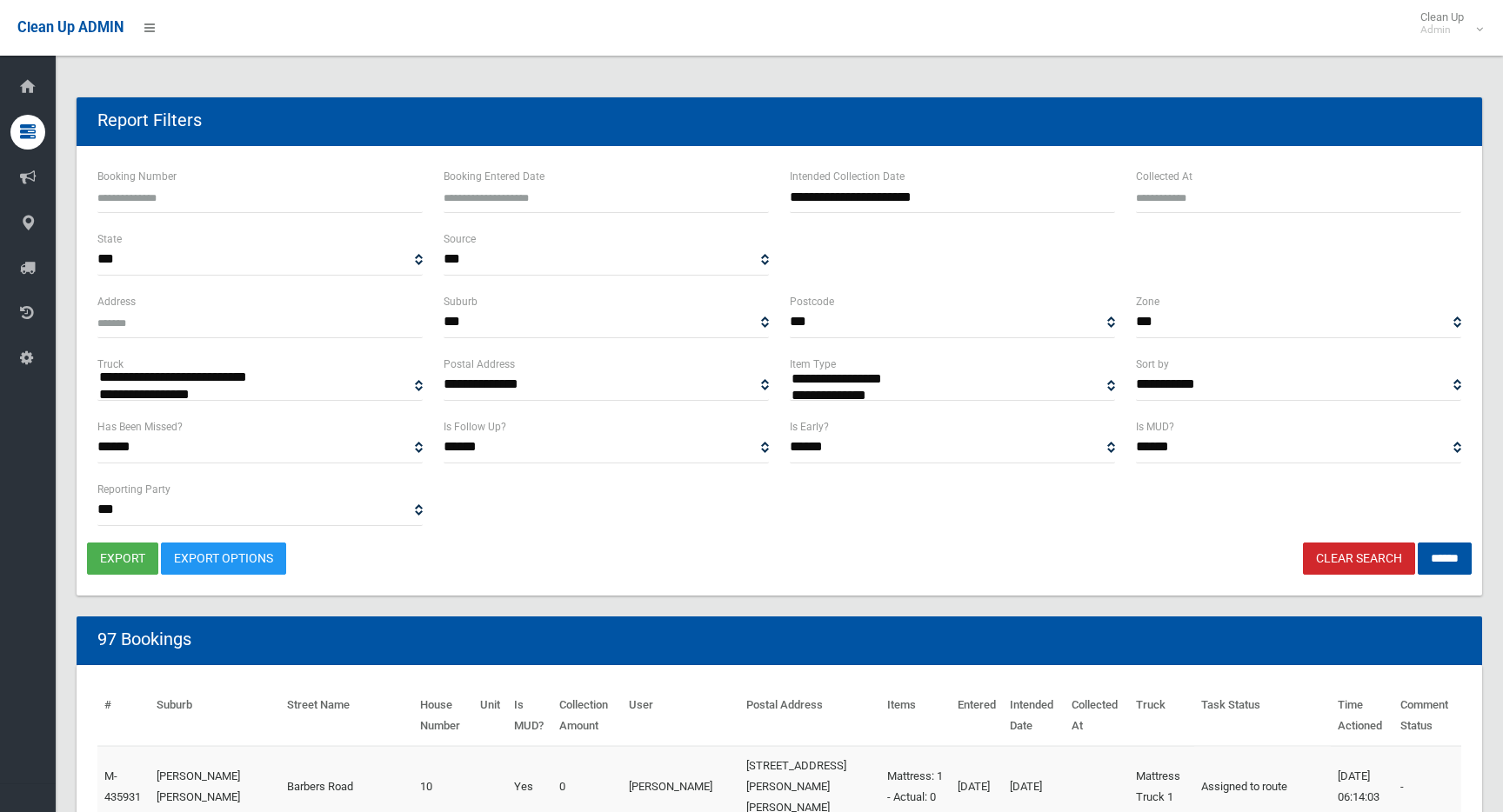
select select
click at [121, 551] on button "export" at bounding box center [123, 559] width 71 height 33
click at [1467, 30] on span "Clean Up Admin" at bounding box center [1446, 23] width 69 height 26
click at [1321, 562] on link "Clear Search" at bounding box center [1359, 559] width 112 height 33
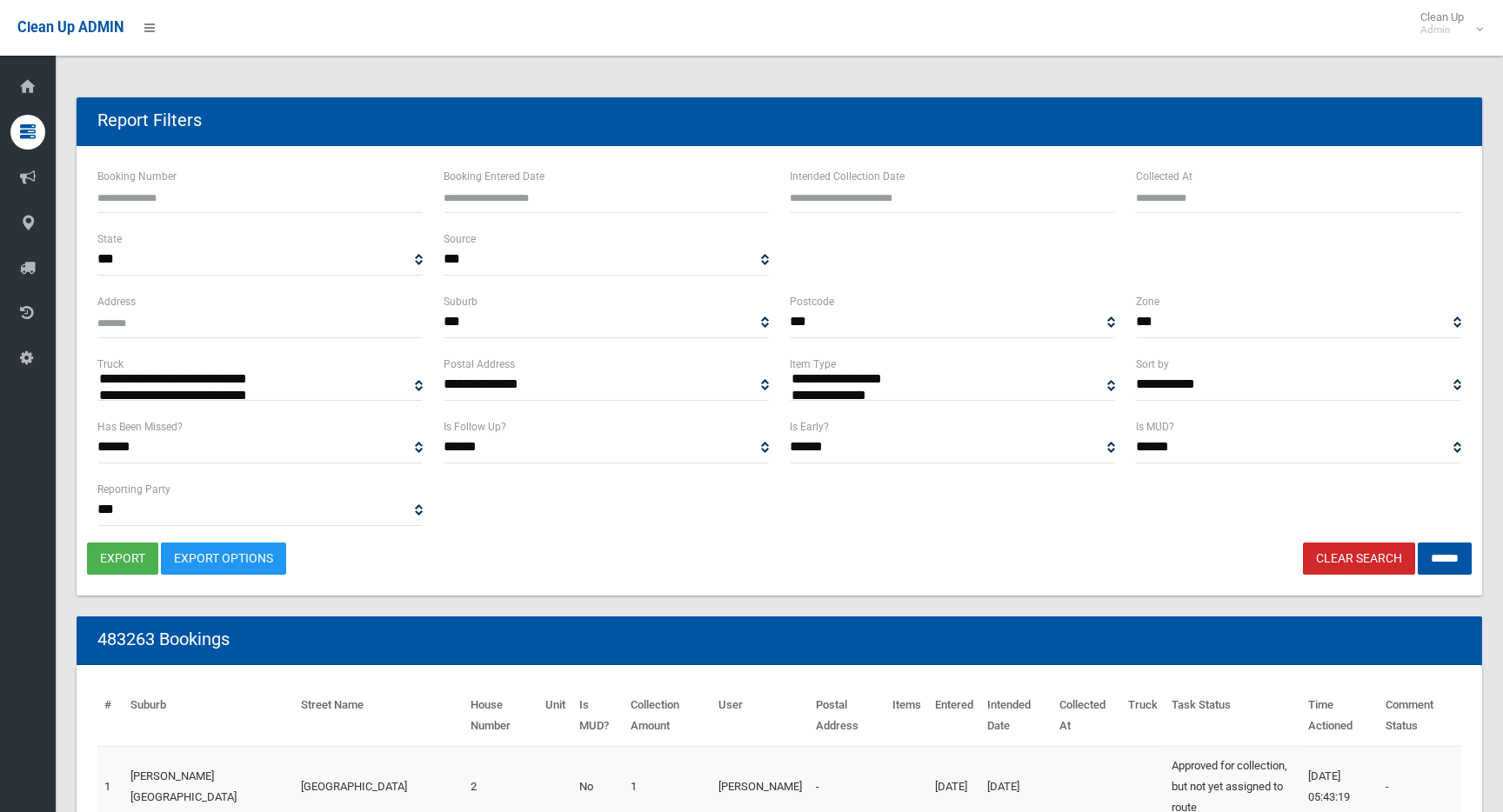
select select
type input "**********"
click at [938, 201] on input "text" at bounding box center [953, 197] width 326 height 33
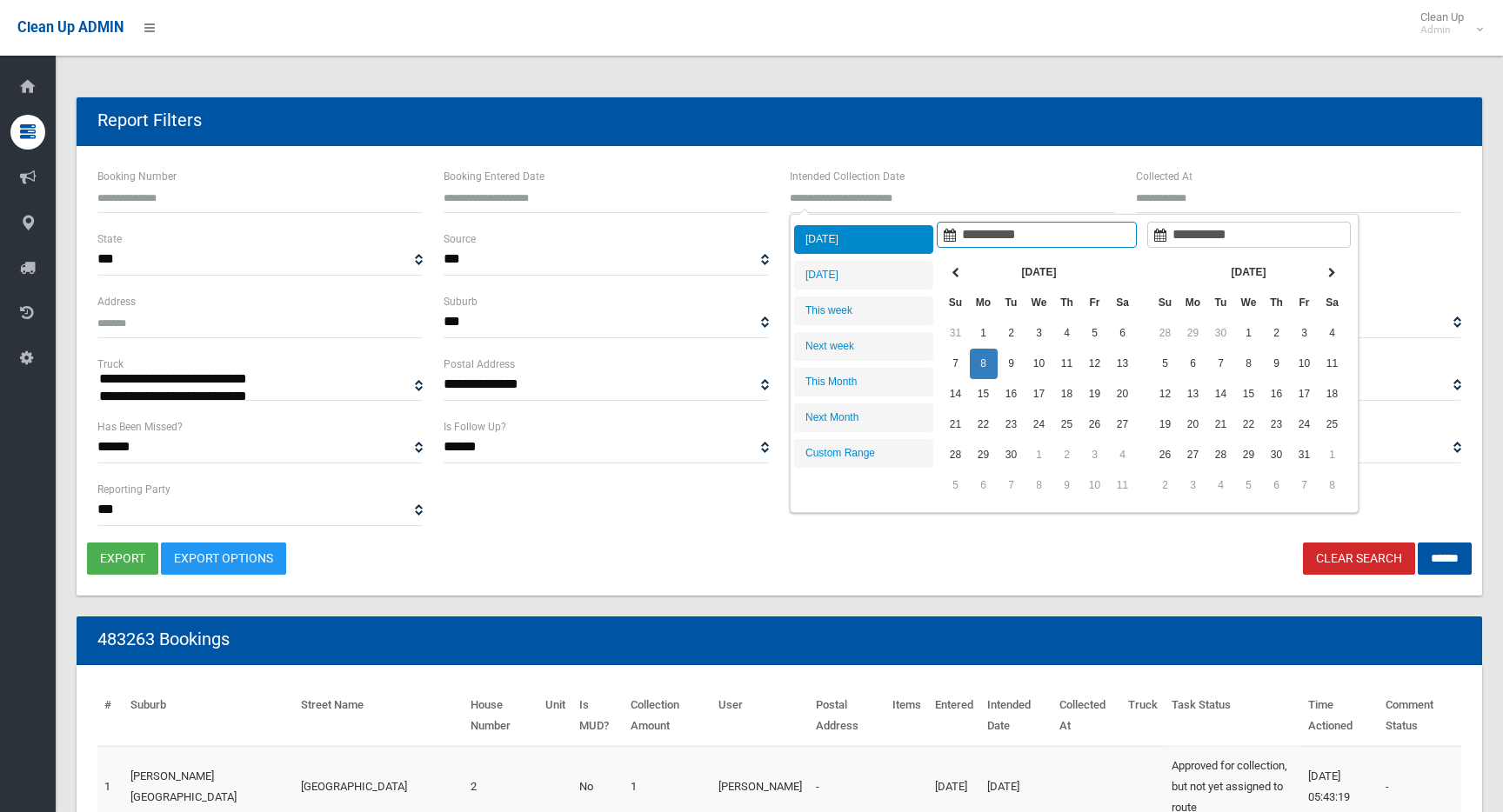
type input "**********"
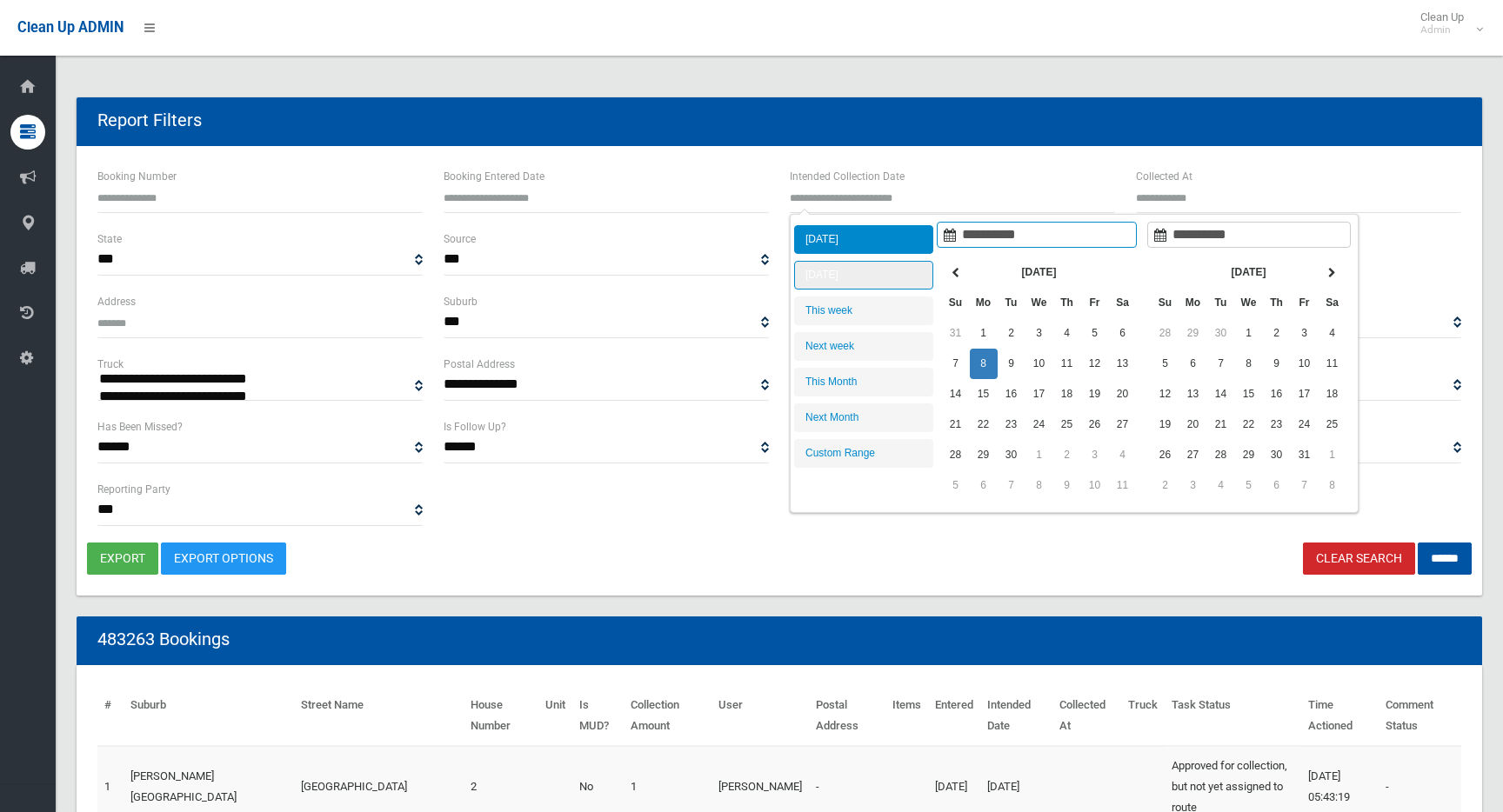
type input "**********"
click at [877, 237] on li "[DATE]" at bounding box center [863, 240] width 139 height 29
type input "**********"
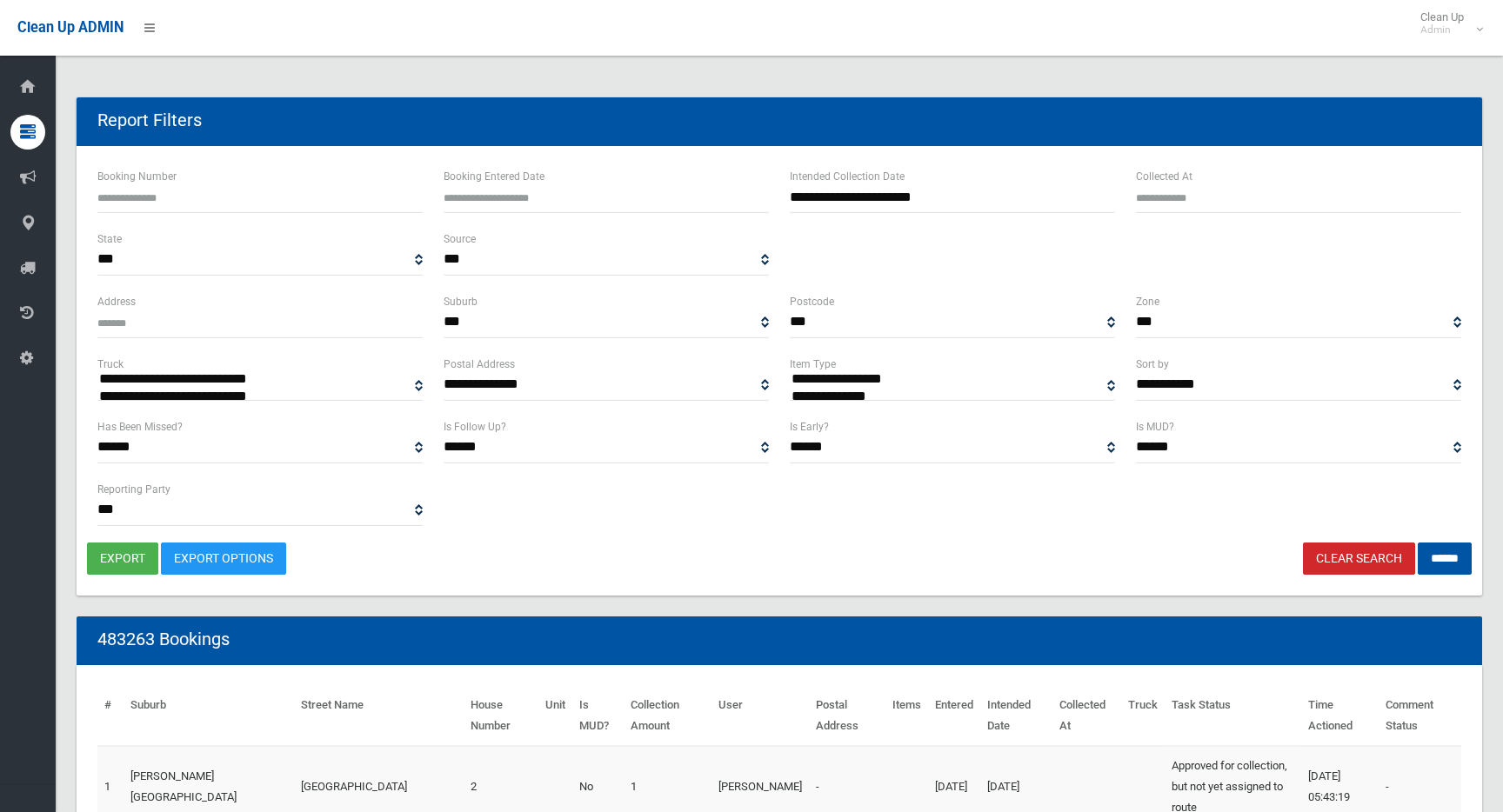
select select "**"
click at [1452, 560] on input "******" at bounding box center [1445, 559] width 54 height 33
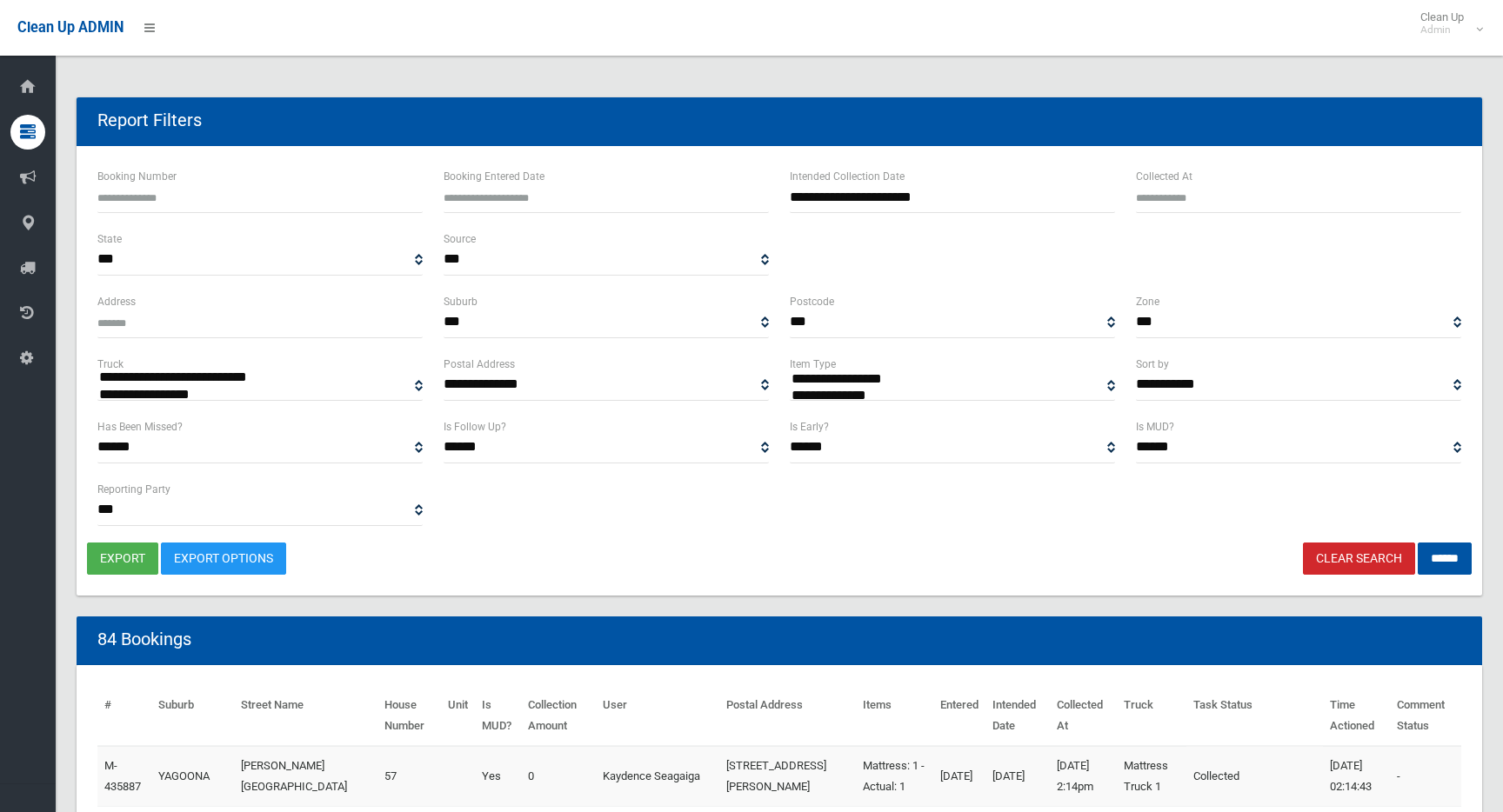
select select
click at [123, 550] on button "export" at bounding box center [123, 559] width 71 height 33
select select "**"
drag, startPoint x: 1447, startPoint y: 551, endPoint x: 1435, endPoint y: 550, distance: 12.0
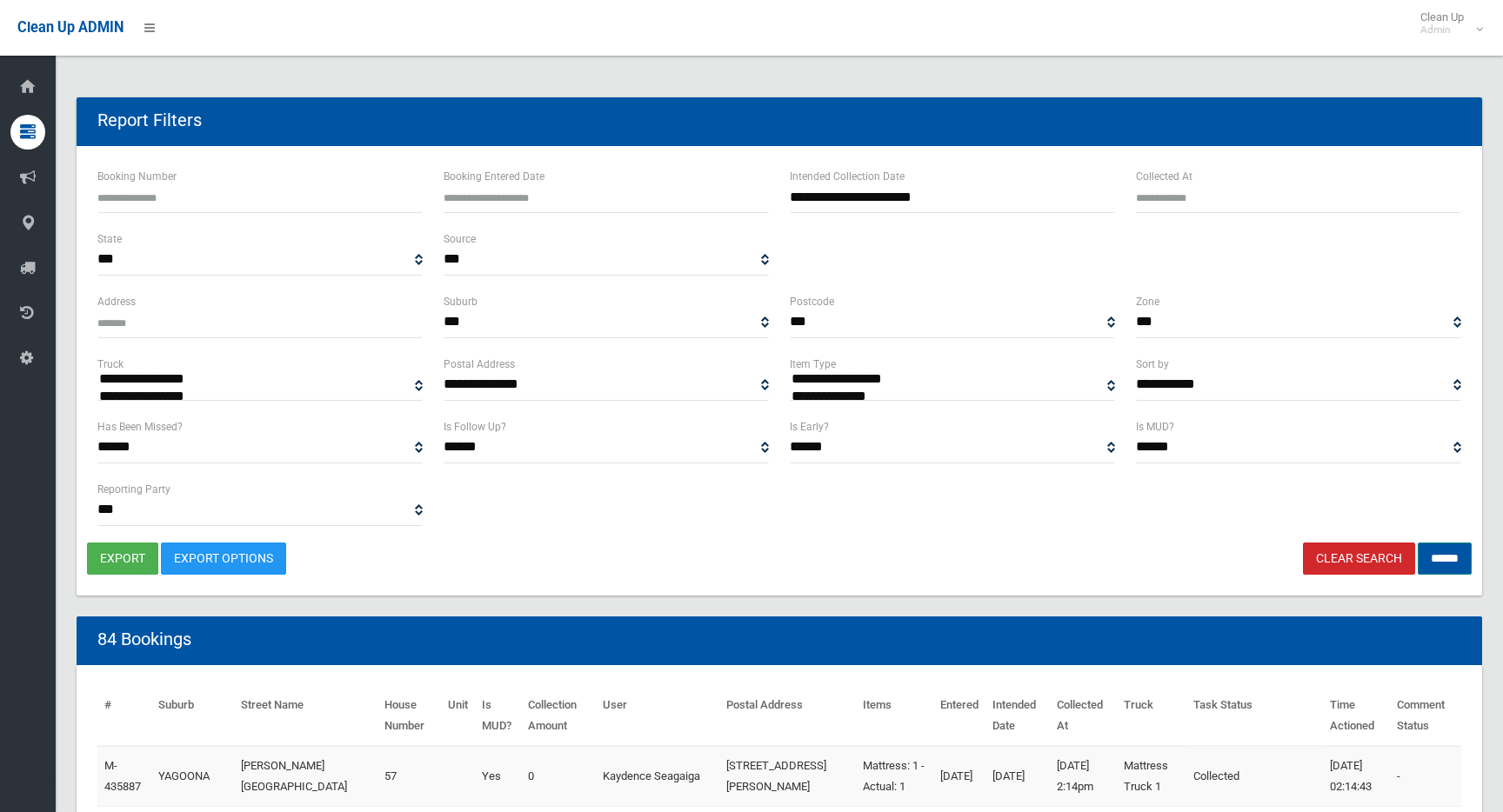
click at [1446, 551] on input "******" at bounding box center [1445, 559] width 54 height 33
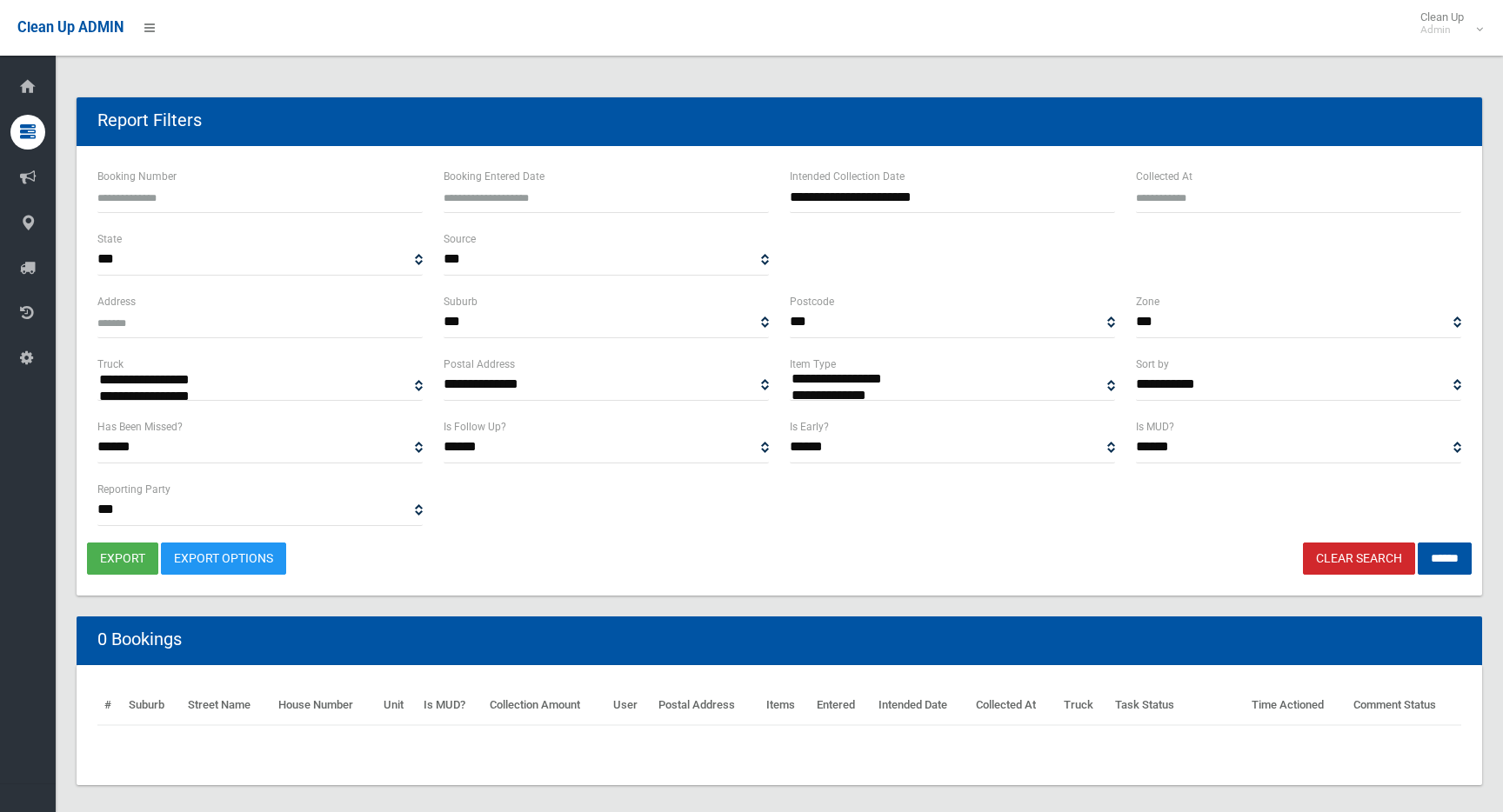
select select
